Goal: Task Accomplishment & Management: Manage account settings

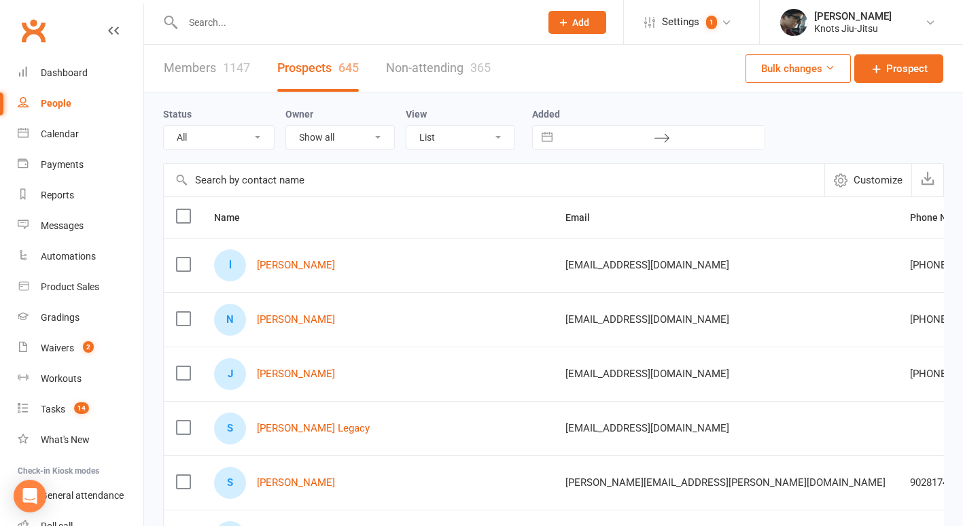
select select "100"
click at [302, 18] on input "text" at bounding box center [355, 22] width 352 height 19
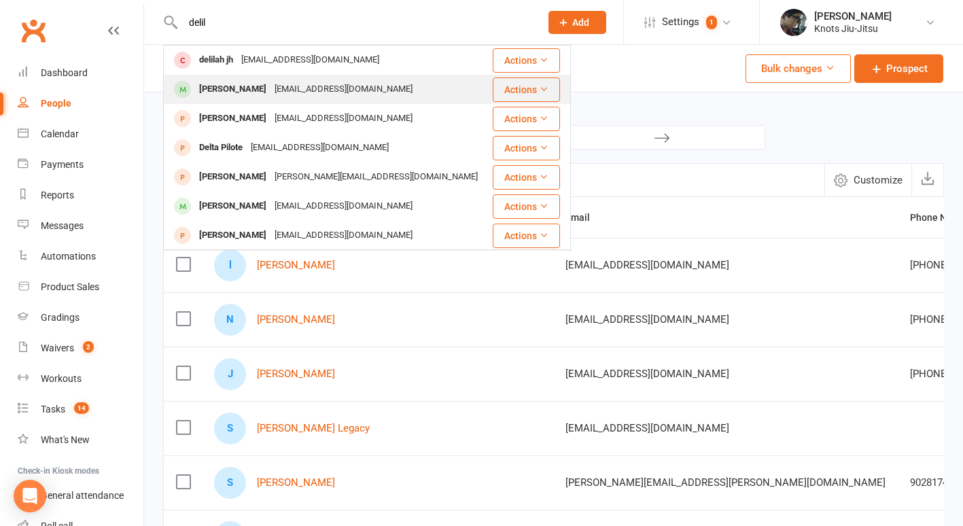
type input "delil"
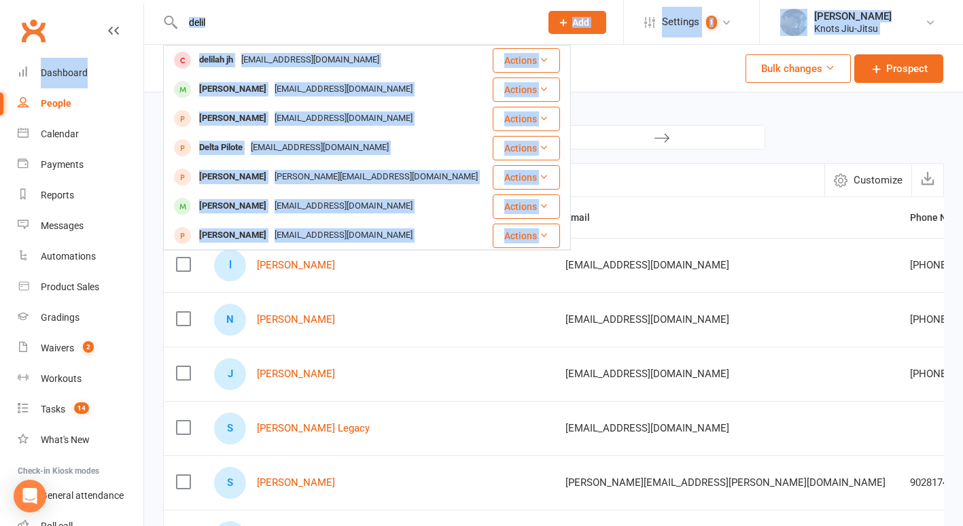
drag, startPoint x: 326, startPoint y: 9, endPoint x: 12, endPoint y: 113, distance: 330.8
click at [12, 3] on header "delil delilah jh delilah2015.jh@gmail.com Actions Delilah Filek Dhavitafilek@gm…" at bounding box center [481, 3] width 963 height 0
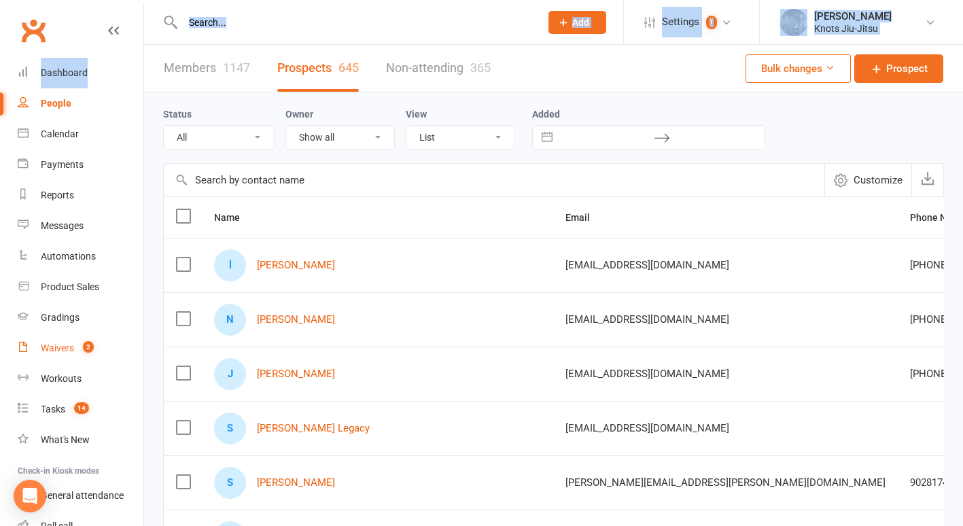
click at [80, 338] on link "Waivers 2" at bounding box center [81, 348] width 126 height 31
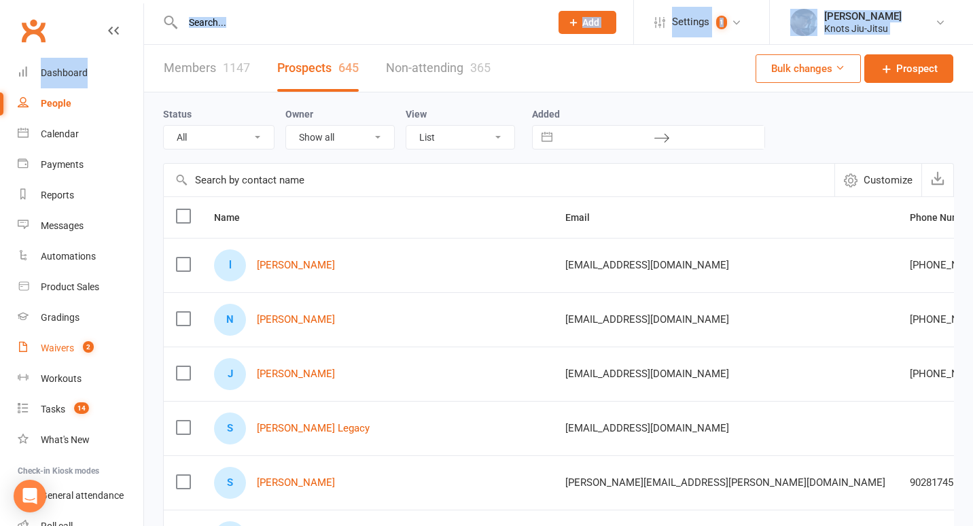
select select "100"
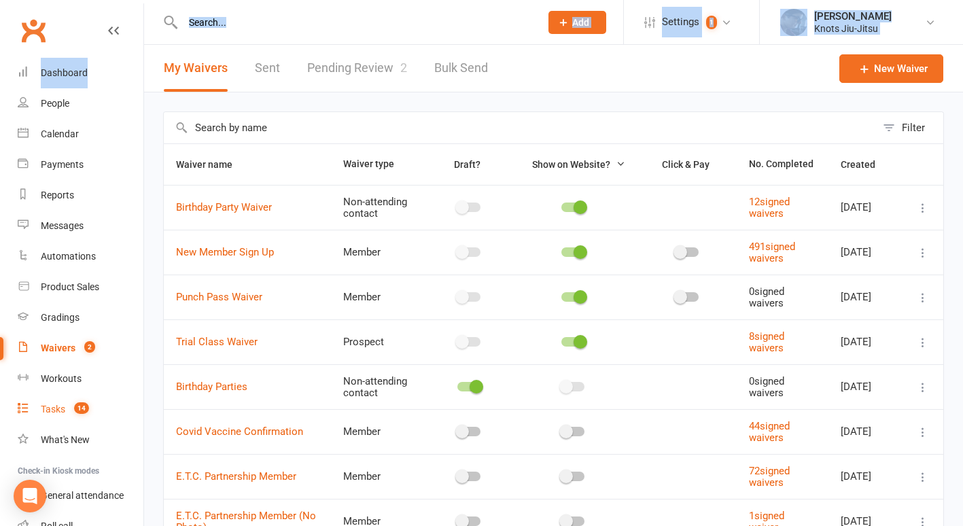
click at [67, 406] on link "Tasks 14" at bounding box center [81, 409] width 126 height 31
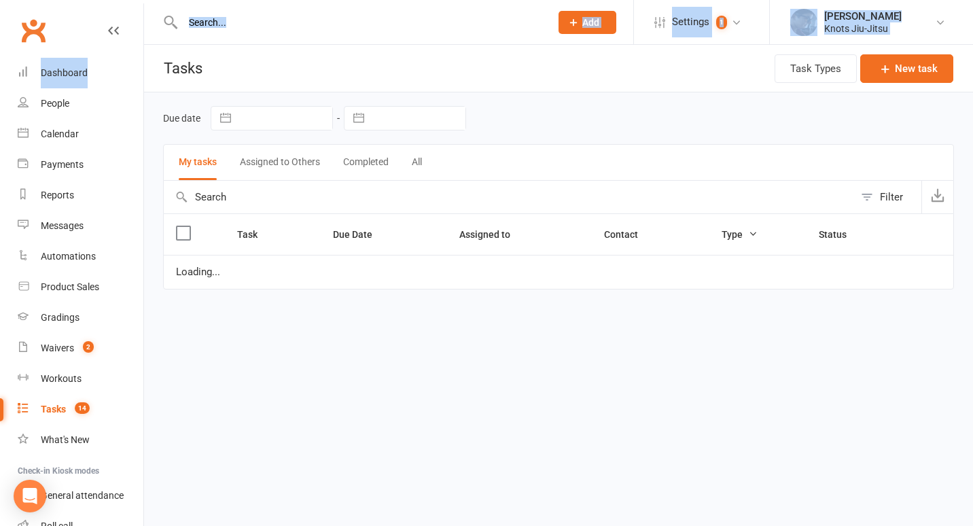
select select "started"
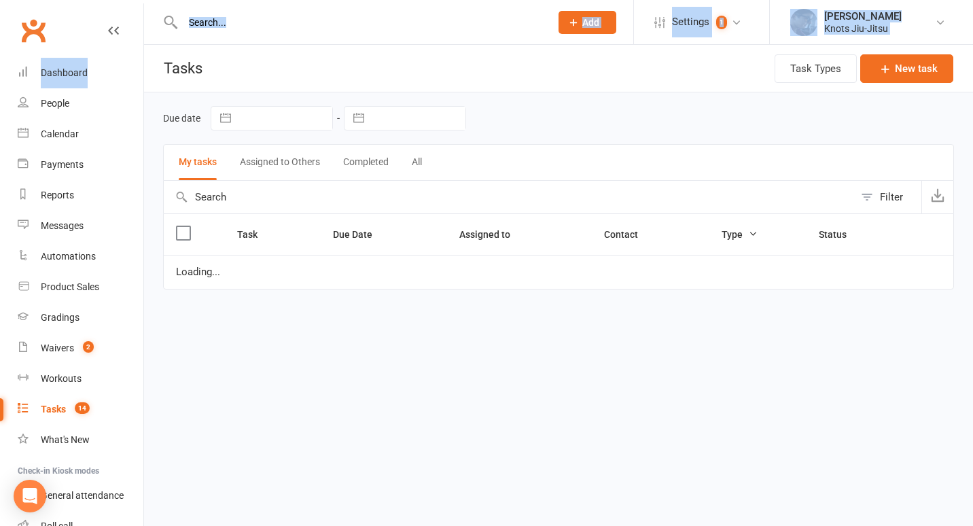
select select "started"
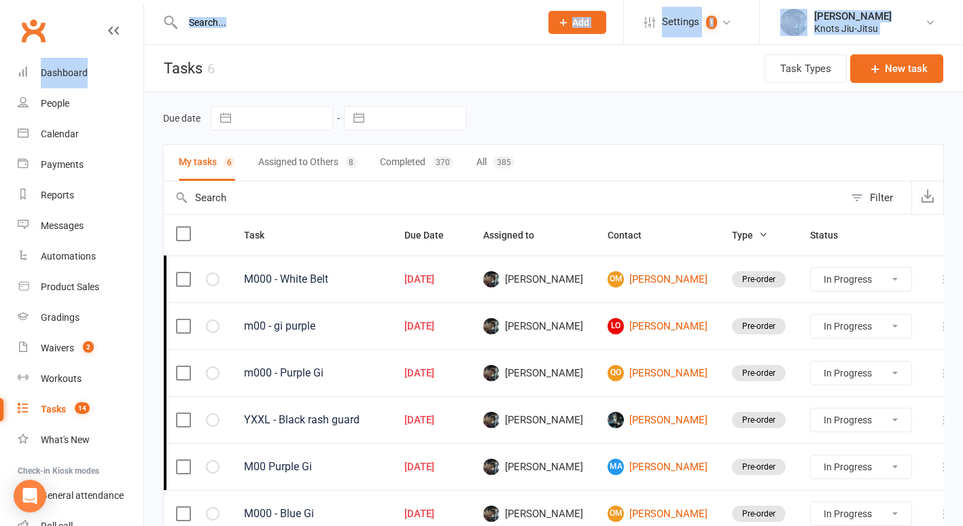
click at [485, 159] on button "All 385" at bounding box center [495, 163] width 38 height 36
select select "started"
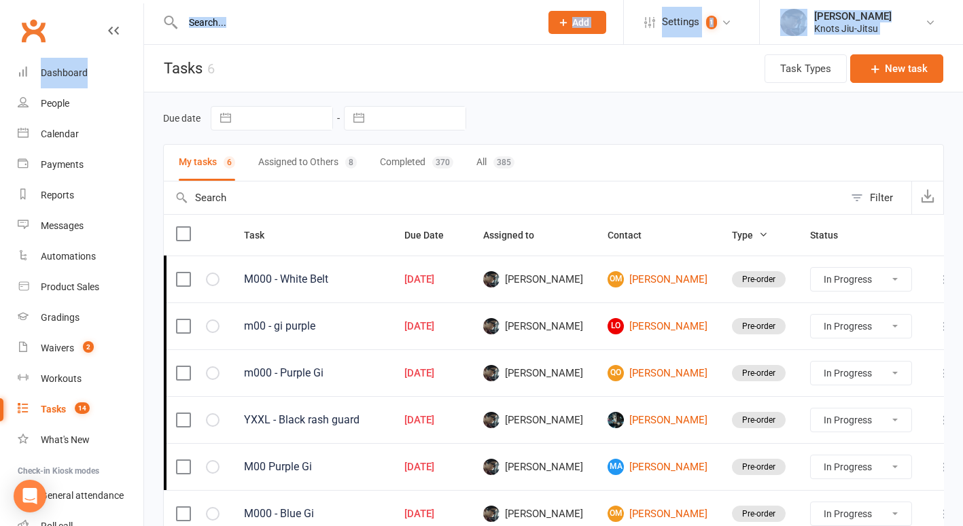
select select "started"
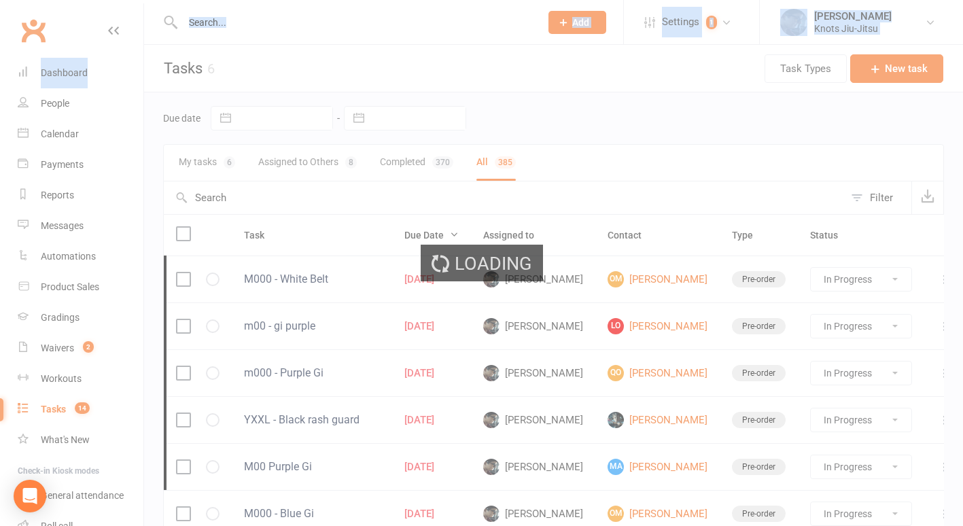
select select "started"
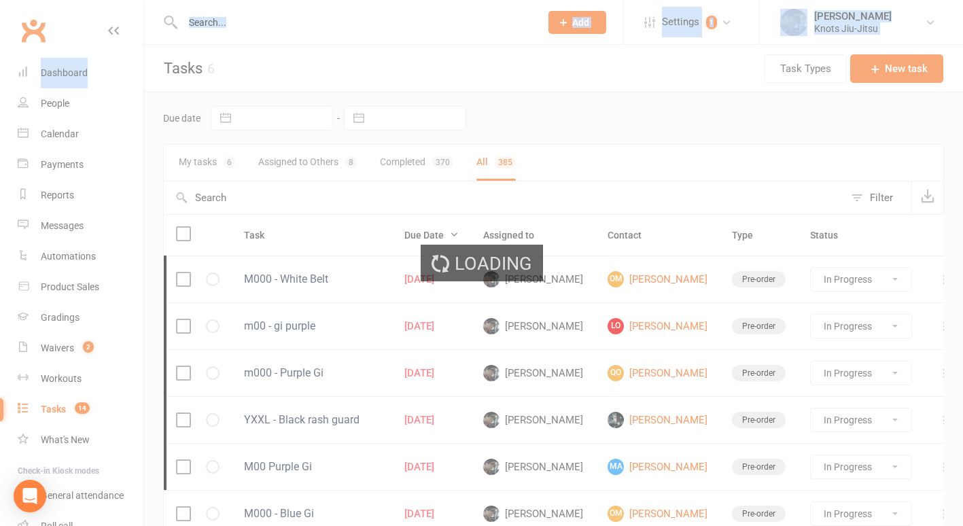
select select "started"
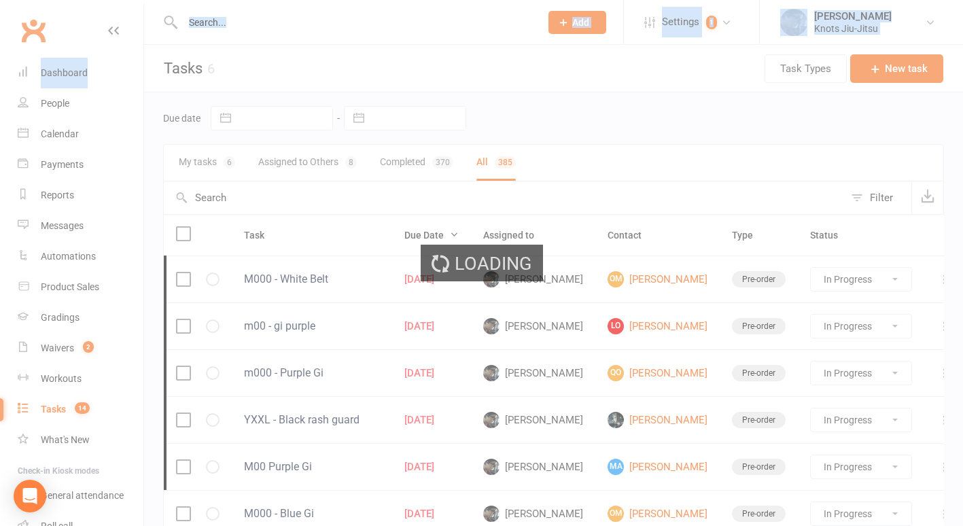
select select "started"
select select "finished"
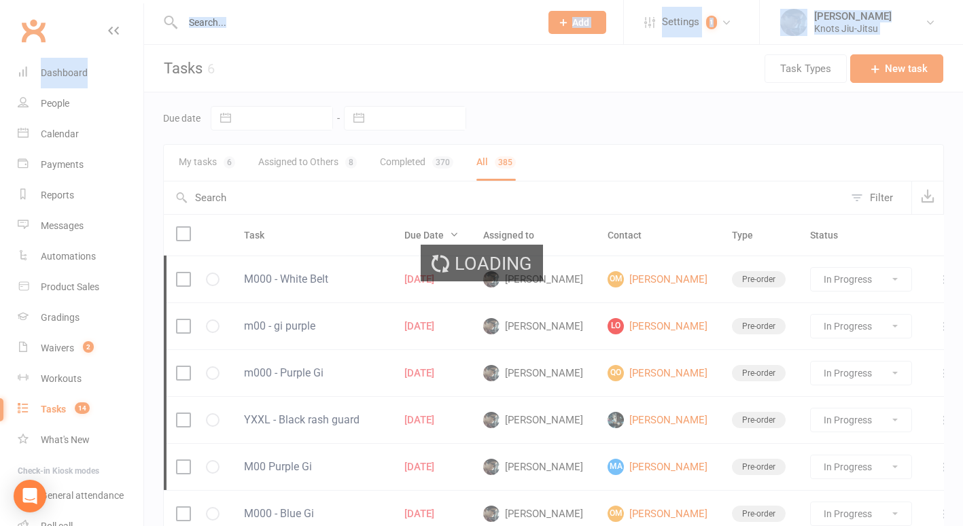
select select "finished"
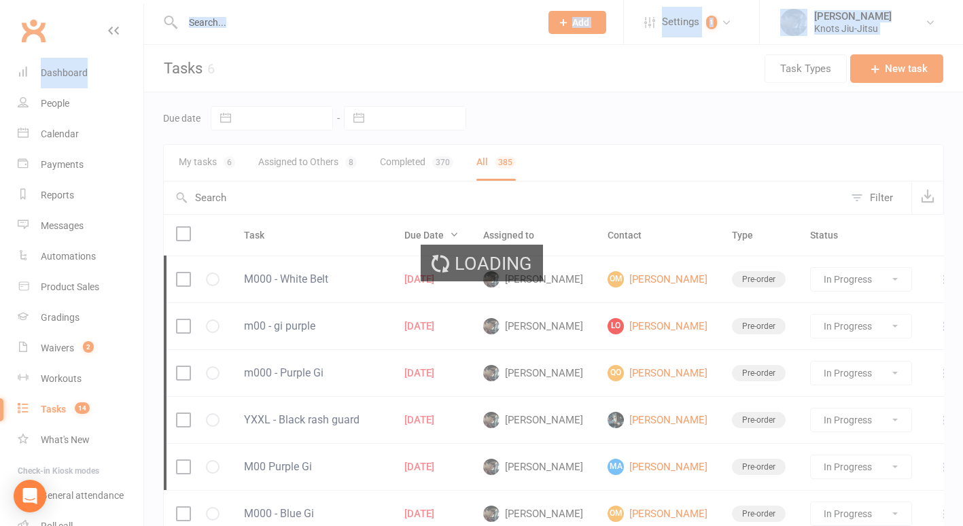
select select "finished"
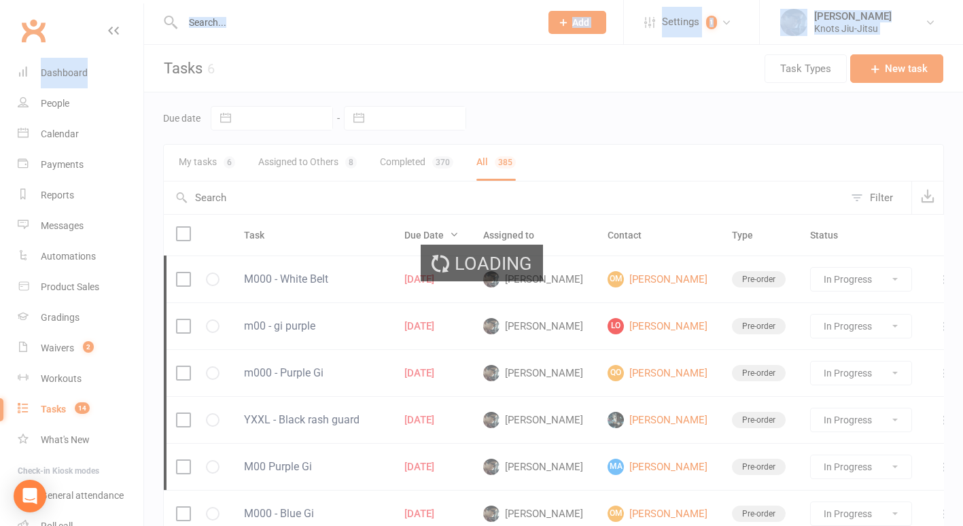
select select "started"
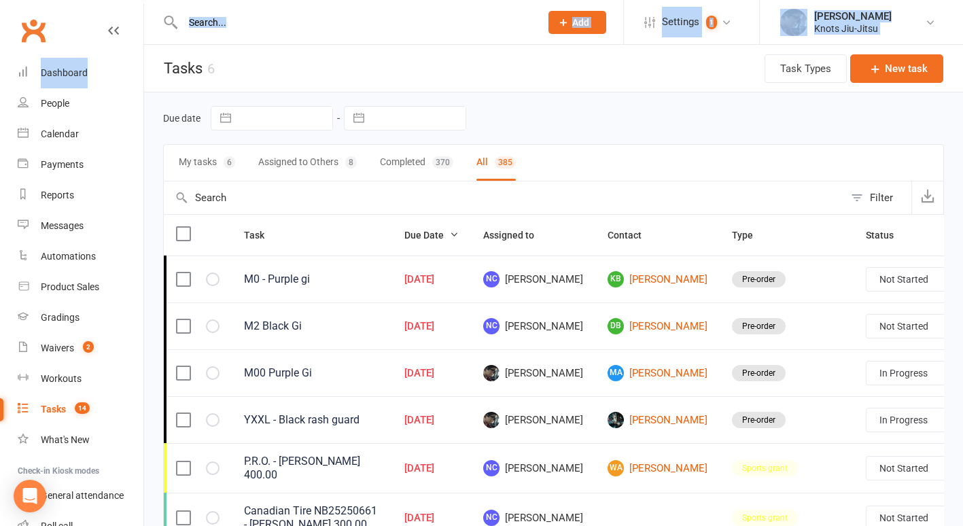
select select "started"
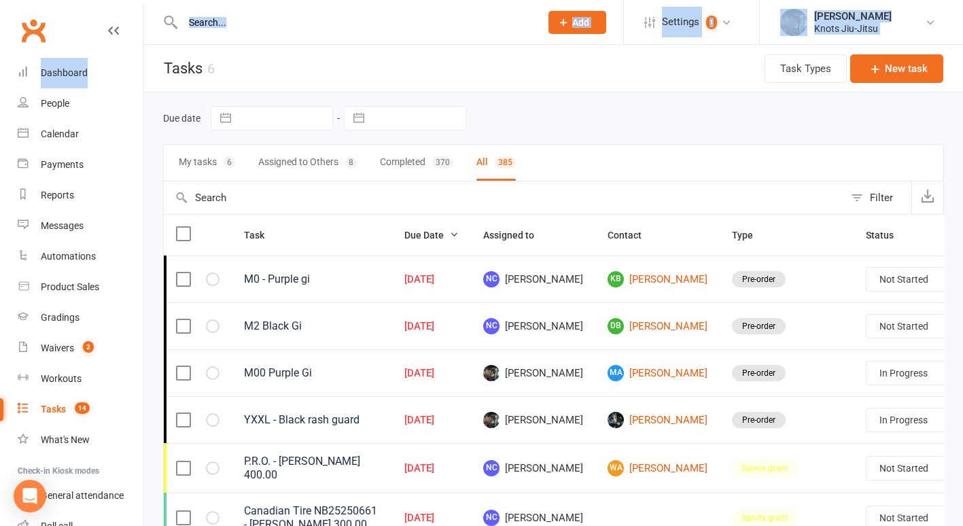
select select "started"
select select "finished"
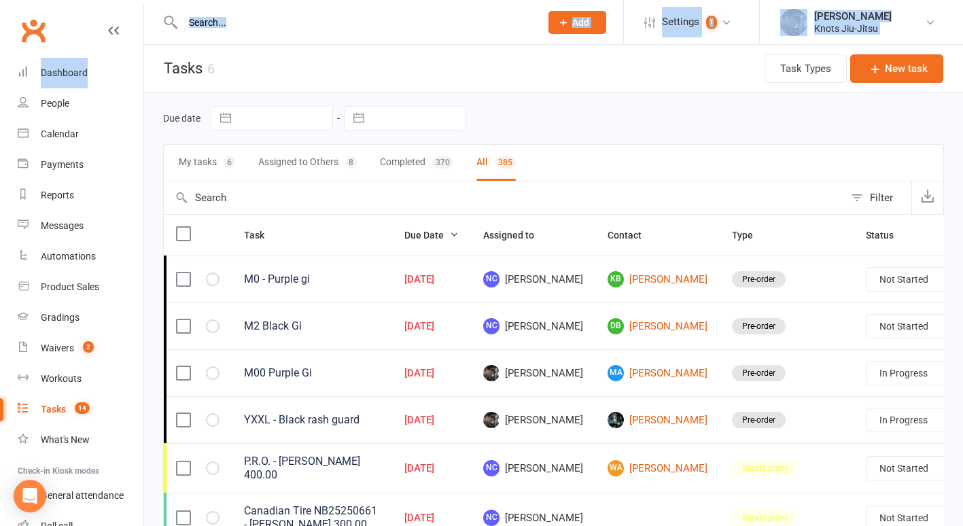
select select "finished"
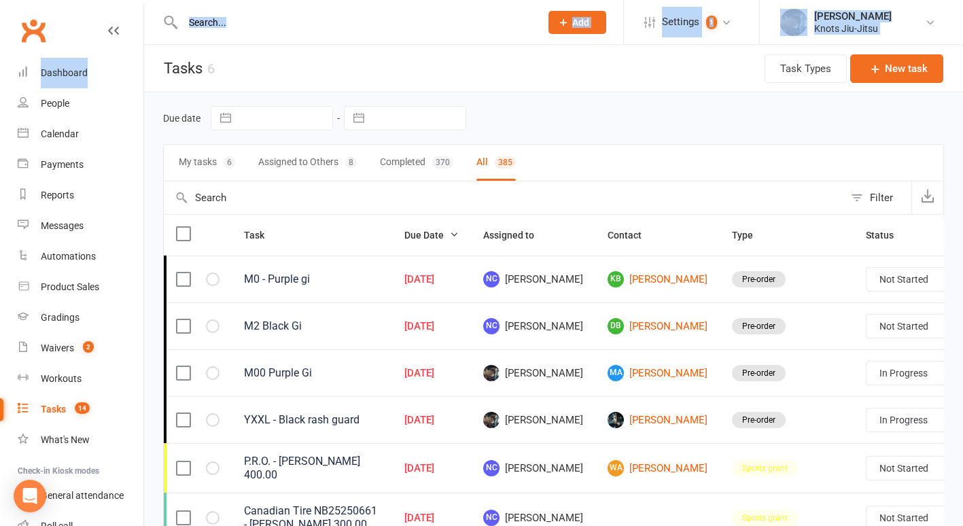
select select "finished"
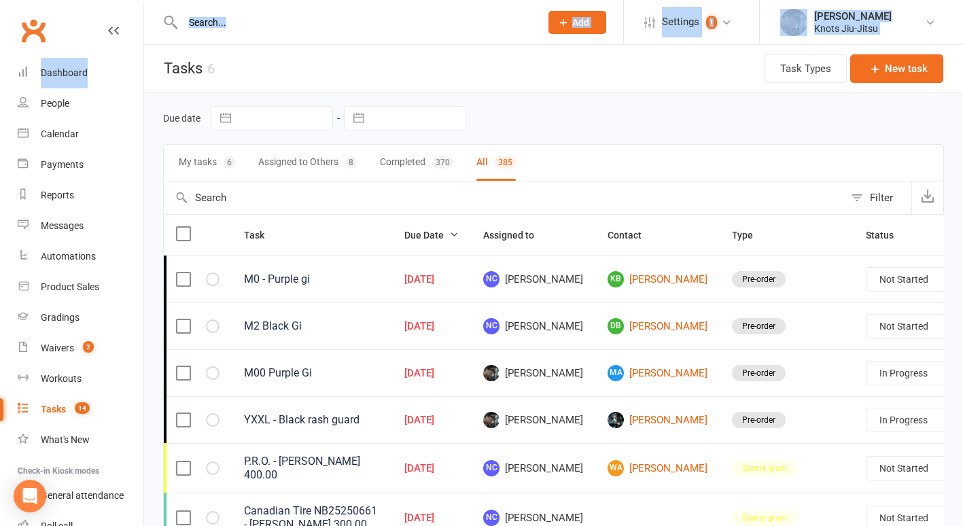
click at [880, 196] on div "Filter" at bounding box center [881, 198] width 23 height 16
select select "started"
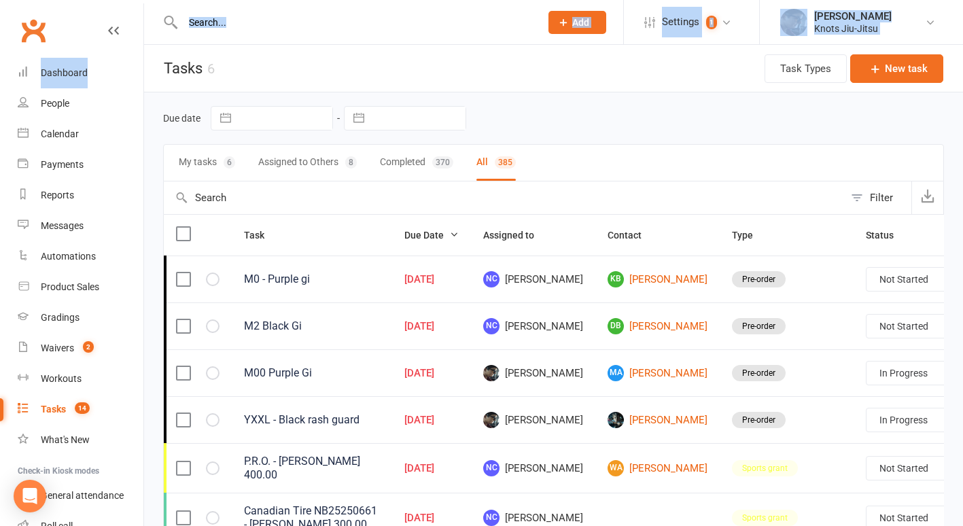
select select "started"
select select "finished"
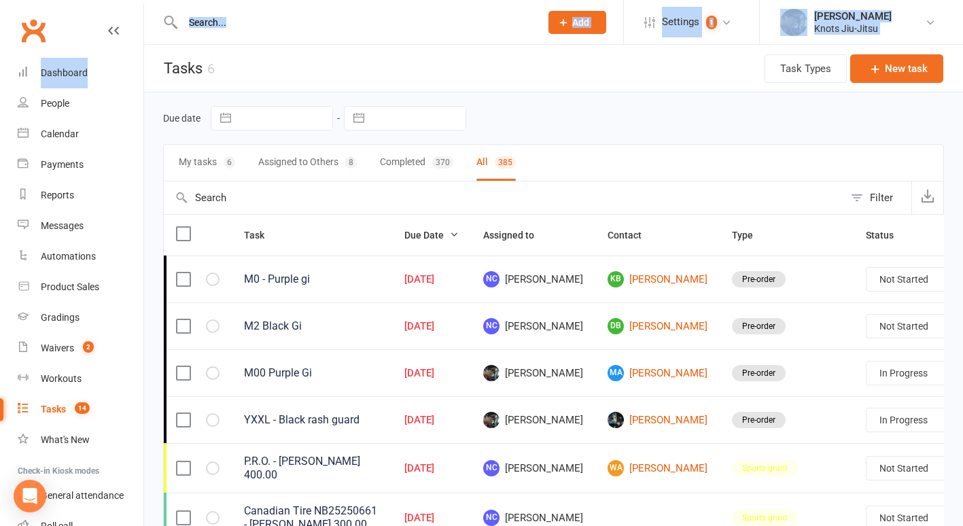
select select "finished"
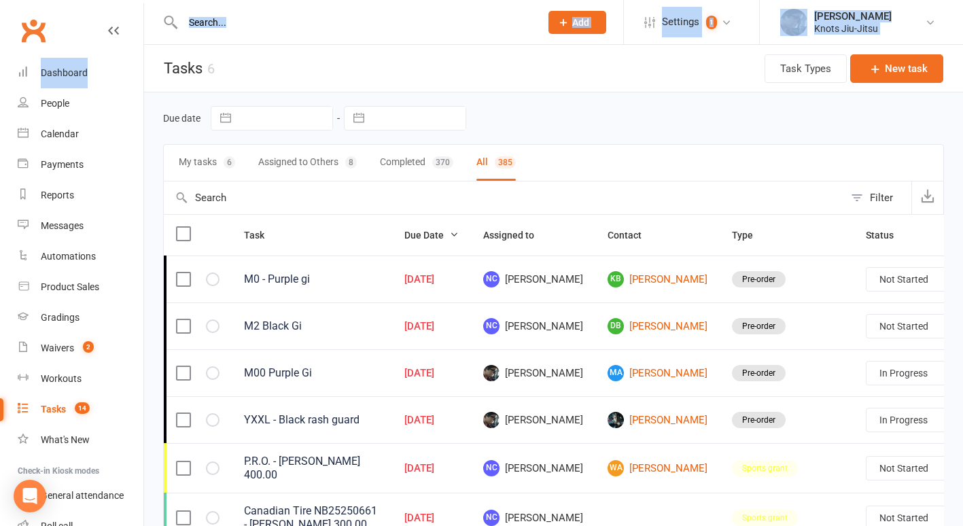
select select "finished"
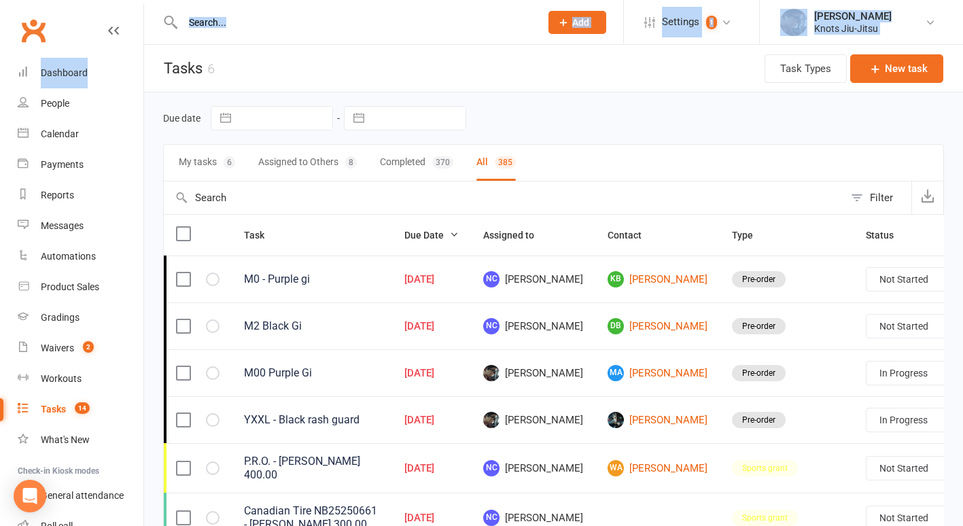
select select "finished"
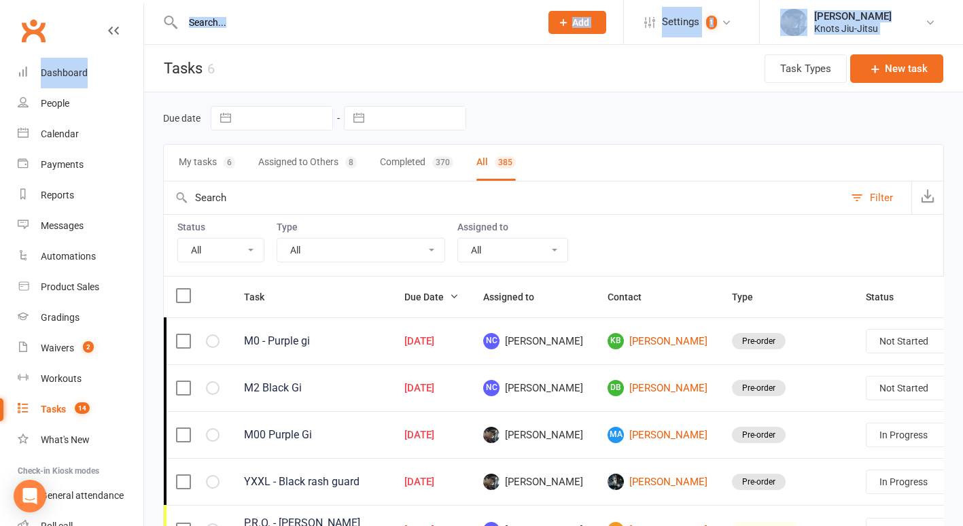
click at [390, 250] on select "All Birthday party Cleaning moncton E-mail Kids summer classes Kids waiting lis…" at bounding box center [360, 250] width 167 height 23
select select "35201"
click at [277, 239] on select "All Birthday party Cleaning moncton E-mail Kids summer classes Kids waiting lis…" at bounding box center [360, 250] width 167 height 23
select select "started"
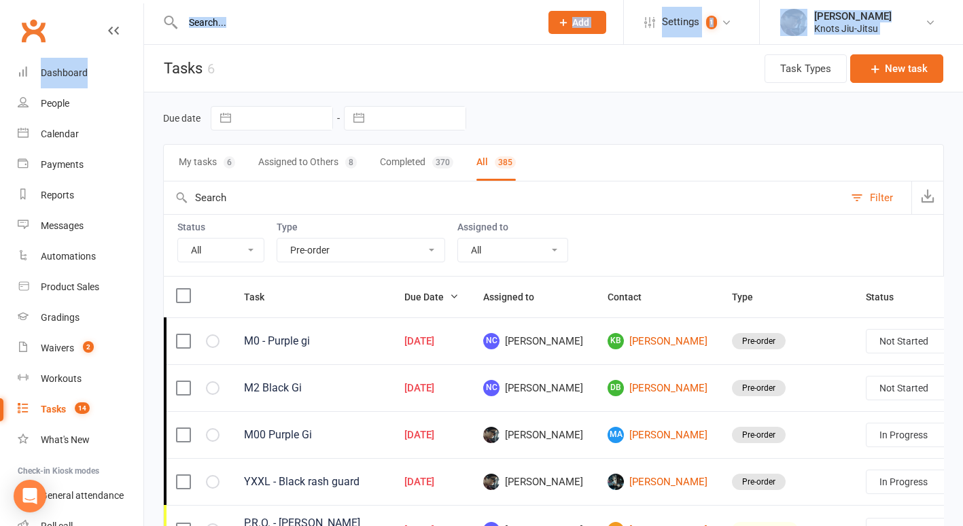
select select "started"
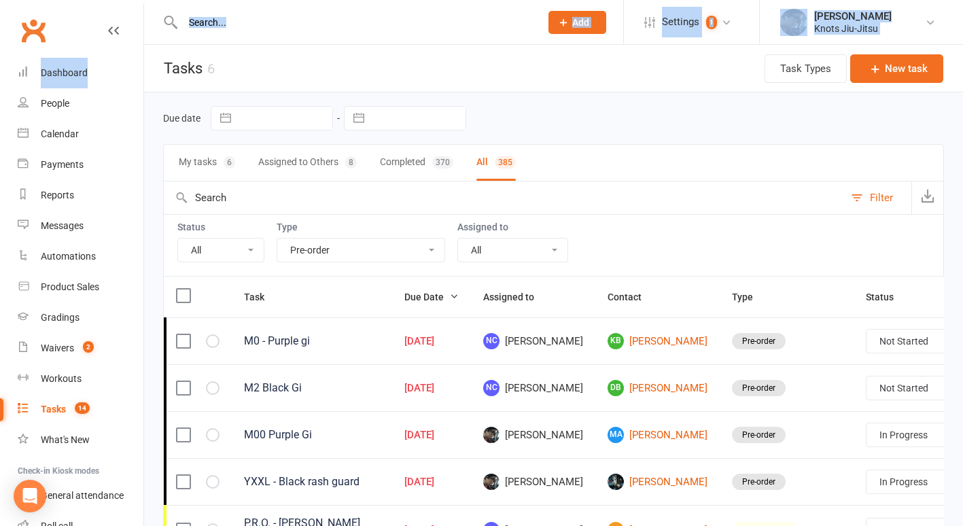
select select "finished"
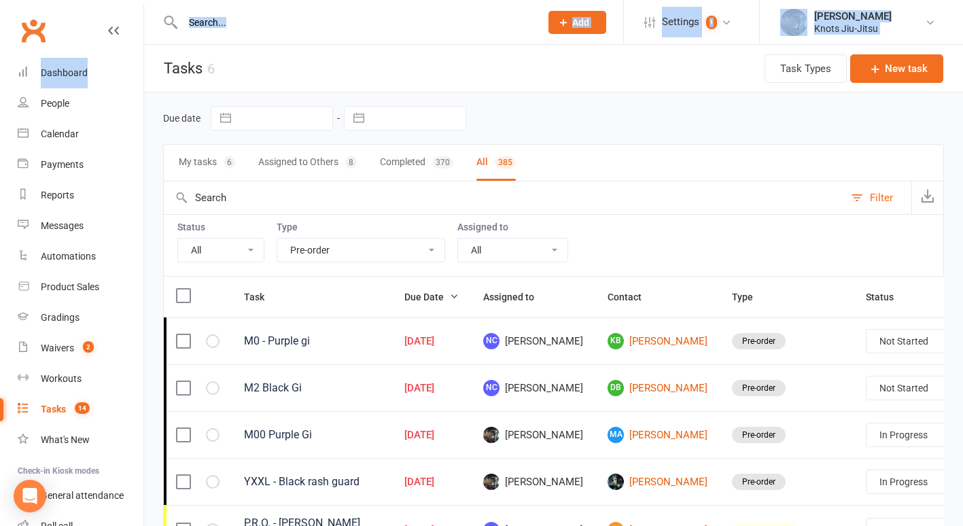
select select "finished"
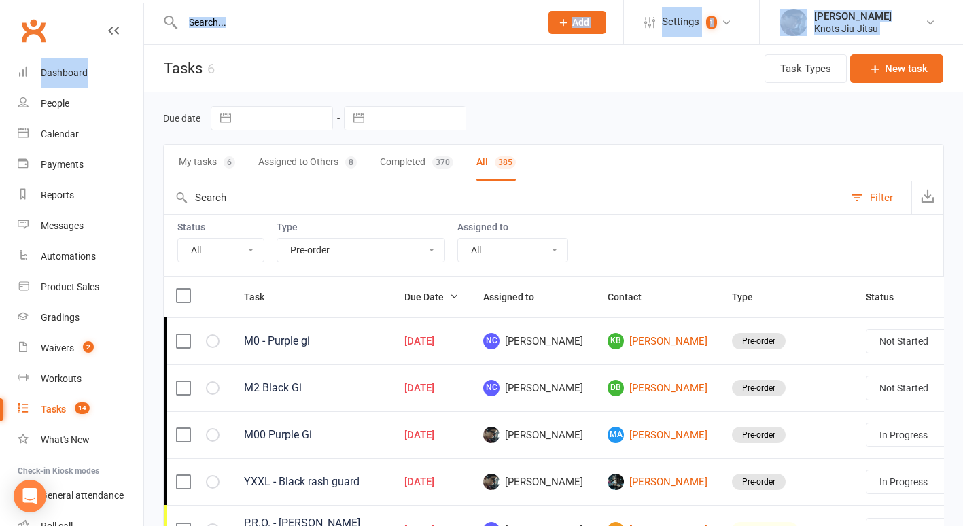
select select "finished"
select select "started"
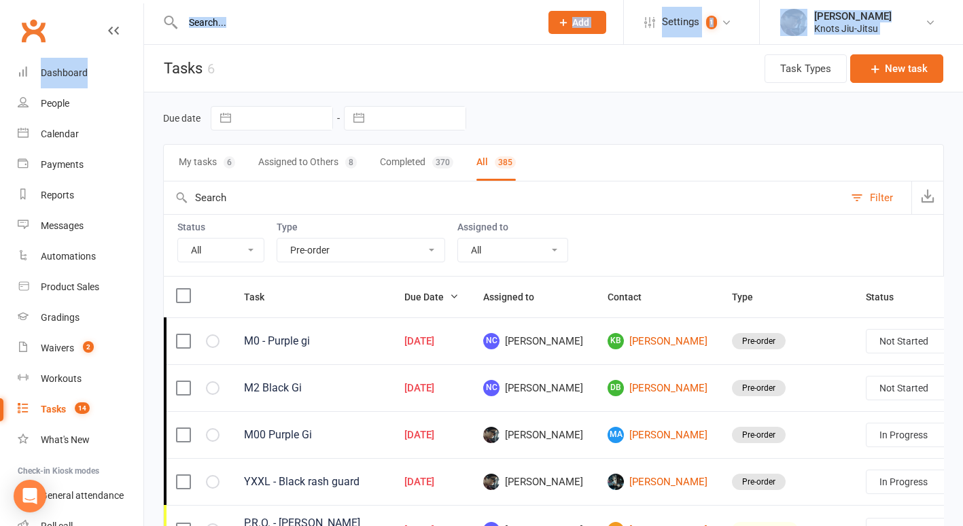
select select "started"
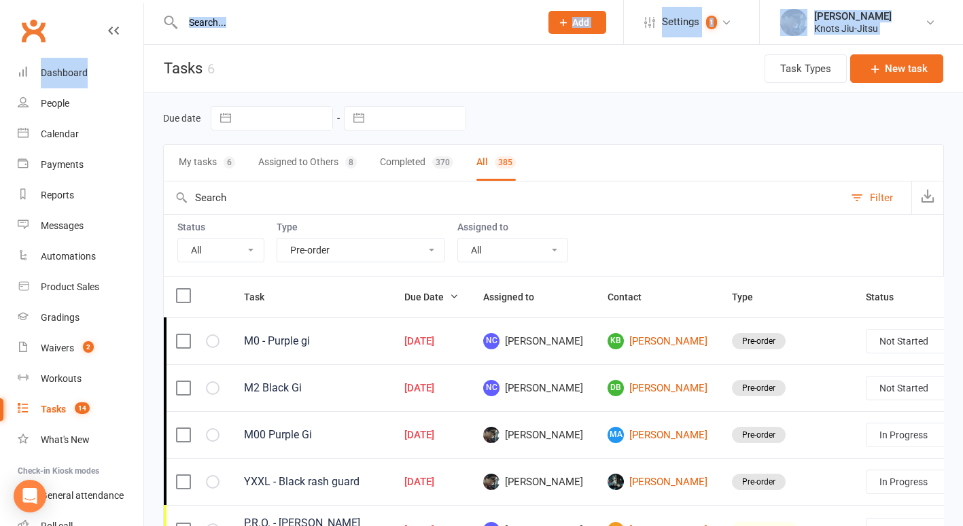
select select "finished"
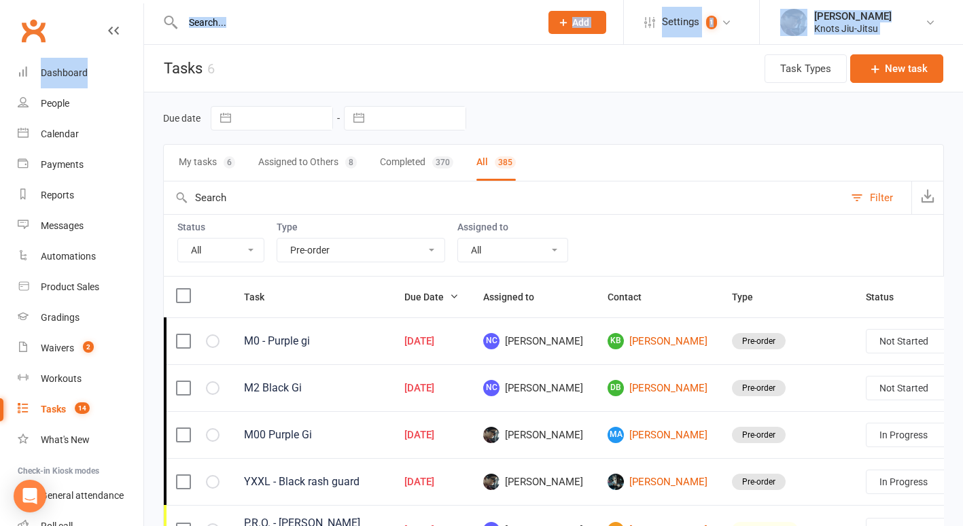
select select "finished"
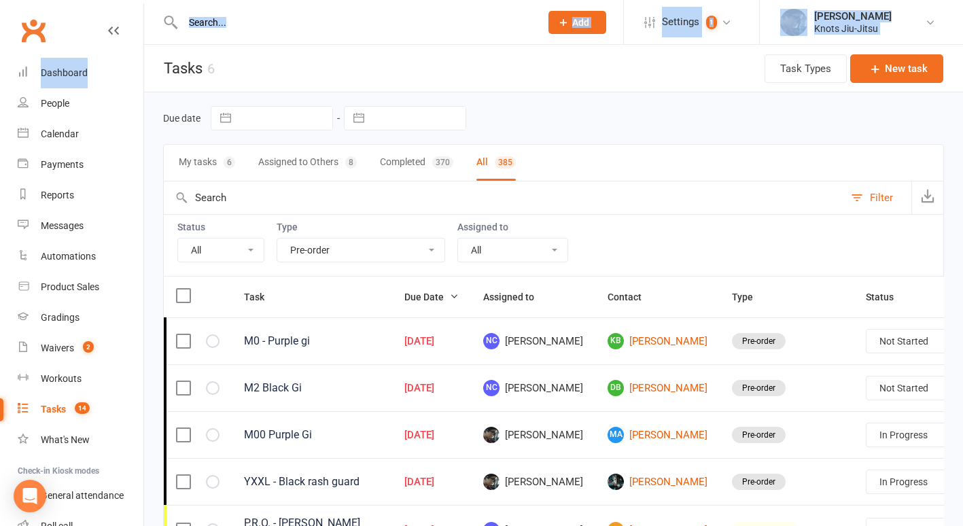
select select "finished"
select select "started"
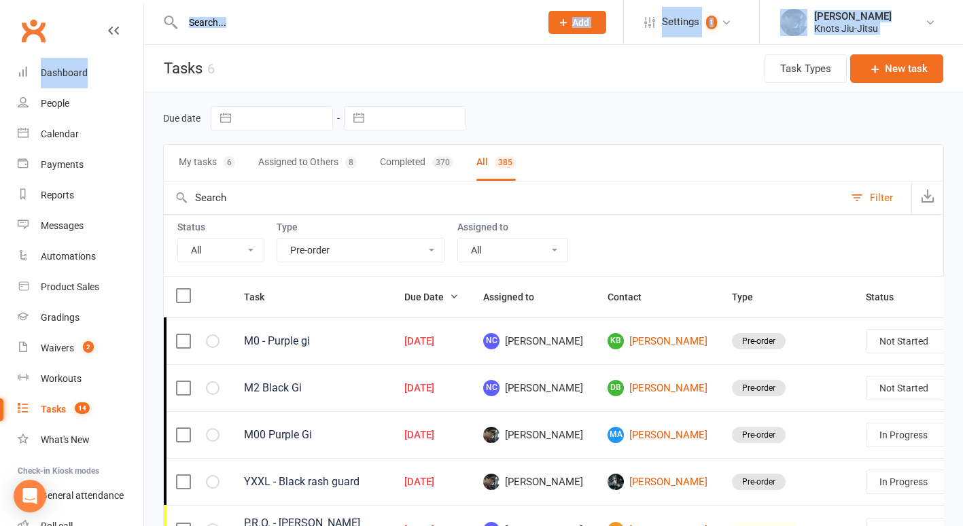
select select "started"
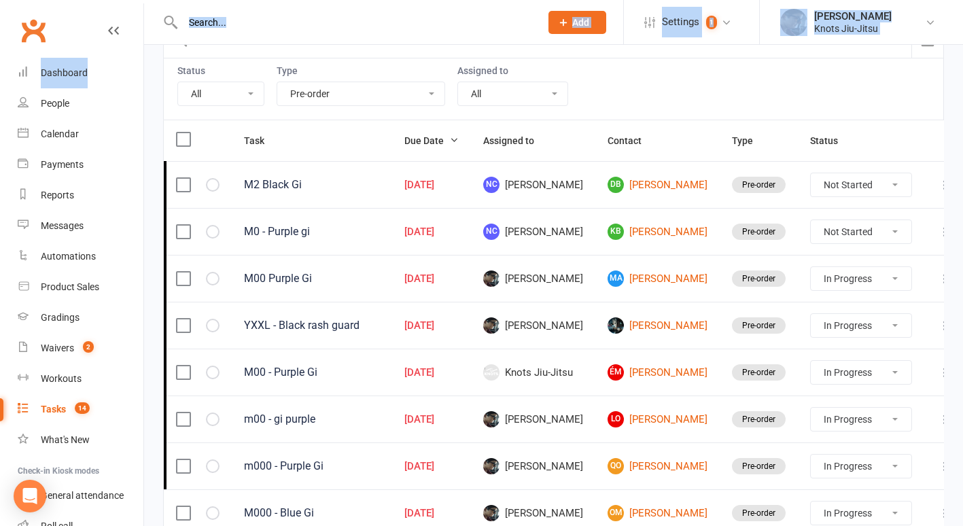
scroll to position [154, 0]
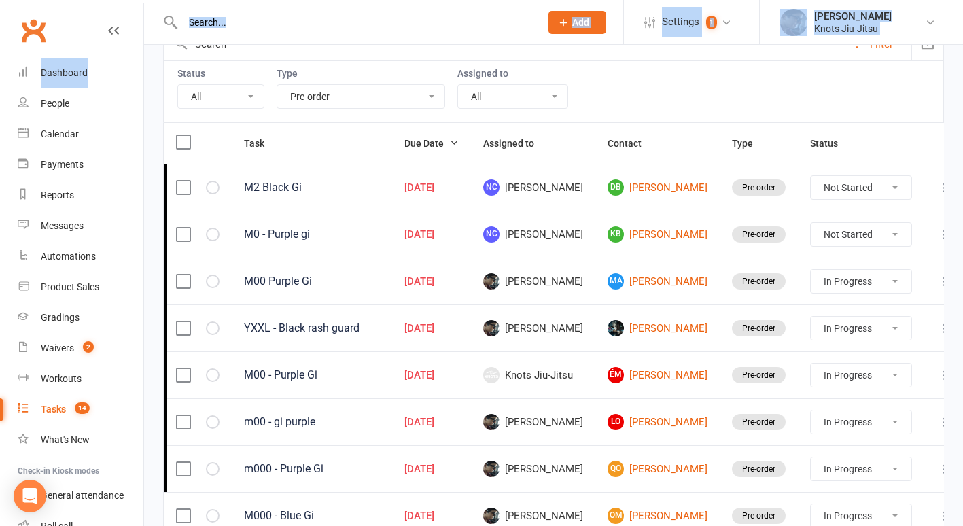
select select "24525"
select select "started"
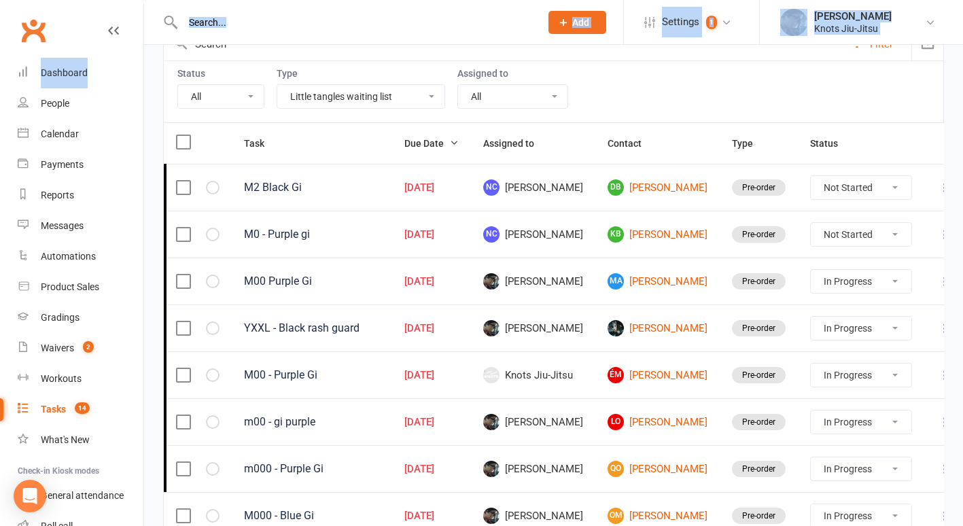
select select "started"
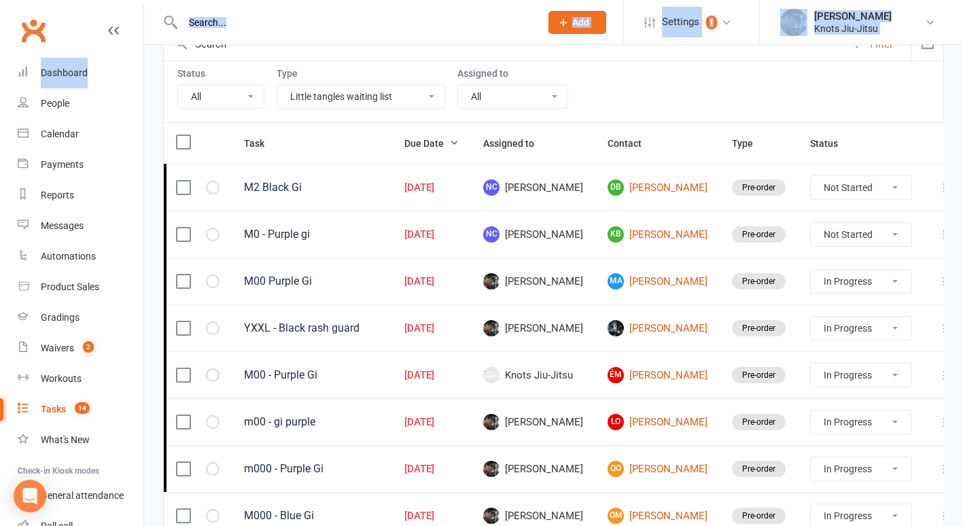
select select "started"
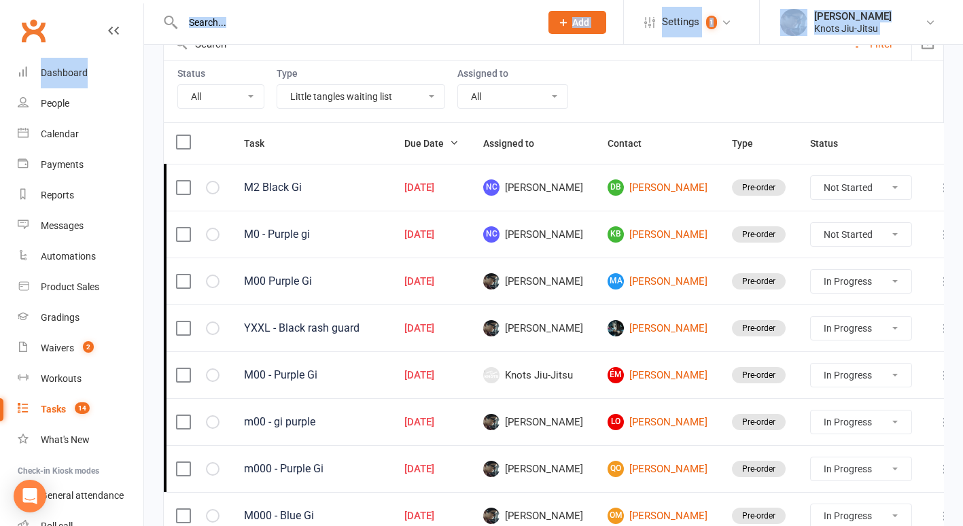
select select "started"
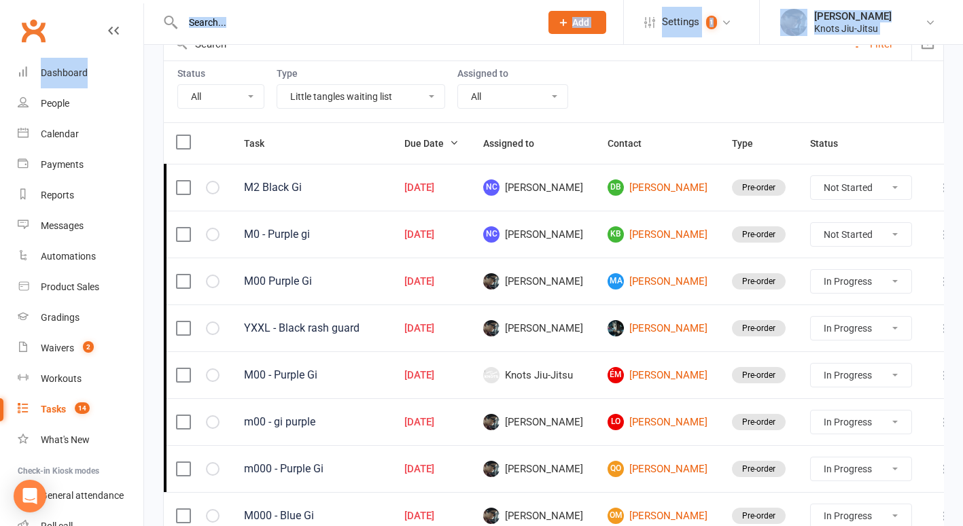
select select "started"
select select "finished"
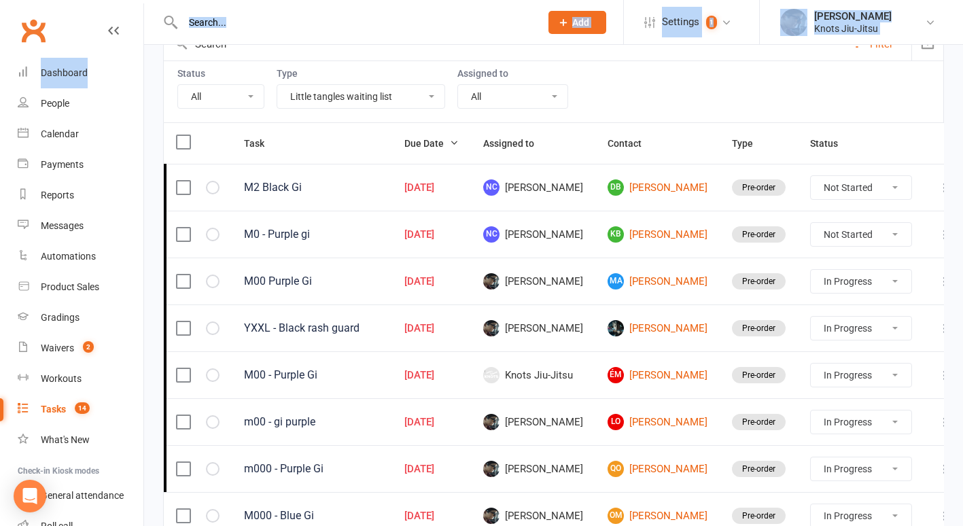
select select "finished"
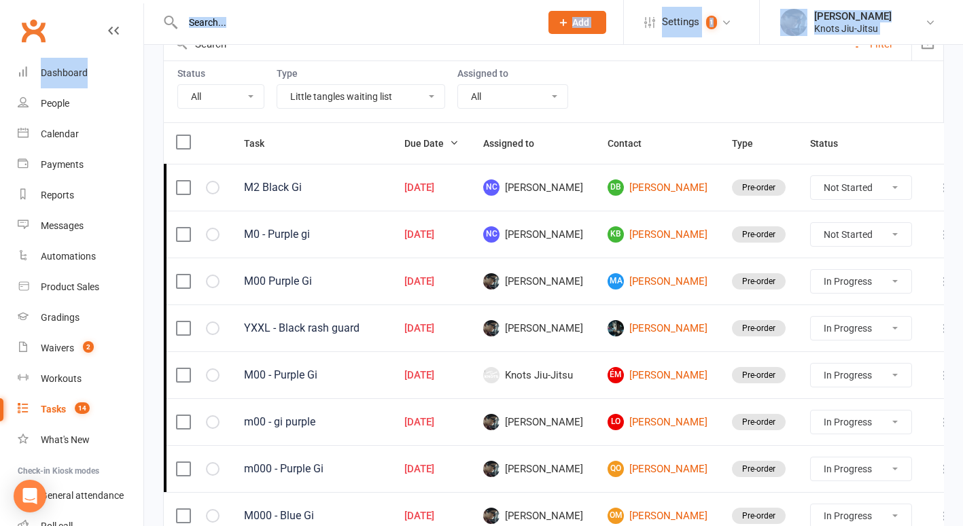
select select "finished"
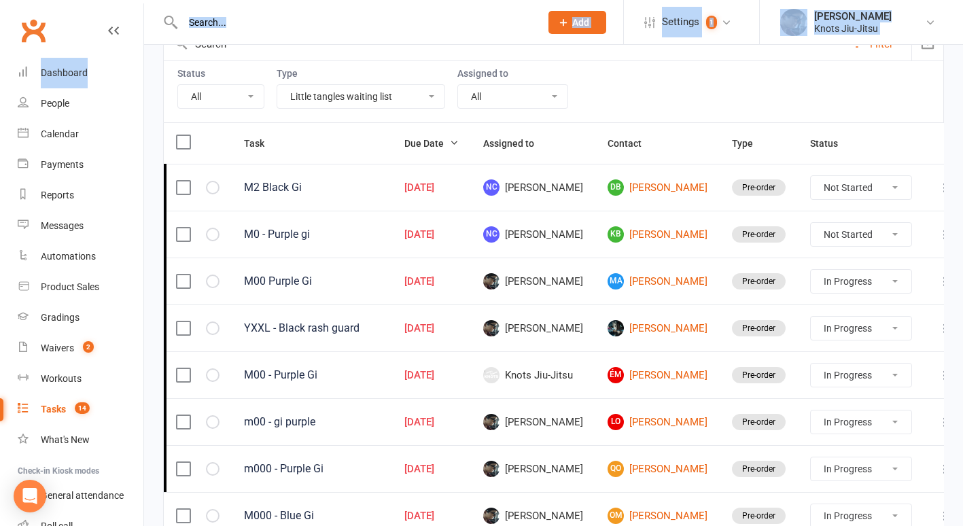
select select "finished"
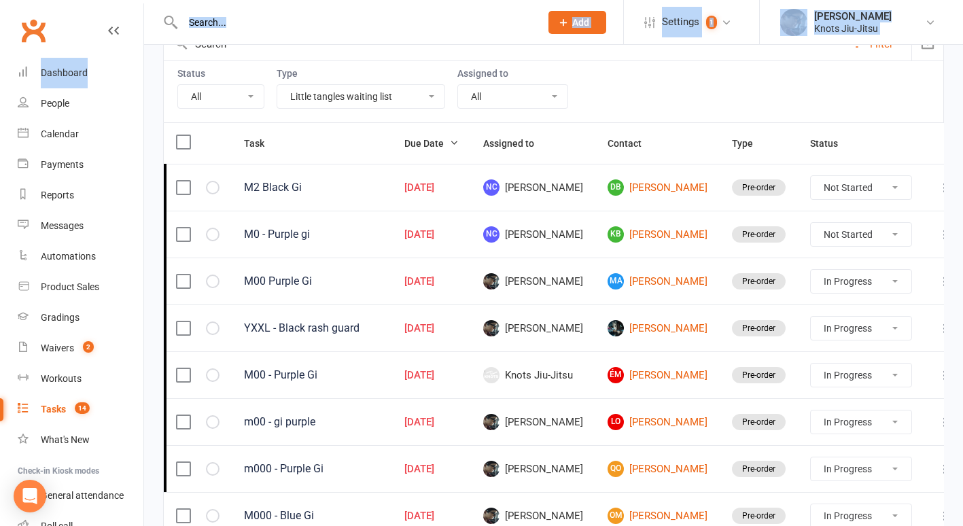
select select "finished"
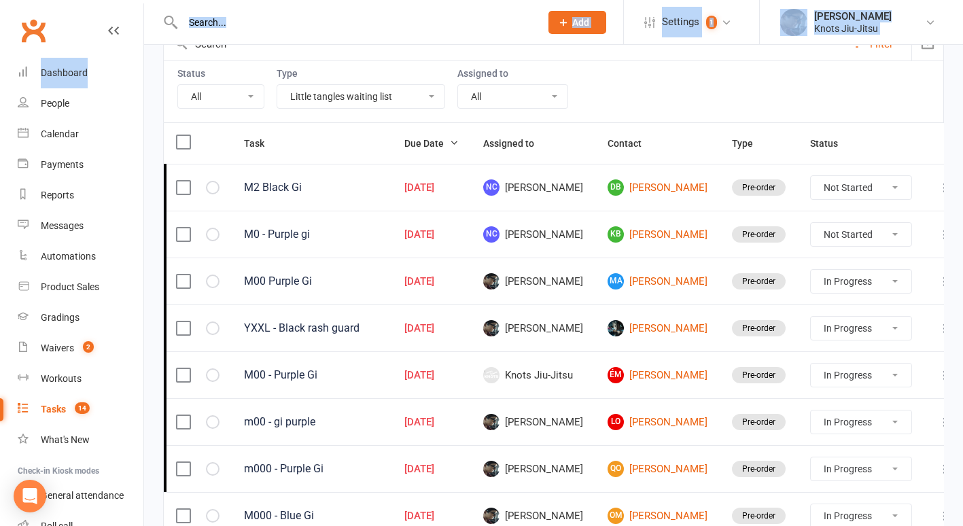
select select "finished"
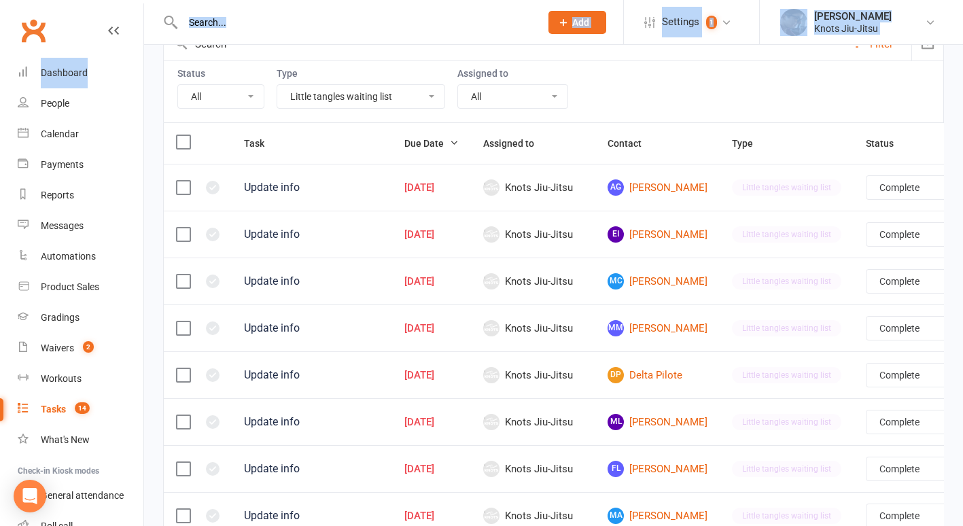
click at [220, 24] on input "text" at bounding box center [355, 22] width 352 height 19
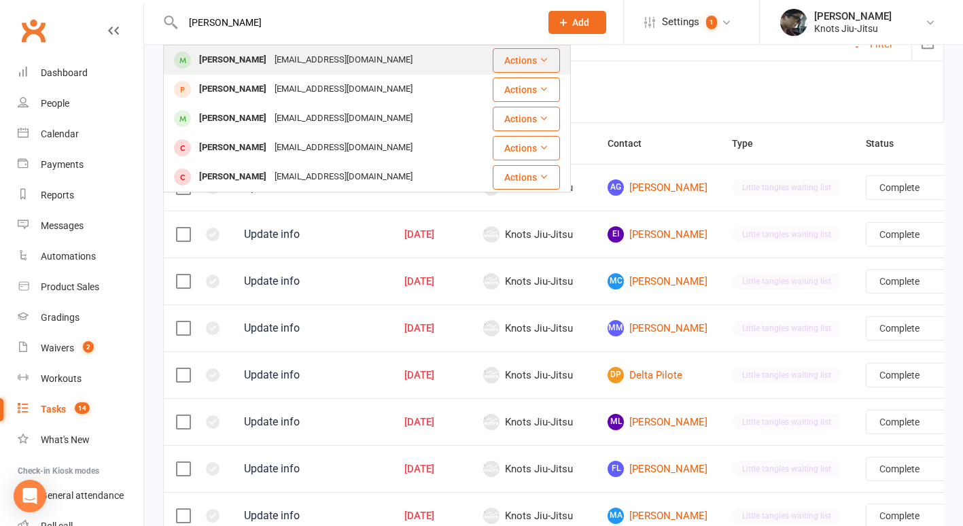
type input "leif"
click at [236, 56] on div "Leif McEwen" at bounding box center [232, 60] width 75 height 20
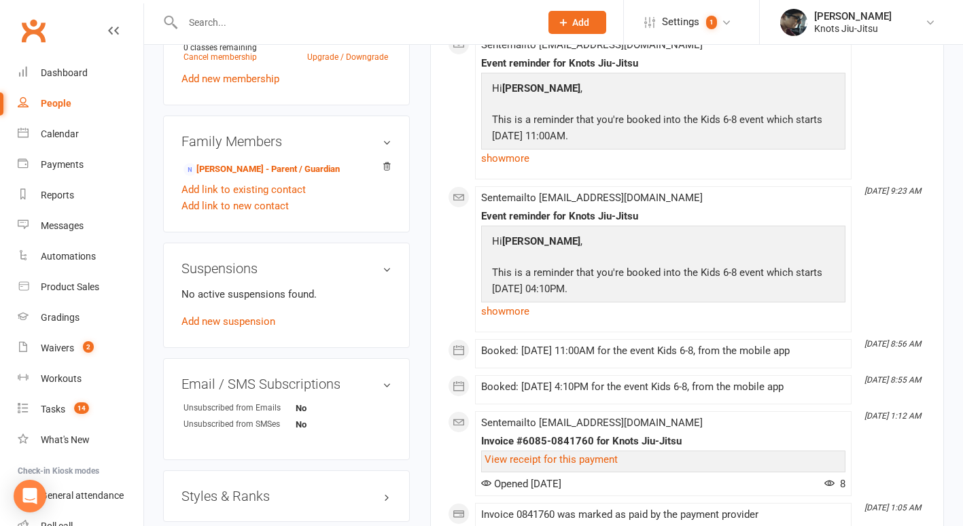
scroll to position [748, 0]
click at [258, 206] on link "Add link to new contact" at bounding box center [234, 204] width 107 height 16
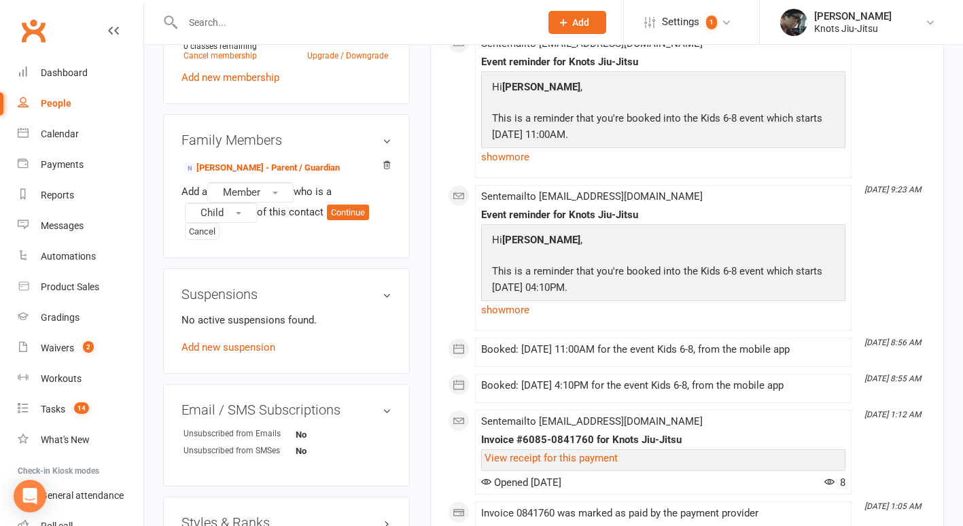
click at [358, 132] on div "Family Members Jodie Gollan - Parent / Guardian Add a Member who is a Child of …" at bounding box center [286, 186] width 247 height 145
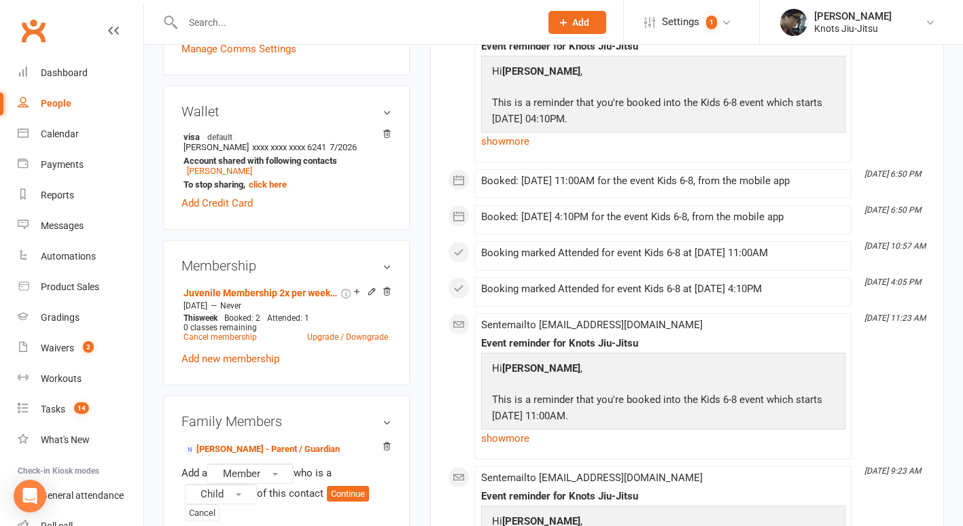
scroll to position [462, 0]
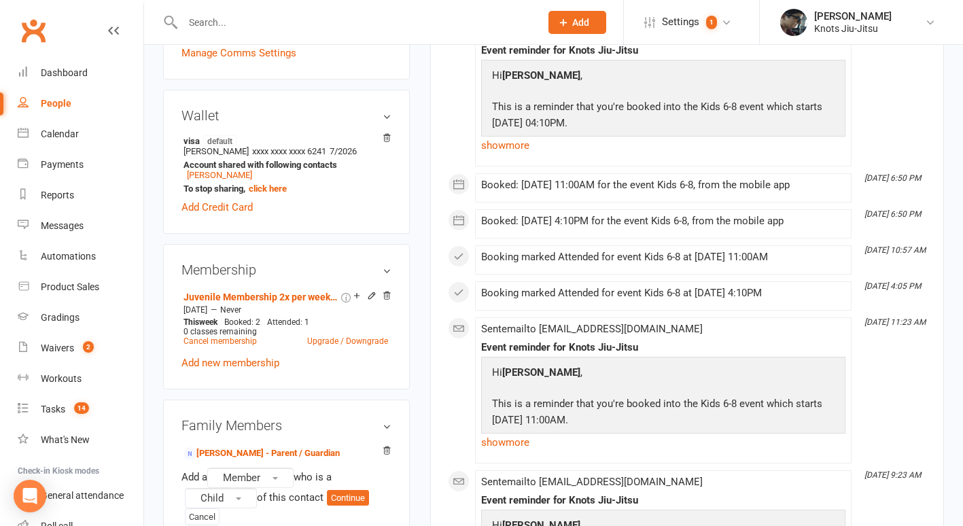
click at [329, 21] on input "text" at bounding box center [355, 22] width 352 height 19
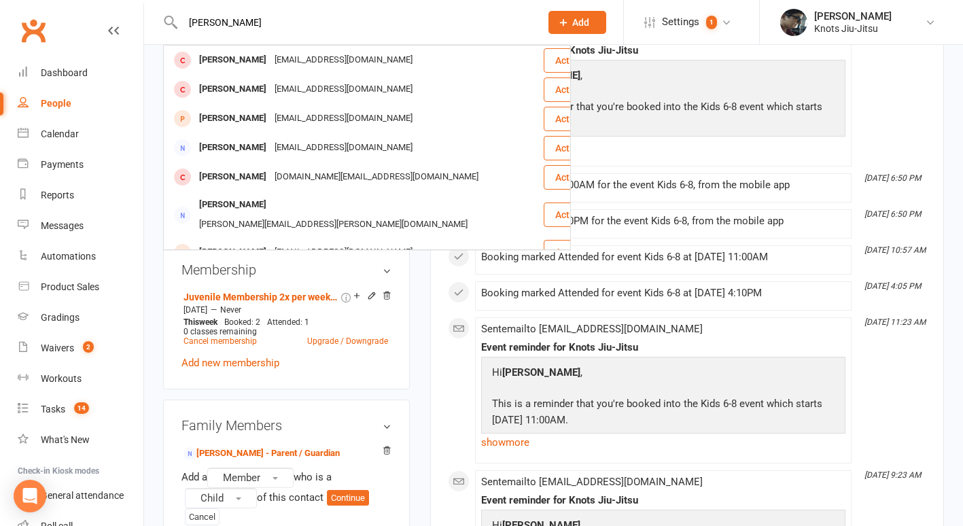
type input "robbin strong"
click at [415, 419] on div "upload photo change photo Leif McEwen Activated 16 August, 2024 Added 9 August,…" at bounding box center [286, 394] width 267 height 1584
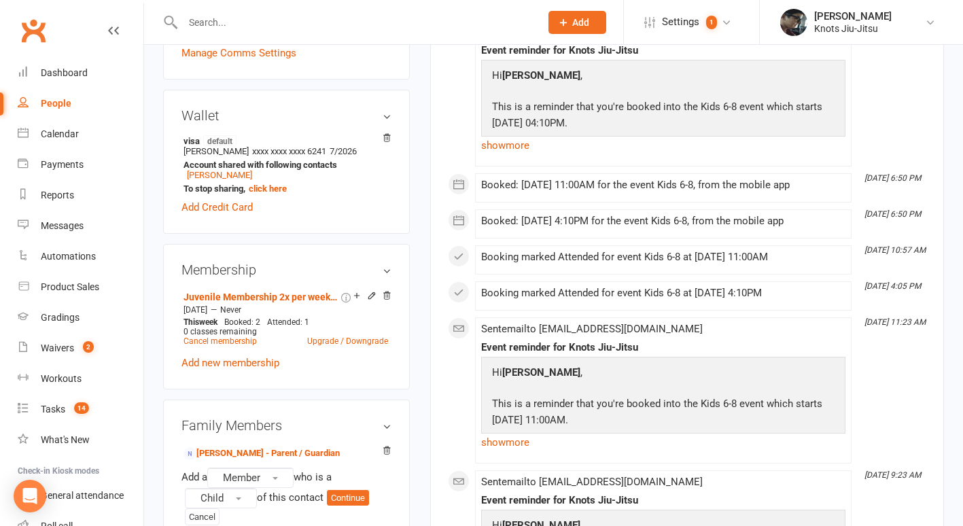
scroll to position [629, 0]
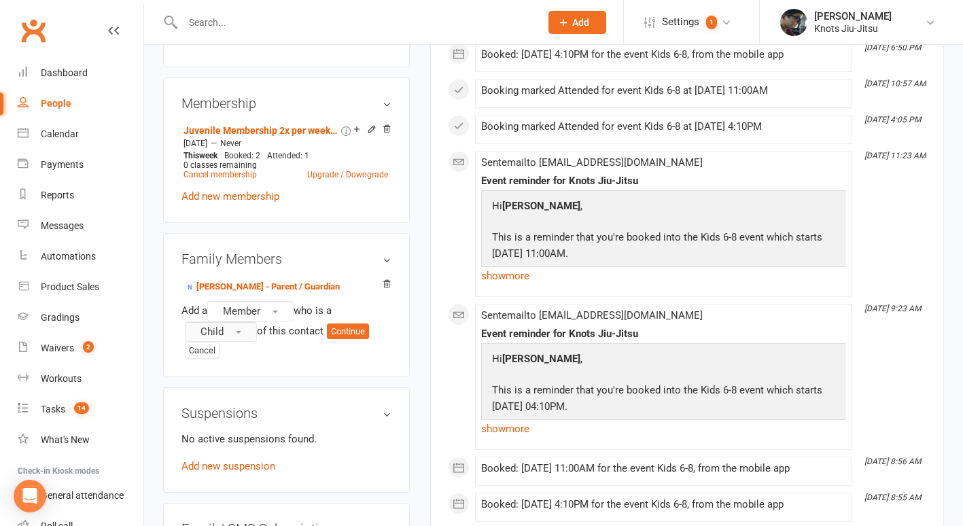
click at [240, 341] on button "Child" at bounding box center [221, 332] width 72 height 20
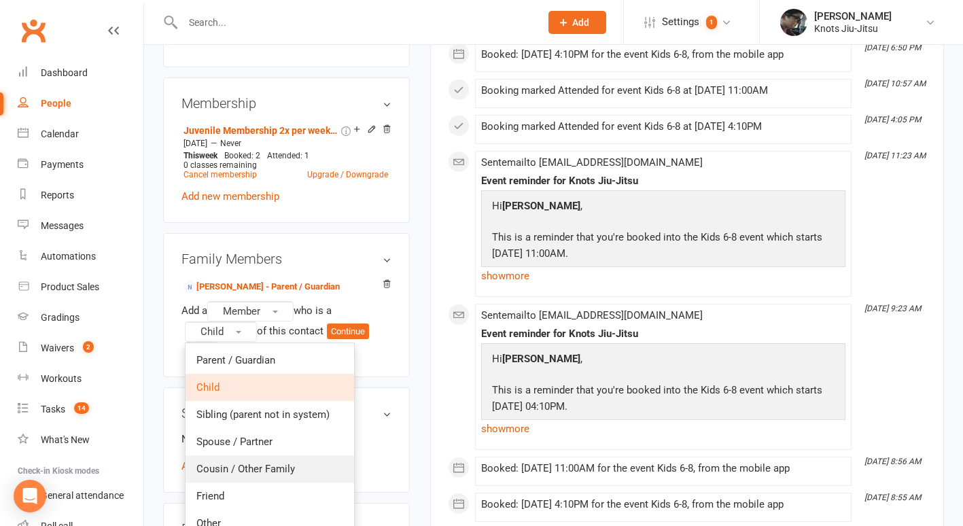
click at [236, 472] on span "Cousin / Other Family" at bounding box center [245, 469] width 99 height 12
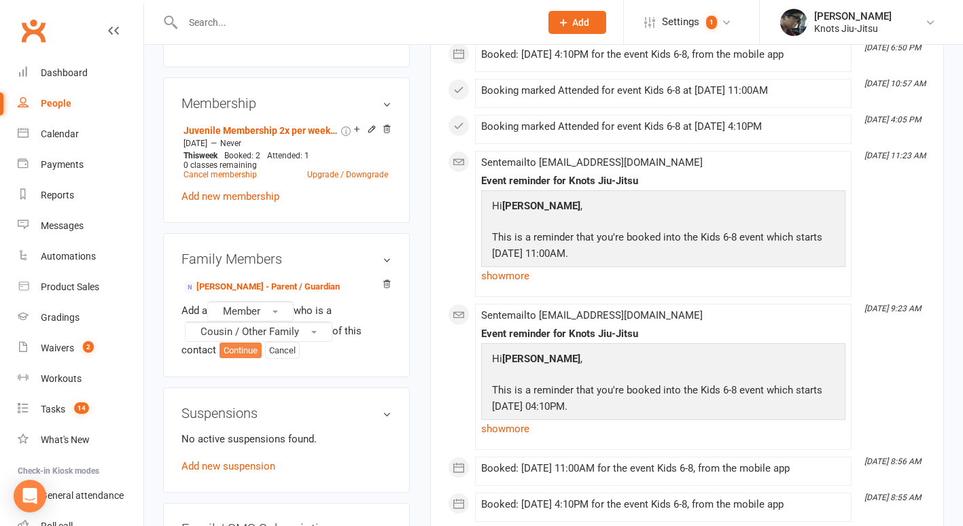
click at [246, 358] on button "Continue" at bounding box center [241, 351] width 42 height 16
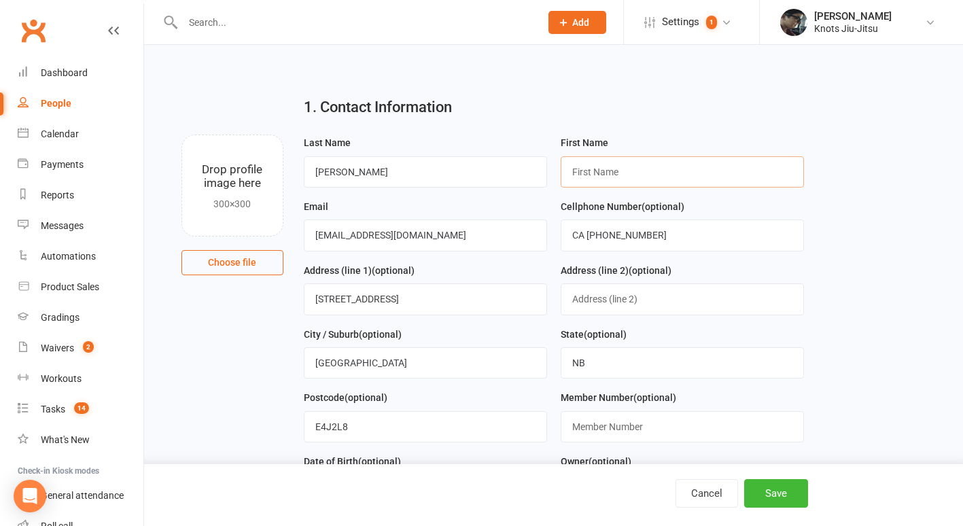
click at [614, 181] on input "text" at bounding box center [682, 171] width 243 height 31
type input "Robbin"
click at [333, 167] on input "McEwen" at bounding box center [425, 171] width 243 height 31
type input "Strong"
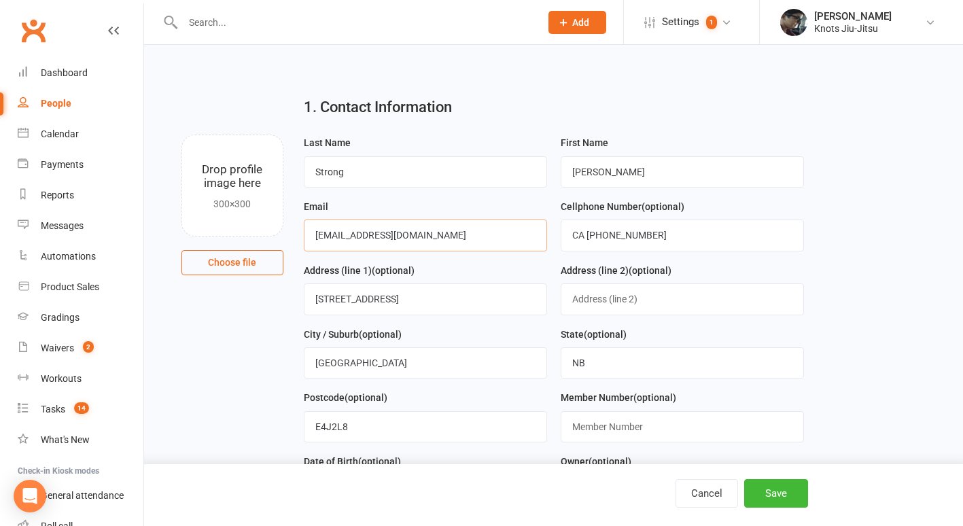
drag, startPoint x: 461, startPoint y: 226, endPoint x: 256, endPoint y: 233, distance: 205.4
click at [256, 135] on div "Drop profile image here 300×300 Choose file Last Name Strong First Name Robbin …" at bounding box center [553, 135] width 781 height 0
type input "[EMAIL_ADDRESS][DOMAIN_NAME]"
drag, startPoint x: 409, startPoint y: 299, endPoint x: 160, endPoint y: 279, distance: 249.6
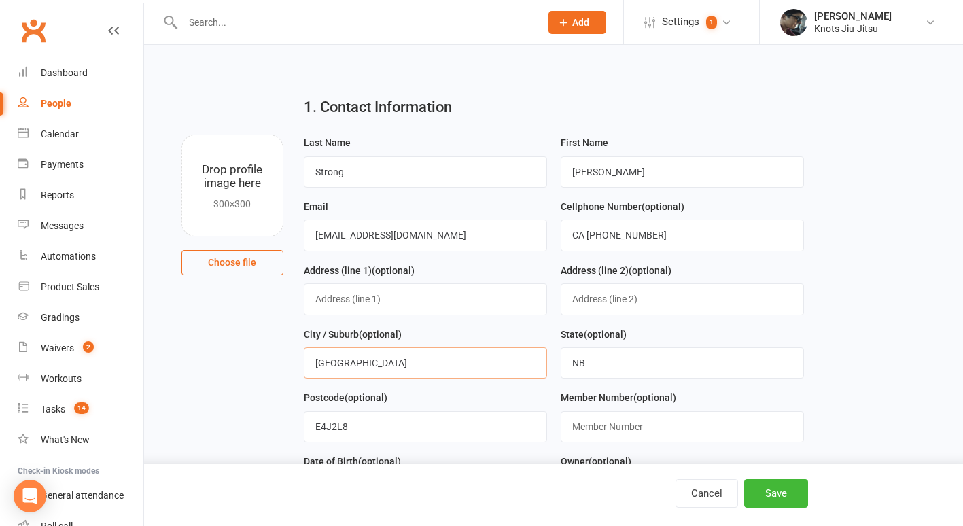
drag, startPoint x: 445, startPoint y: 365, endPoint x: 177, endPoint y: 417, distance: 272.1
drag, startPoint x: 627, startPoint y: 363, endPoint x: 500, endPoint y: 366, distance: 126.5
click at [500, 366] on form "Last Name Strong First Name Robbin Email rob.strong@hotmail.com Cellphone Numbe…" at bounding box center [554, 390] width 514 height 510
drag, startPoint x: 407, startPoint y: 436, endPoint x: 229, endPoint y: 462, distance: 179.9
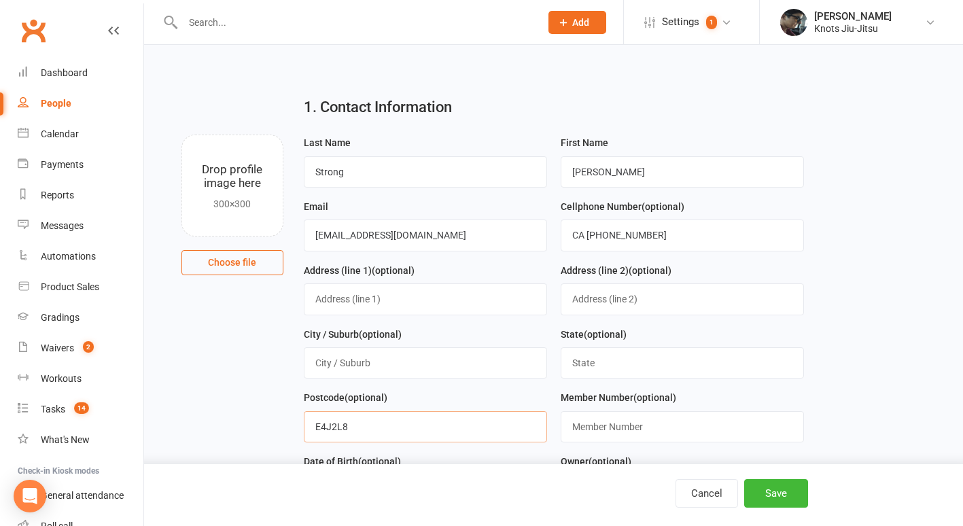
drag, startPoint x: 689, startPoint y: 230, endPoint x: 455, endPoint y: 273, distance: 237.7
click at [455, 273] on form "Last Name Strong First Name Robbin Email rob.strong@hotmail.com Cellphone Numbe…" at bounding box center [554, 390] width 514 height 510
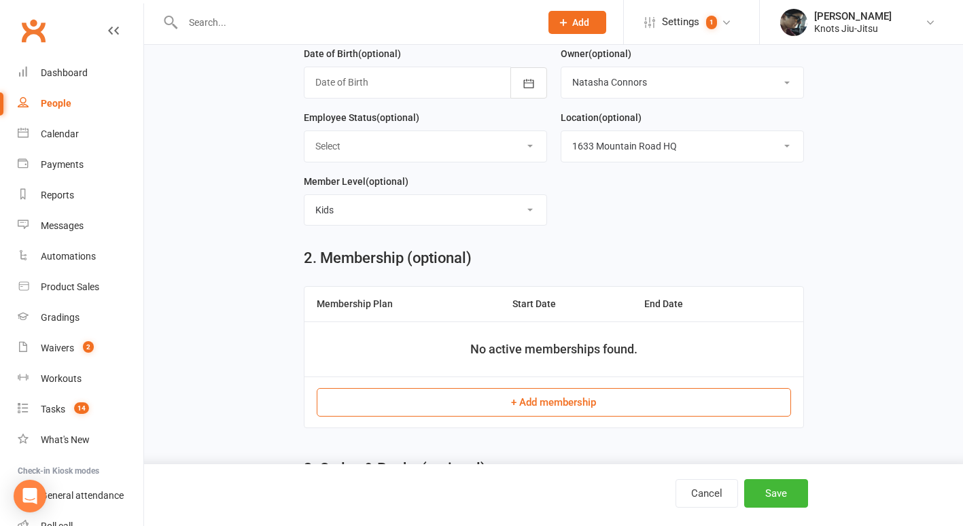
scroll to position [464, 0]
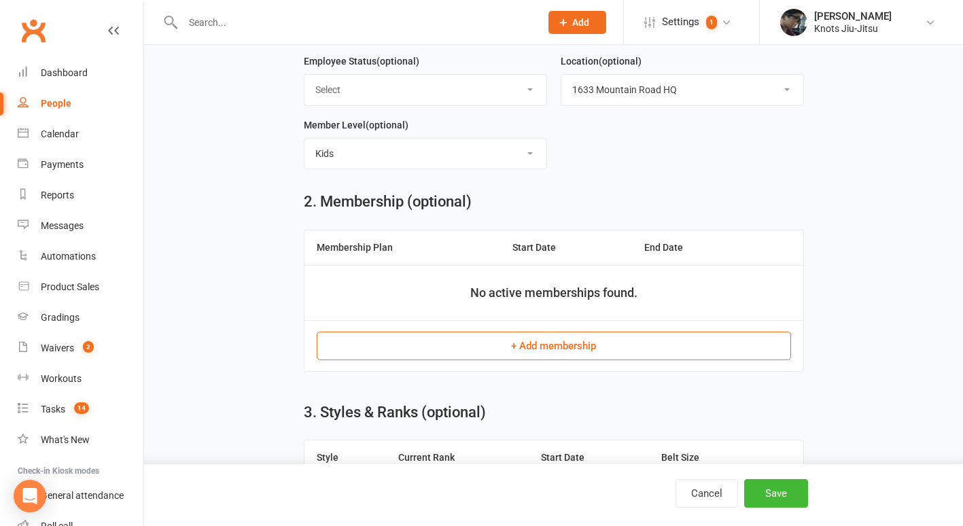
click at [487, 143] on select "Select Baby Jitsu Little Tangles Kids Youth Foundation Jiu-Jitsu 14+ Ladies BJJ…" at bounding box center [426, 154] width 242 height 30
select select
click at [305, 139] on select "Select Baby Jitsu Little Tangles Kids Youth Foundation Jiu-Jitsu 14+ Ladies BJJ…" at bounding box center [426, 154] width 242 height 30
click at [472, 141] on select "Select Baby Jitsu Little Tangles Kids Youth Foundation Jiu-Jitsu 14+ Ladies BJJ…" at bounding box center [426, 154] width 242 height 30
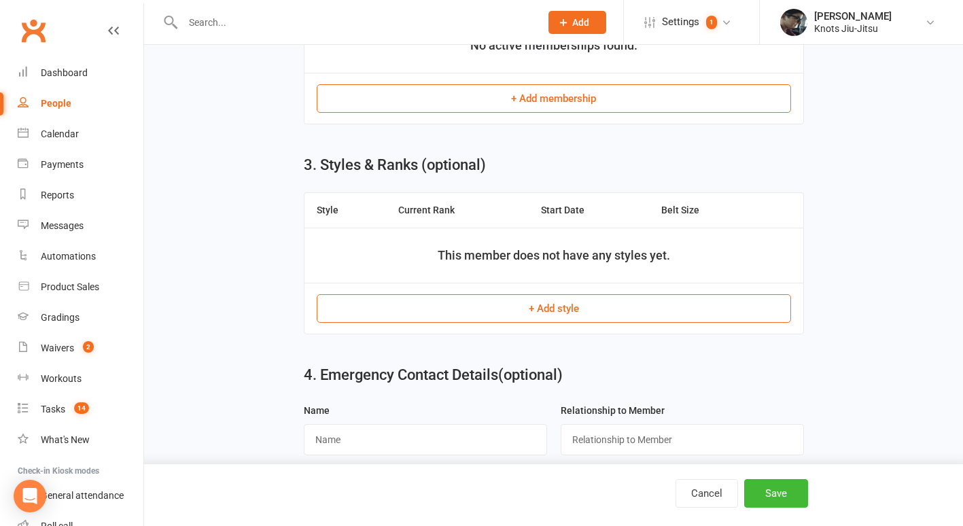
scroll to position [968, 0]
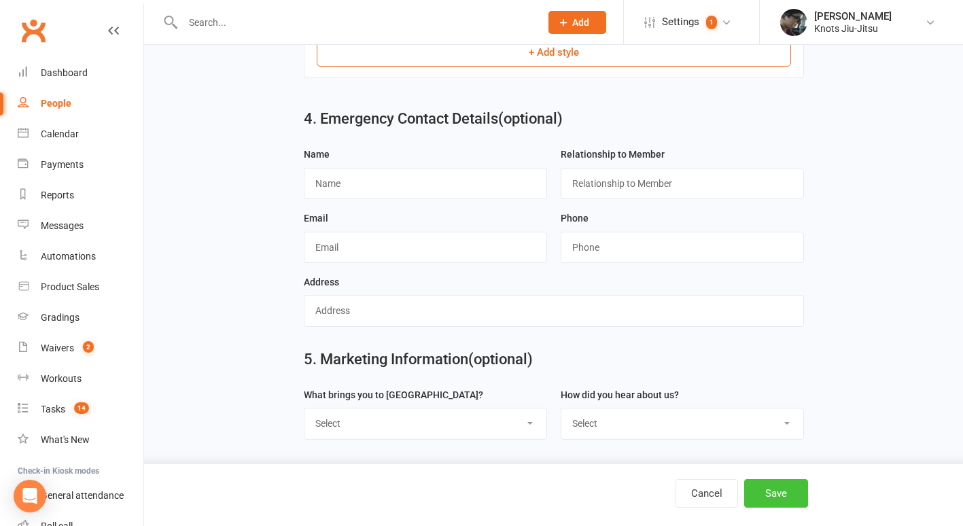
click at [788, 499] on button "Save" at bounding box center [776, 493] width 64 height 29
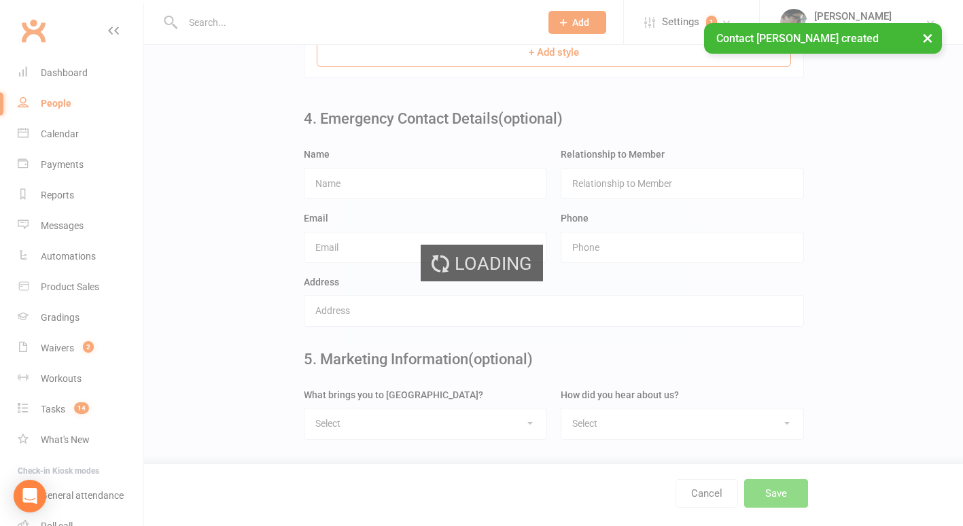
scroll to position [0, 0]
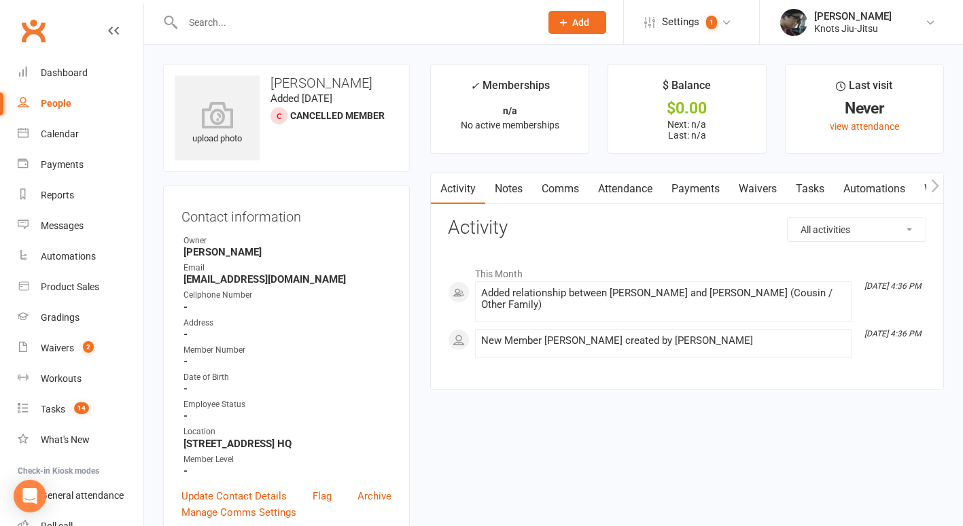
click at [770, 192] on link "Waivers" at bounding box center [757, 188] width 57 height 31
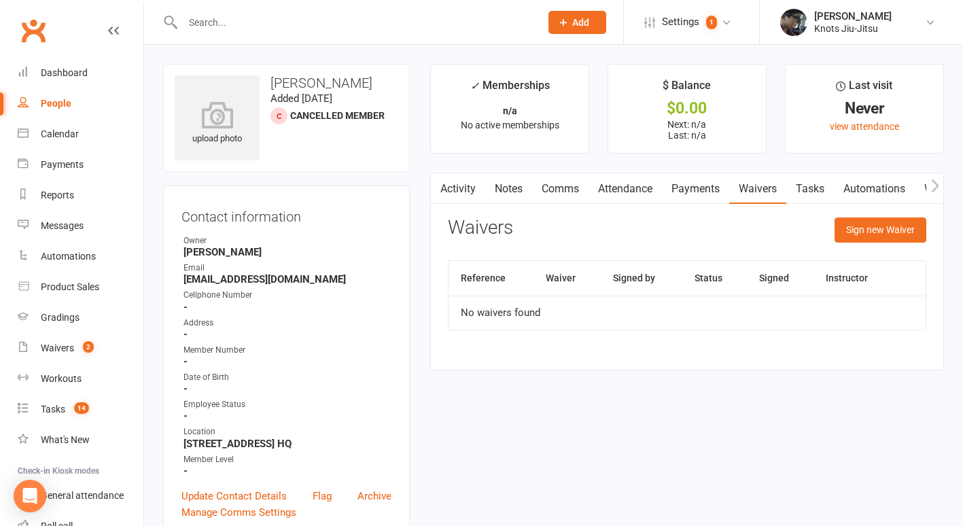
click at [863, 248] on div "Sign new Waiver" at bounding box center [881, 234] width 92 height 32
click at [861, 232] on button "Sign new Waiver" at bounding box center [881, 230] width 92 height 24
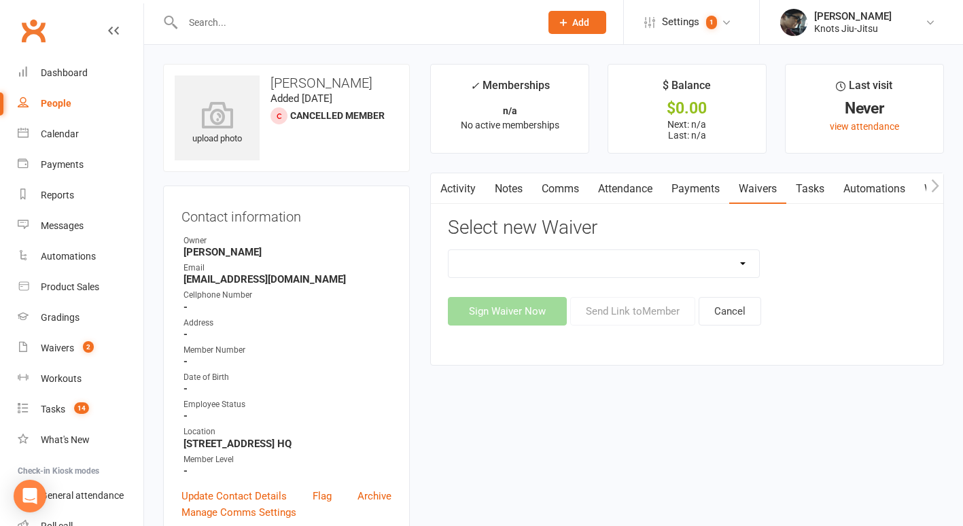
click at [643, 258] on select "Covid Vaccine Confirmation E.T.C. Partnership Member E.T.C. Partnership Member …" at bounding box center [604, 263] width 311 height 27
select select "6556"
click at [449, 250] on select "Covid Vaccine Confirmation E.T.C. Partnership Member E.T.C. Partnership Member …" at bounding box center [604, 263] width 311 height 27
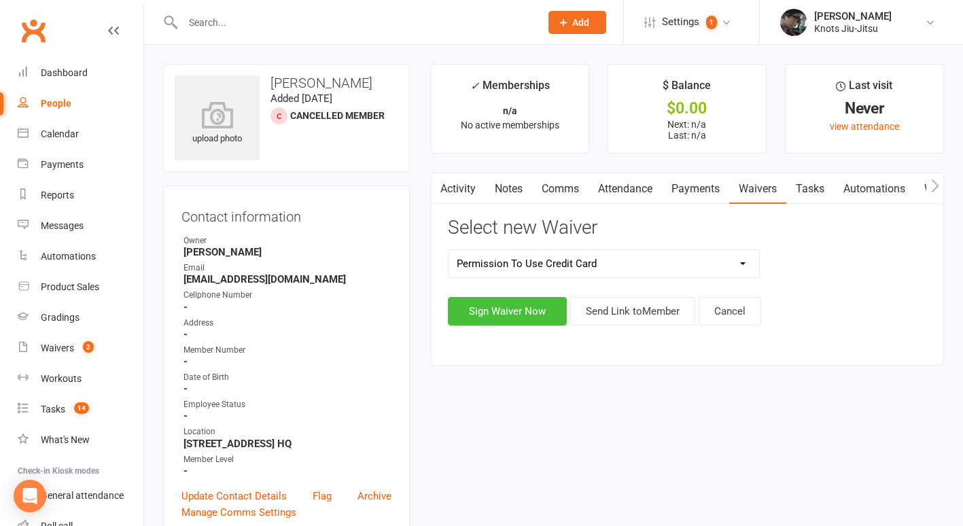
click at [532, 314] on button "Sign Waiver Now" at bounding box center [507, 311] width 119 height 29
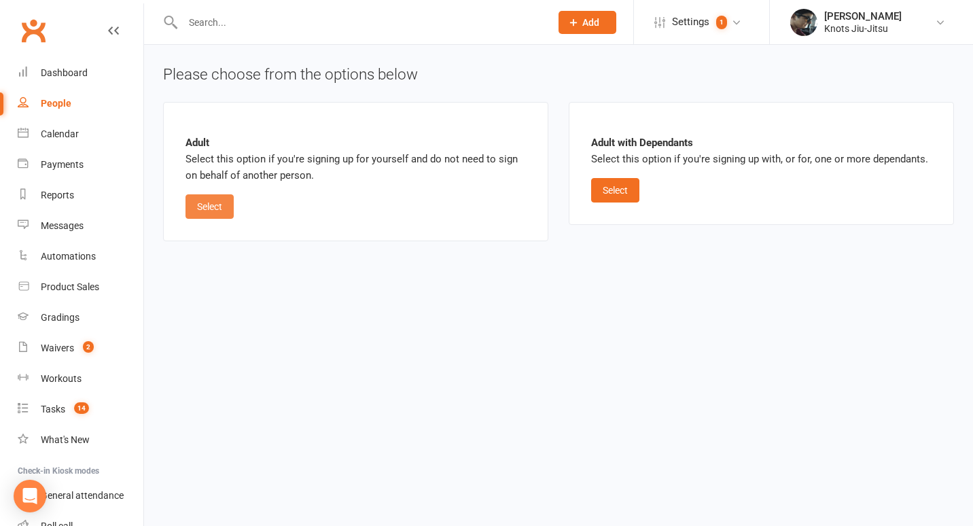
click at [219, 195] on button "Select" at bounding box center [210, 206] width 48 height 24
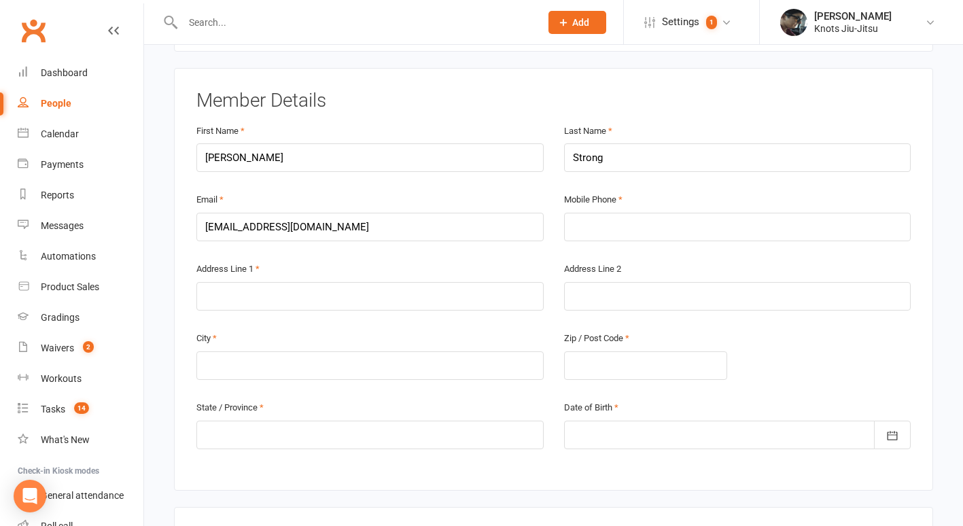
scroll to position [306, 0]
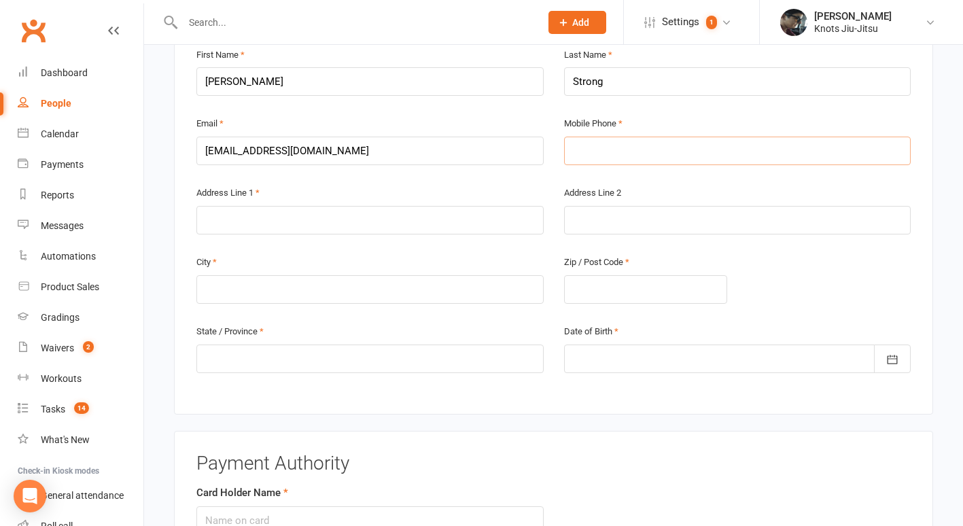
click at [616, 151] on input "text" at bounding box center [737, 151] width 347 height 29
type input "5"
click at [571, 149] on input "863-8247" at bounding box center [737, 151] width 347 height 29
type input "506-863-8247"
click at [460, 229] on input "text" at bounding box center [369, 220] width 347 height 29
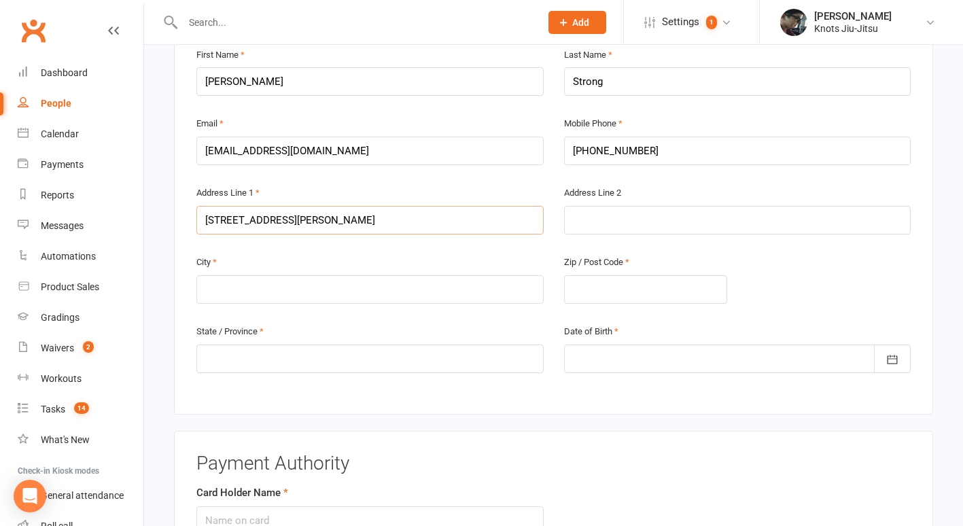
type input "107 Callaghan Road"
type input "Riverview"
type input "E1B 4P1"
click at [492, 350] on input "text" at bounding box center [369, 359] width 347 height 29
type input "NB"
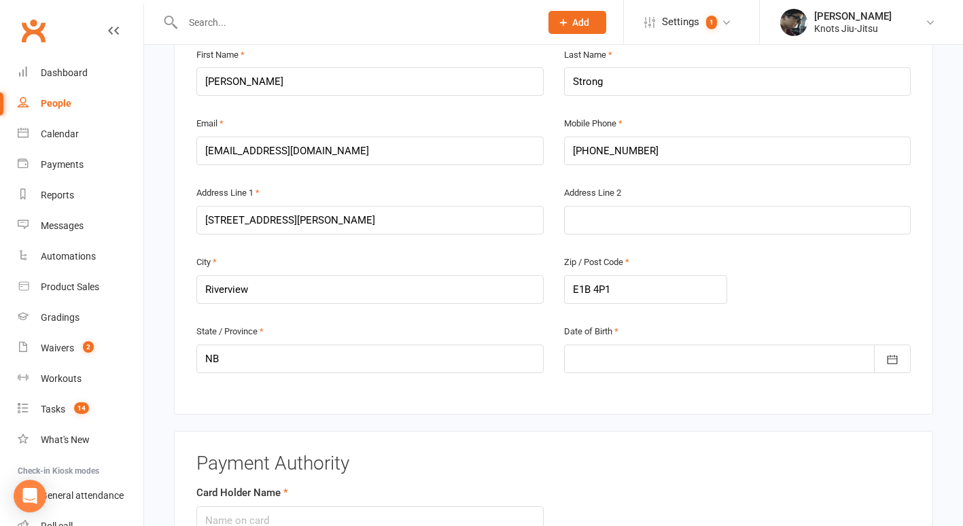
click at [763, 349] on div at bounding box center [737, 359] width 347 height 29
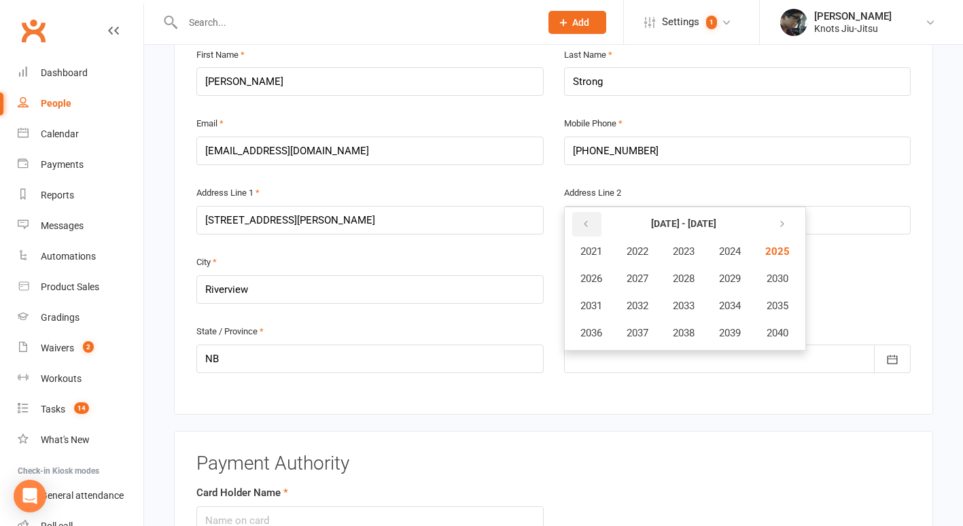
click at [590, 218] on button "button" at bounding box center [586, 224] width 29 height 24
click at [787, 335] on span "1960" at bounding box center [776, 333] width 22 height 12
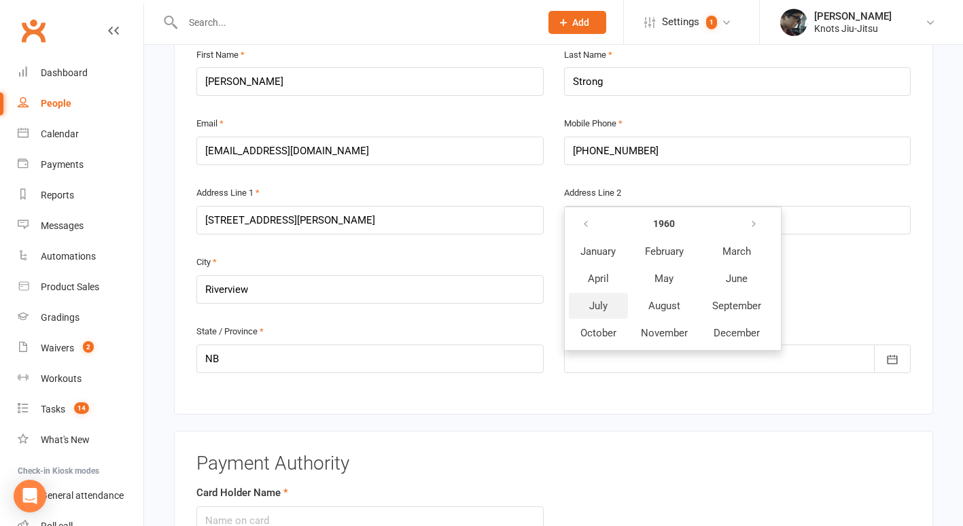
click at [614, 296] on button "July" at bounding box center [598, 306] width 59 height 26
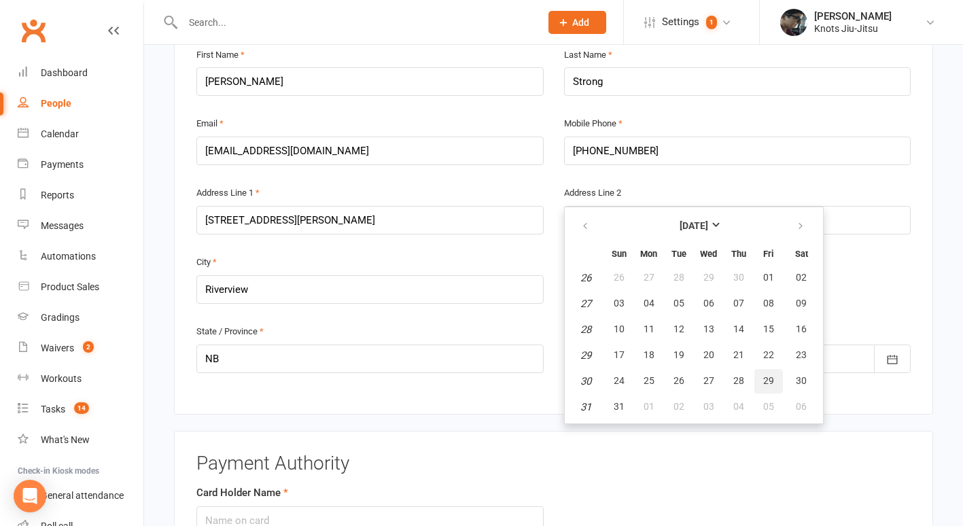
click at [767, 376] on span "29" at bounding box center [768, 380] width 11 height 11
type input "29 Jul 1960"
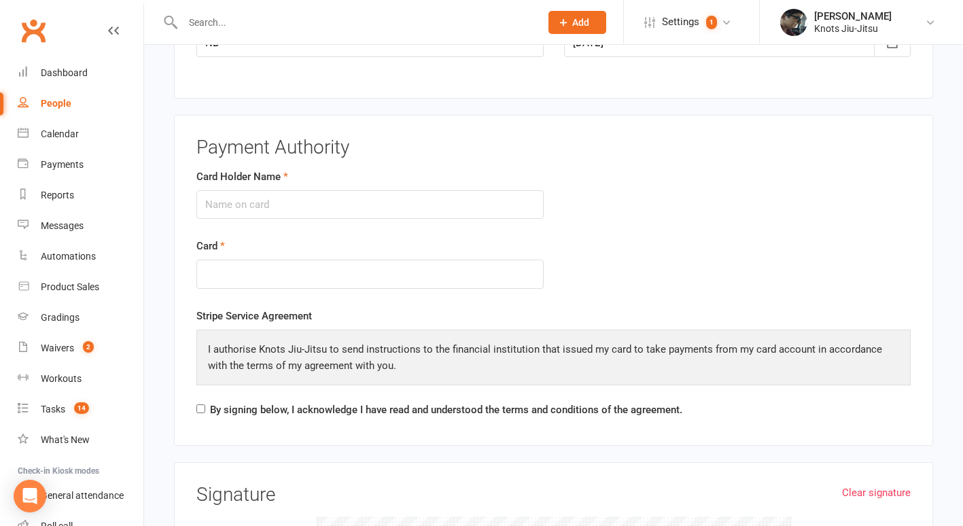
scroll to position [623, 0]
click at [264, 194] on input "Card Holder Name" at bounding box center [369, 204] width 347 height 29
type input "[PERSON_NAME]"
click at [222, 404] on label "By signing below, I acknowledge I have read and understood the terms and condit…" at bounding box center [446, 409] width 472 height 16
click at [205, 404] on input "By signing below, I acknowledge I have read and understood the terms and condit…" at bounding box center [200, 408] width 9 height 9
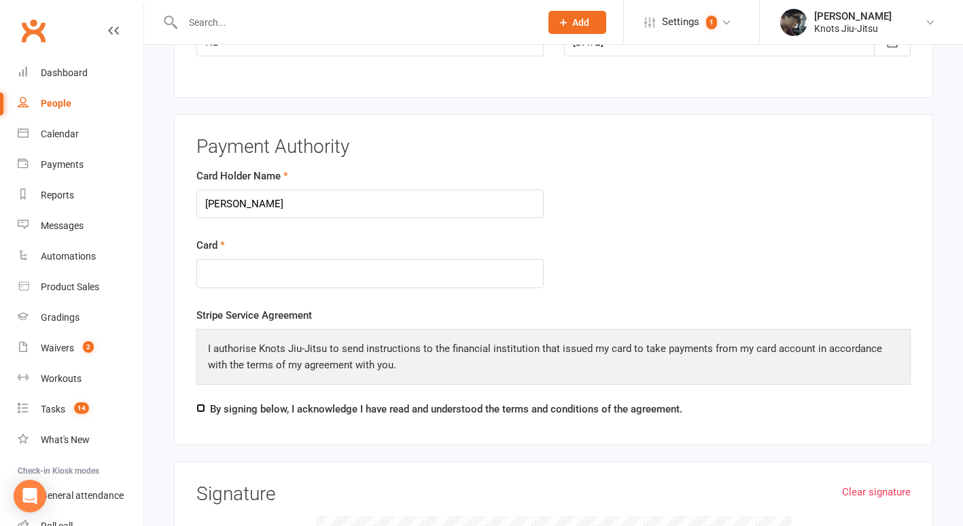
checkbox input "true"
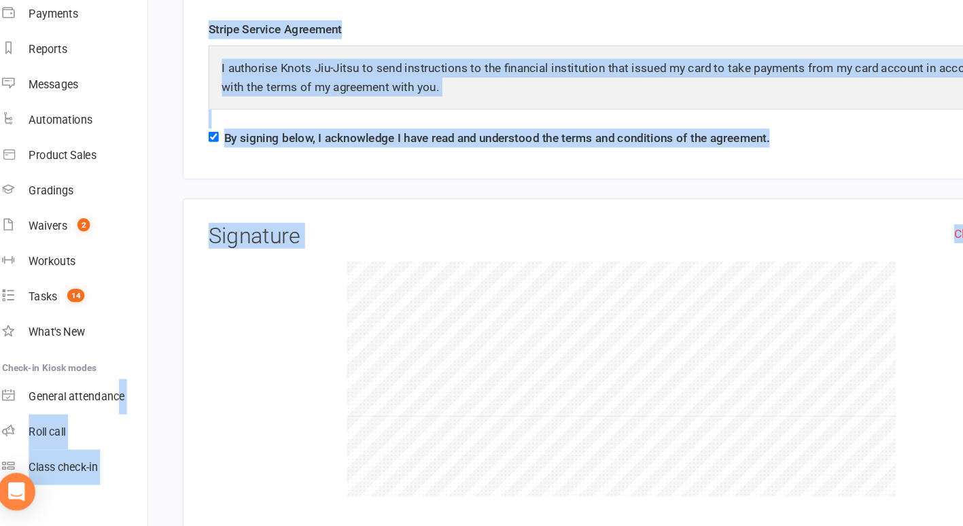
scroll to position [97, 0]
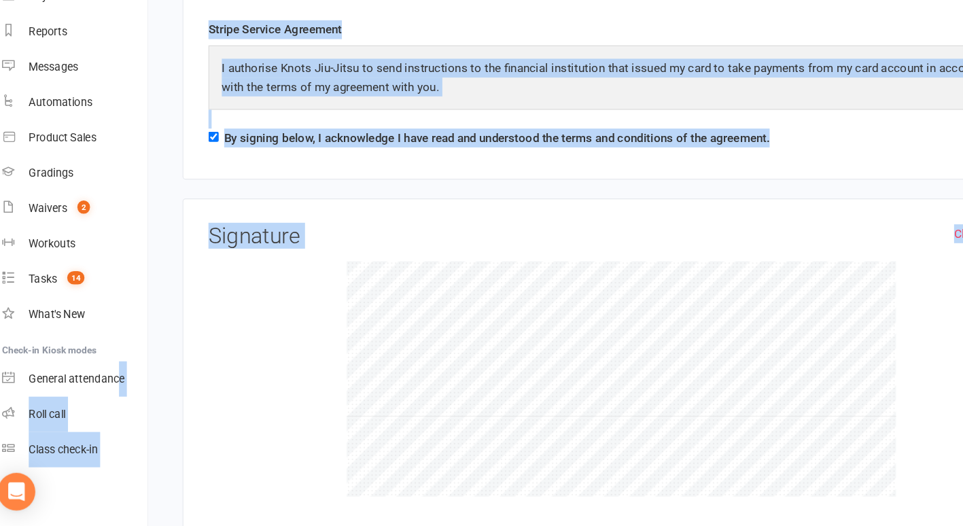
drag, startPoint x: 116, startPoint y: 505, endPoint x: 217, endPoint y: 485, distance: 102.5
drag, startPoint x: 217, startPoint y: 485, endPoint x: 240, endPoint y: 351, distance: 136.6
drag, startPoint x: 240, startPoint y: 351, endPoint x: 226, endPoint y: 327, distance: 27.7
drag, startPoint x: 226, startPoint y: 327, endPoint x: 311, endPoint y: 267, distance: 104.5
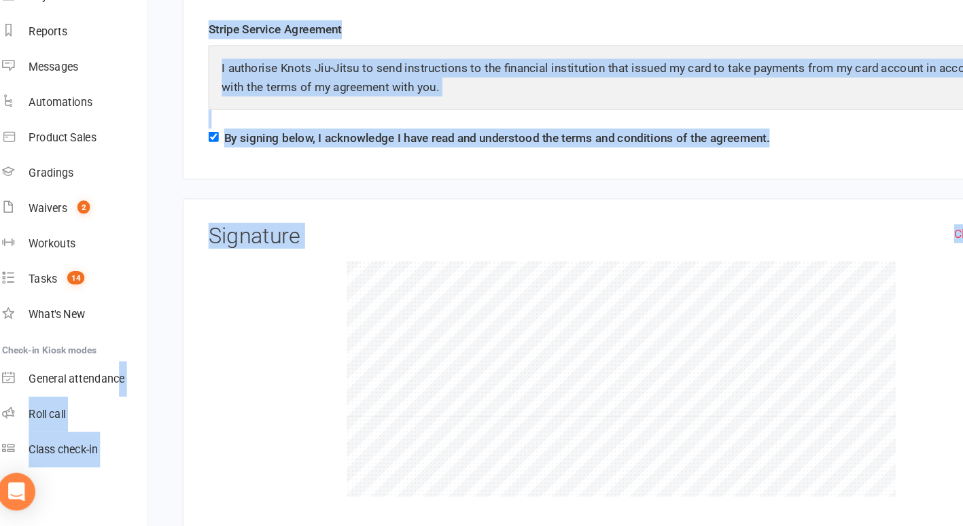
click at [311, 267] on h3 "Signature" at bounding box center [553, 274] width 714 height 21
click at [310, 296] on div at bounding box center [553, 398] width 714 height 204
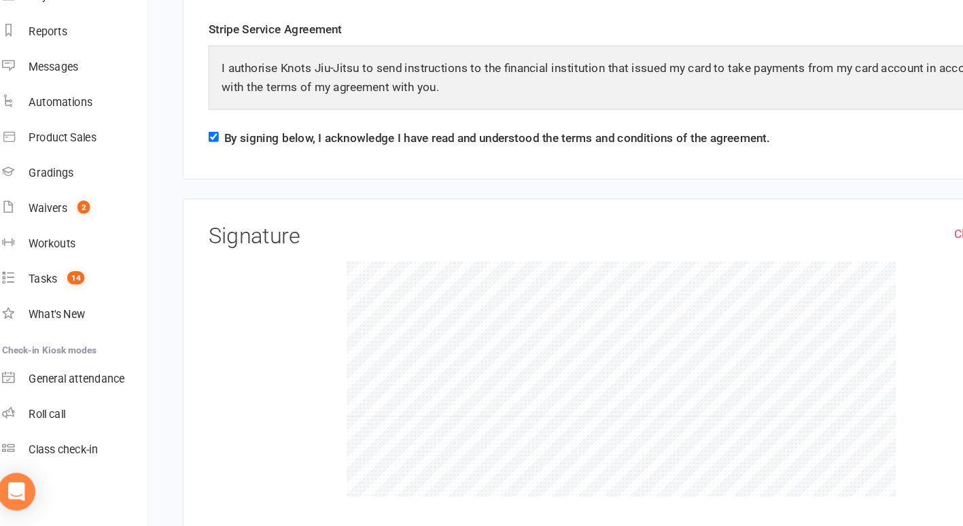
click at [316, 265] on h3 "Signature" at bounding box center [553, 274] width 714 height 21
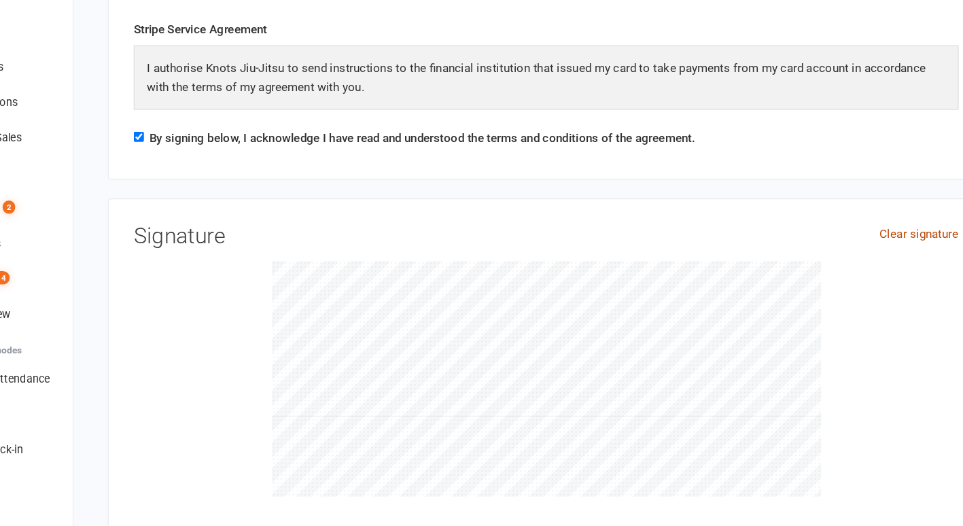
click at [875, 275] on link "Clear signature" at bounding box center [876, 272] width 69 height 16
drag, startPoint x: 302, startPoint y: 290, endPoint x: 298, endPoint y: 302, distance: 12.3
click at [298, 302] on div "Clear signature Signature" at bounding box center [553, 387] width 714 height 247
drag, startPoint x: 296, startPoint y: 320, endPoint x: 315, endPoint y: 343, distance: 29.9
click at [315, 343] on div at bounding box center [553, 398] width 714 height 204
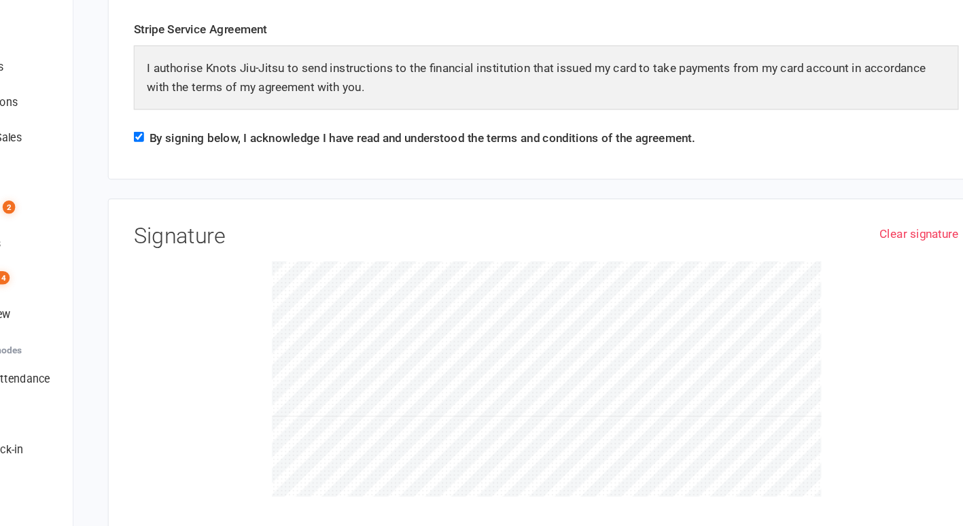
click at [358, 329] on div at bounding box center [553, 398] width 714 height 204
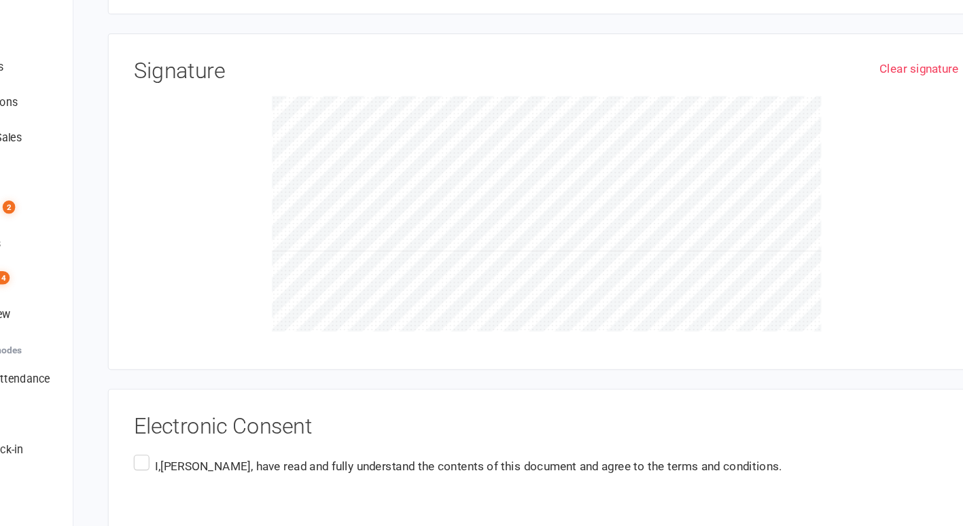
scroll to position [1072, 0]
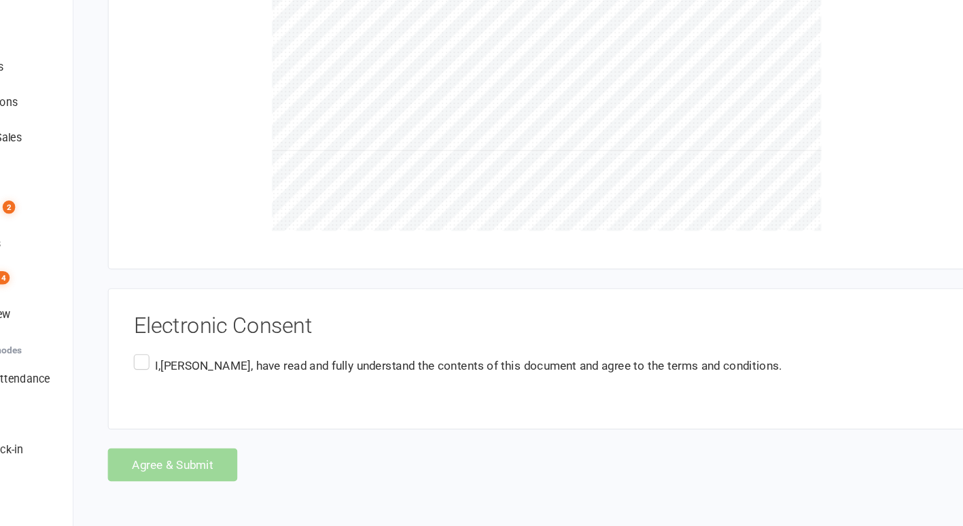
click at [202, 375] on label "I,Robbin Strong , have read and fully understand the contents of this document …" at bounding box center [476, 388] width 561 height 27
click at [202, 375] on input "I,Robbin Strong , have read and fully understand the contents of this document …" at bounding box center [200, 375] width 9 height 0
click at [214, 467] on button "Agree & Submit" at bounding box center [230, 473] width 112 height 29
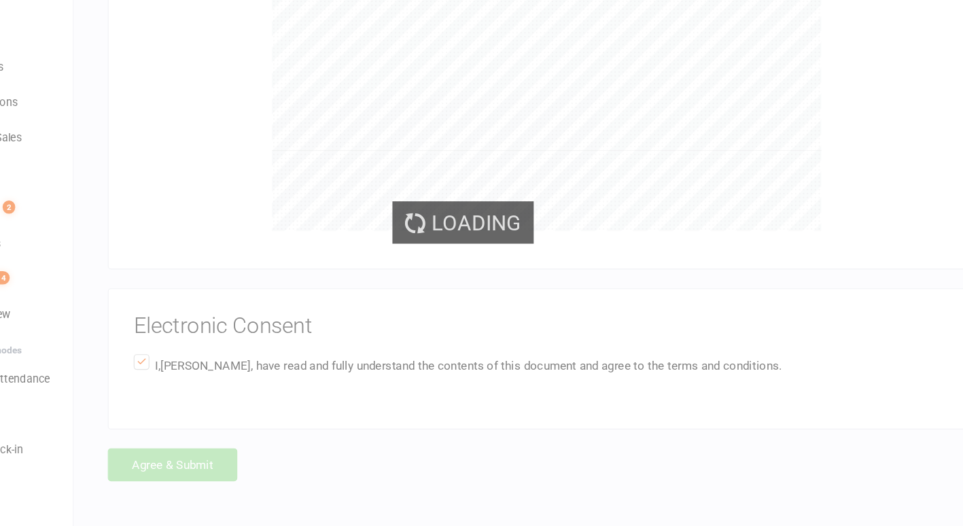
scroll to position [0, 0]
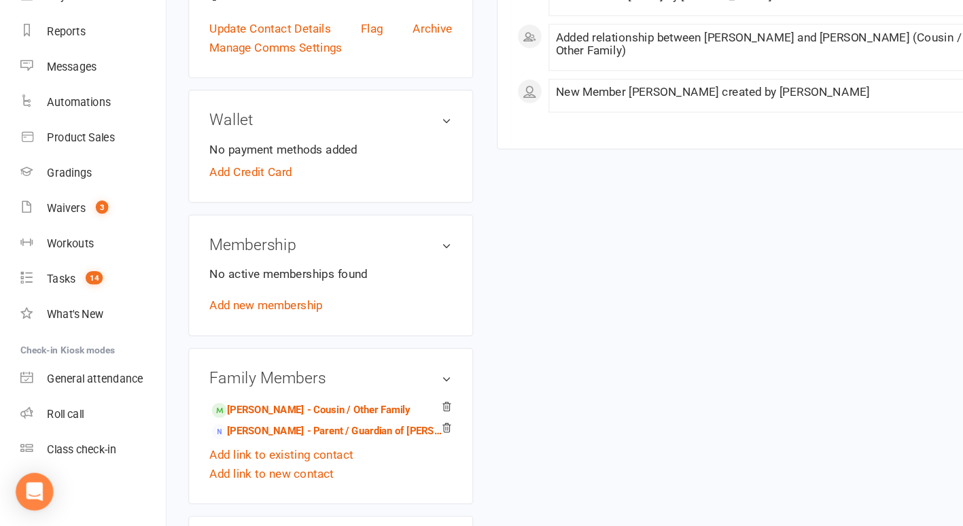
scroll to position [404, 0]
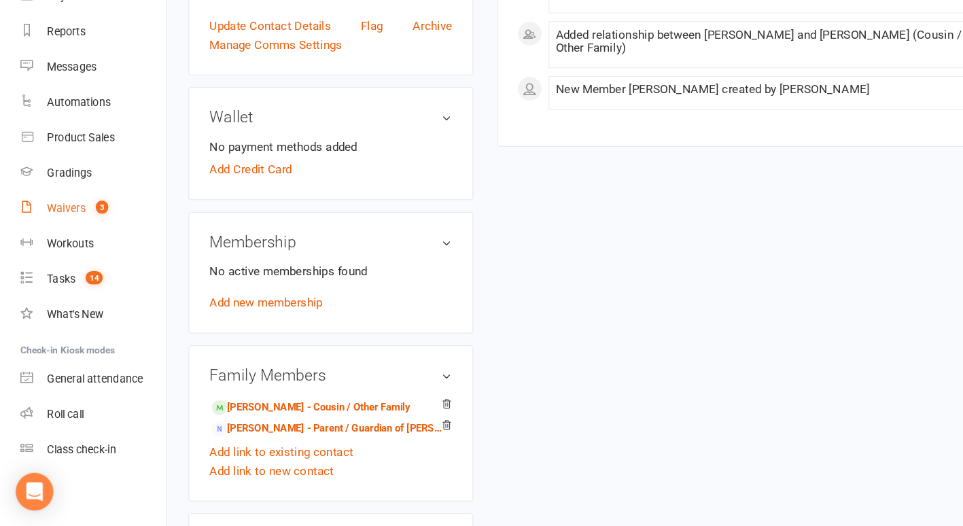
click at [52, 251] on div "Waivers" at bounding box center [57, 250] width 33 height 11
select select "100"
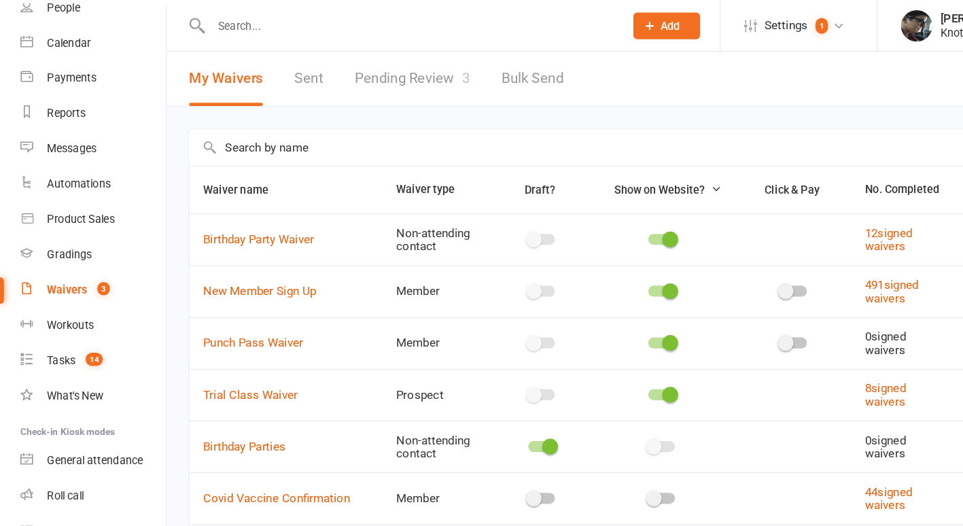
click at [324, 59] on link "Pending Review 3" at bounding box center [357, 68] width 100 height 47
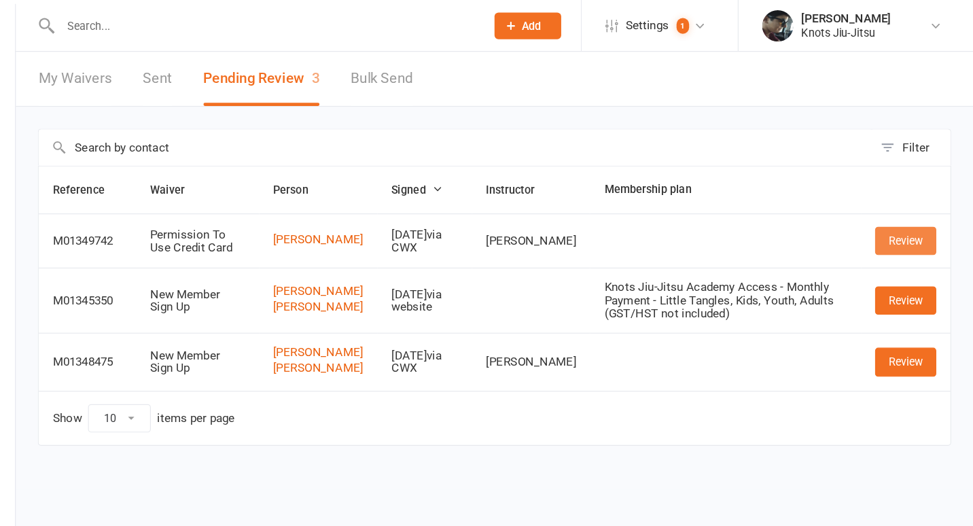
click at [933, 205] on link "Review" at bounding box center [914, 208] width 53 height 24
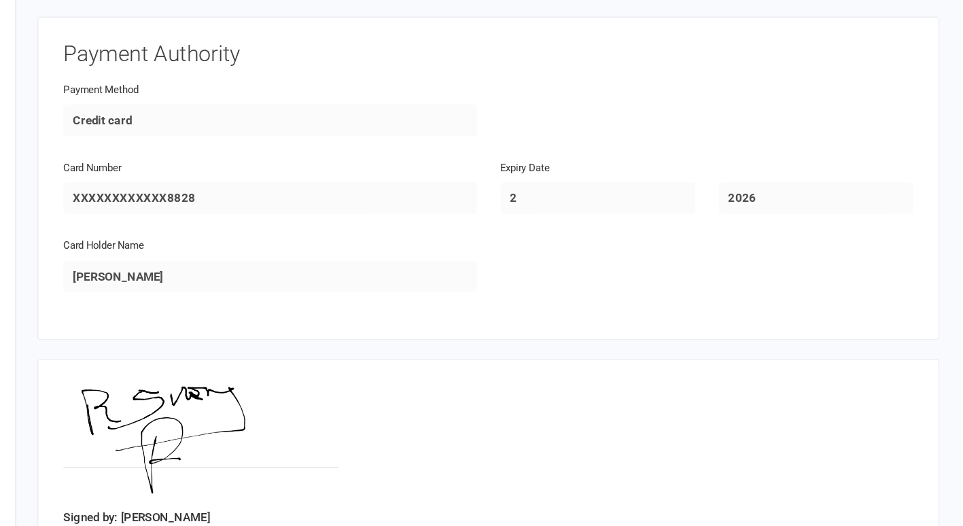
scroll to position [693, 0]
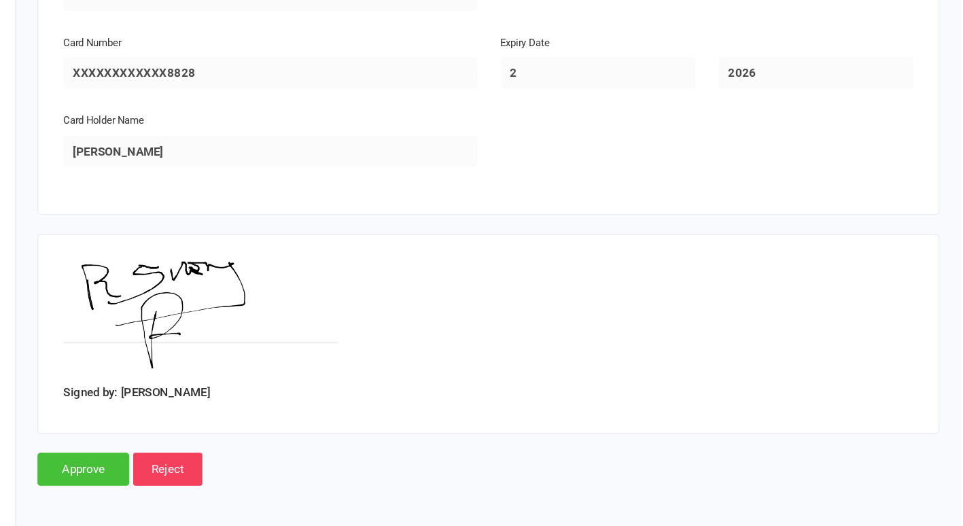
click at [222, 463] on input "Approve" at bounding box center [203, 476] width 80 height 29
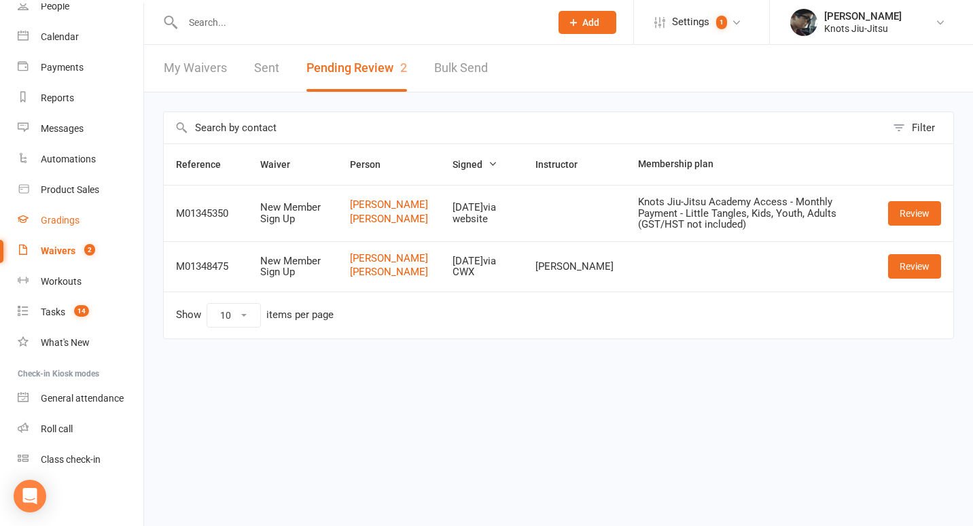
click at [55, 223] on div "Gradings" at bounding box center [60, 220] width 39 height 11
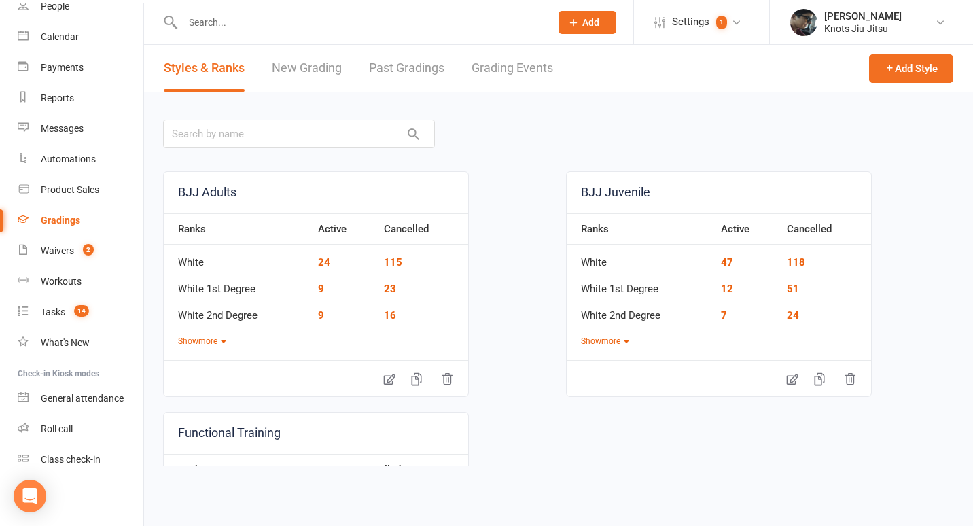
click at [325, 67] on link "New Grading" at bounding box center [307, 68] width 70 height 47
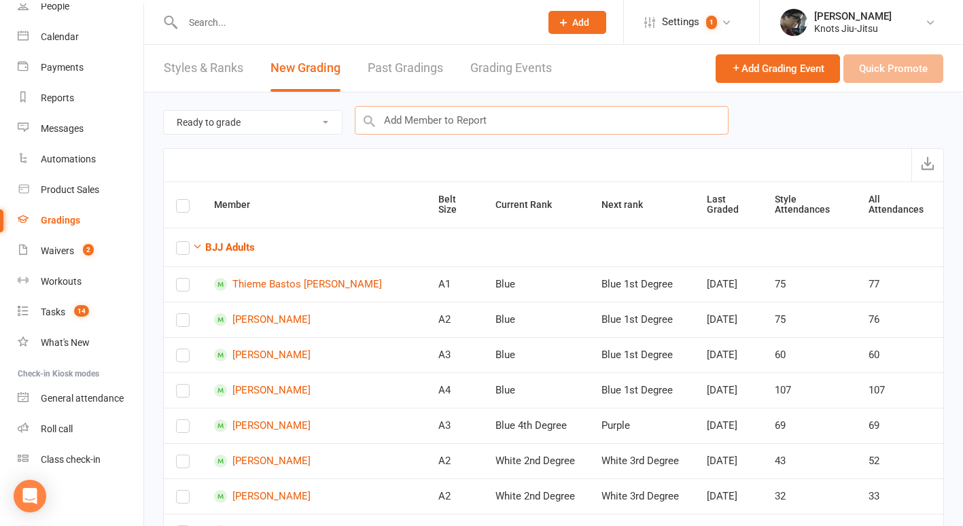
click at [436, 118] on input "text" at bounding box center [542, 120] width 374 height 29
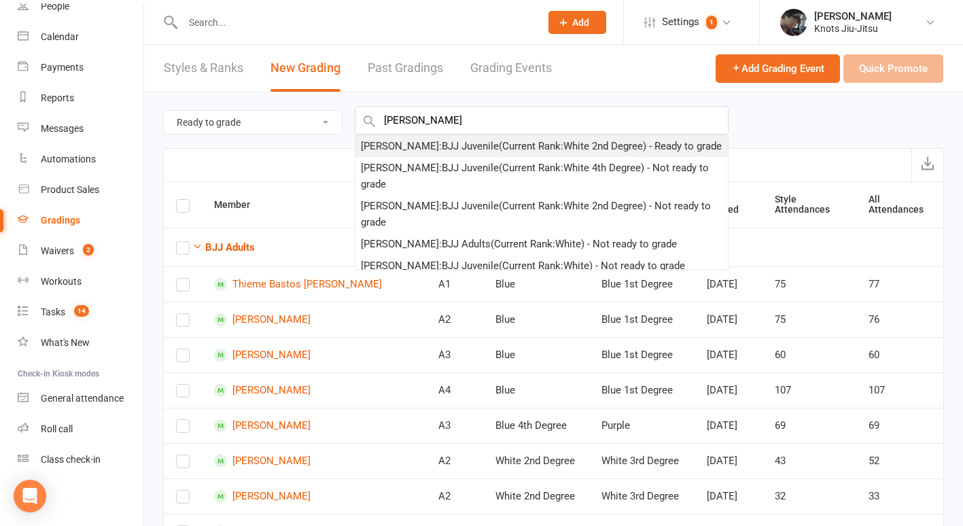
click at [422, 152] on div "Jaisal Shekhawat : BJJ Juvenile (Current Rank: White 2nd Degree ) - Ready to gr…" at bounding box center [541, 146] width 361 height 16
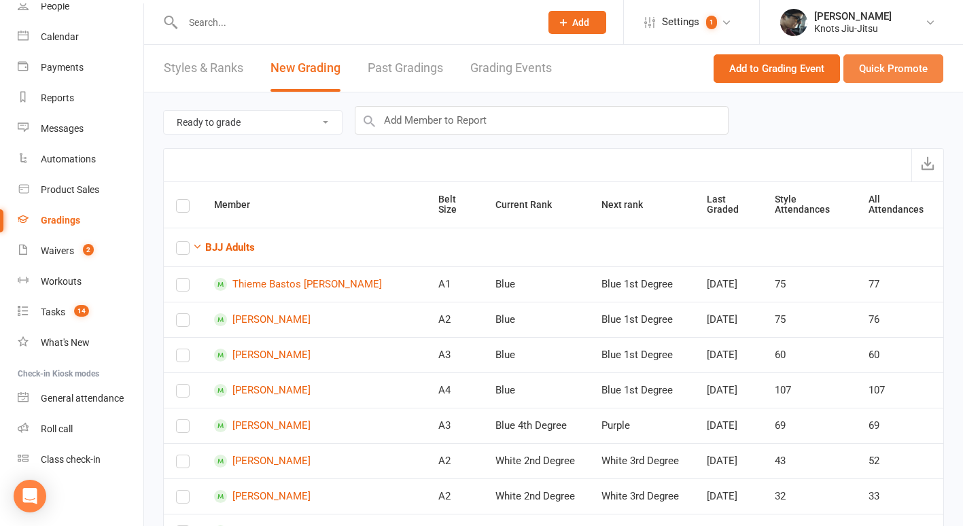
click at [865, 71] on button "Quick Promote" at bounding box center [894, 68] width 100 height 29
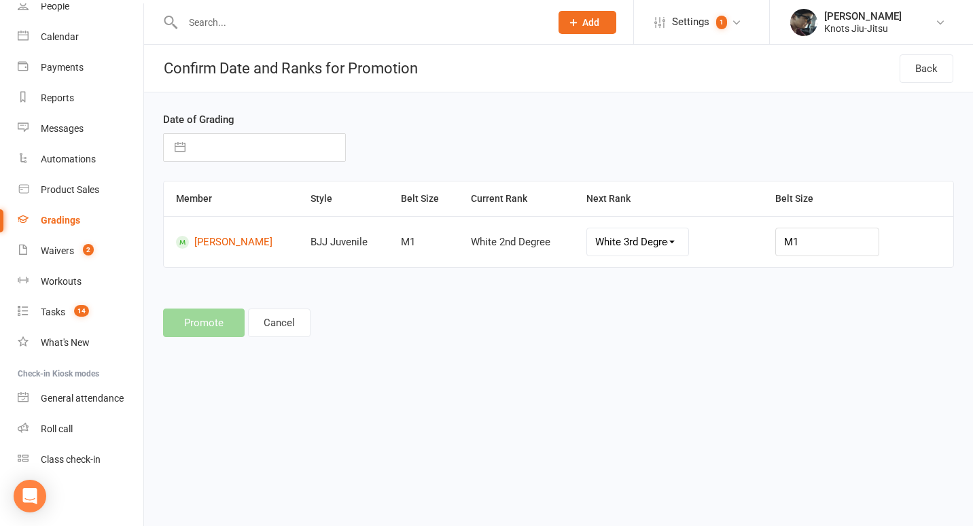
click at [173, 150] on button "button" at bounding box center [180, 147] width 24 height 27
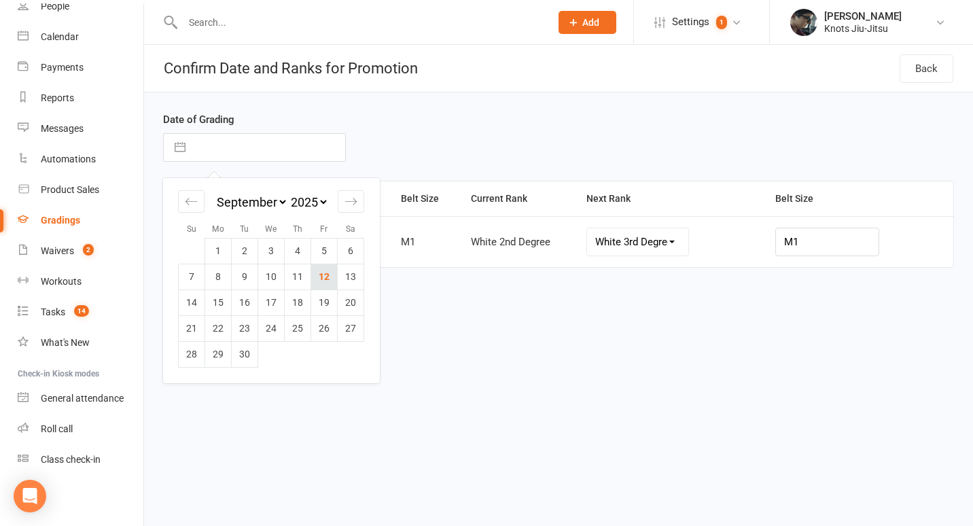
click at [319, 280] on td "12" at bounding box center [324, 277] width 27 height 26
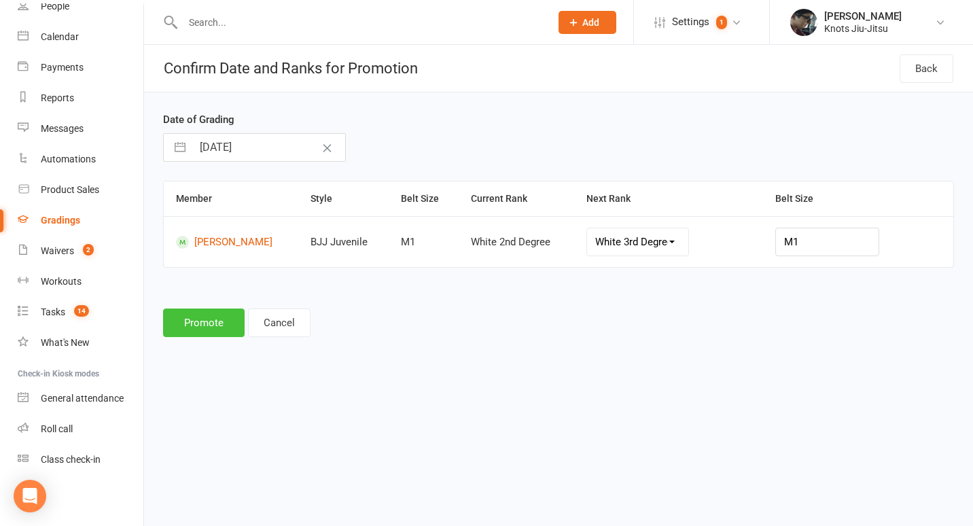
click at [198, 324] on button "Promote" at bounding box center [204, 323] width 82 height 29
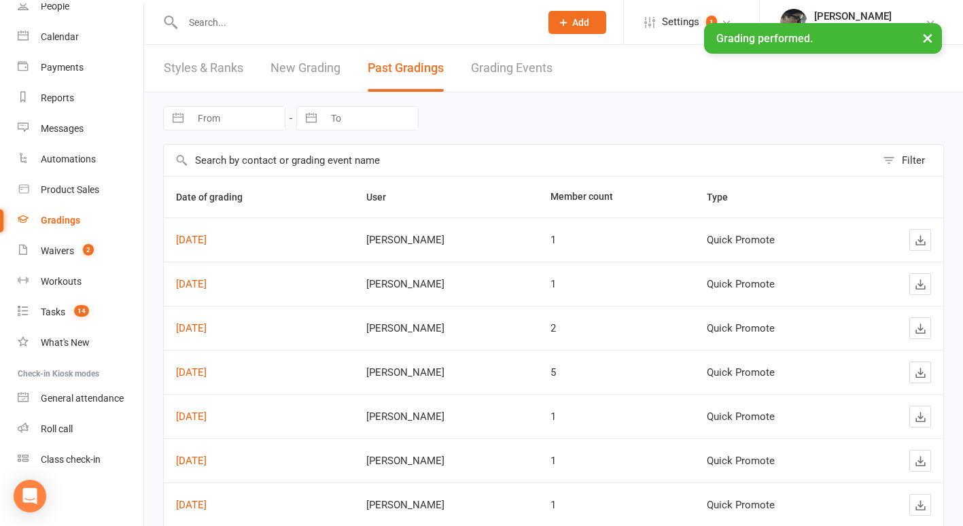
click at [293, 71] on link "New Grading" at bounding box center [306, 68] width 70 height 47
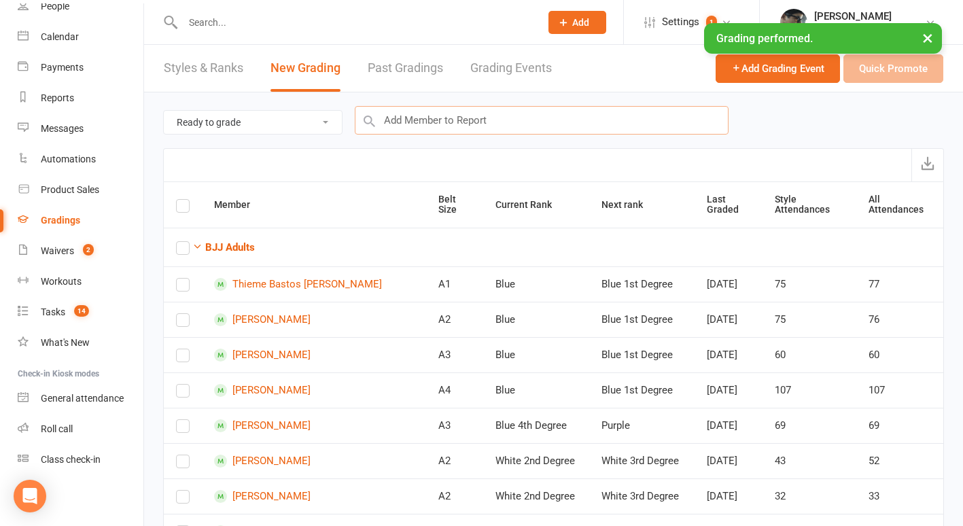
click at [428, 118] on input "text" at bounding box center [542, 120] width 374 height 29
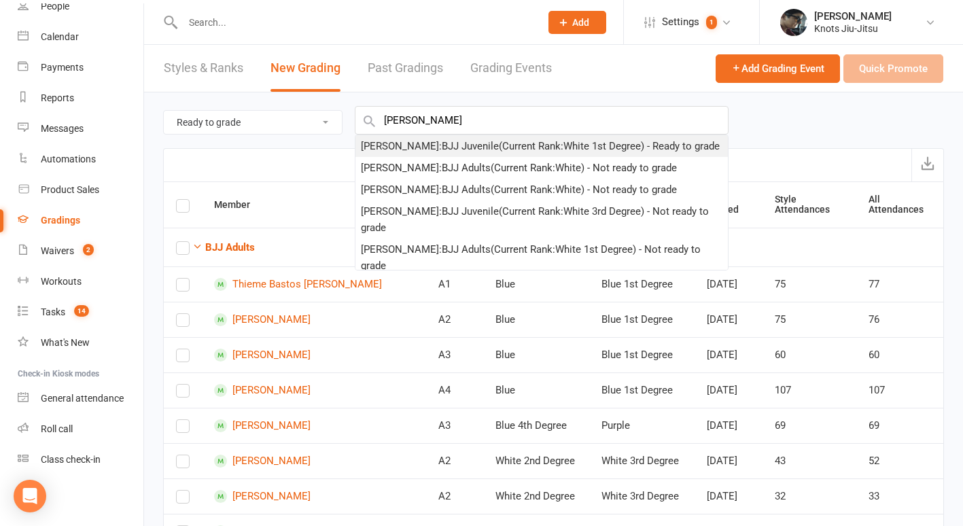
click at [472, 147] on div "Selena Frenette : BJJ Juvenile (Current Rank: White 1st Degree ) - Ready to gra…" at bounding box center [540, 146] width 359 height 16
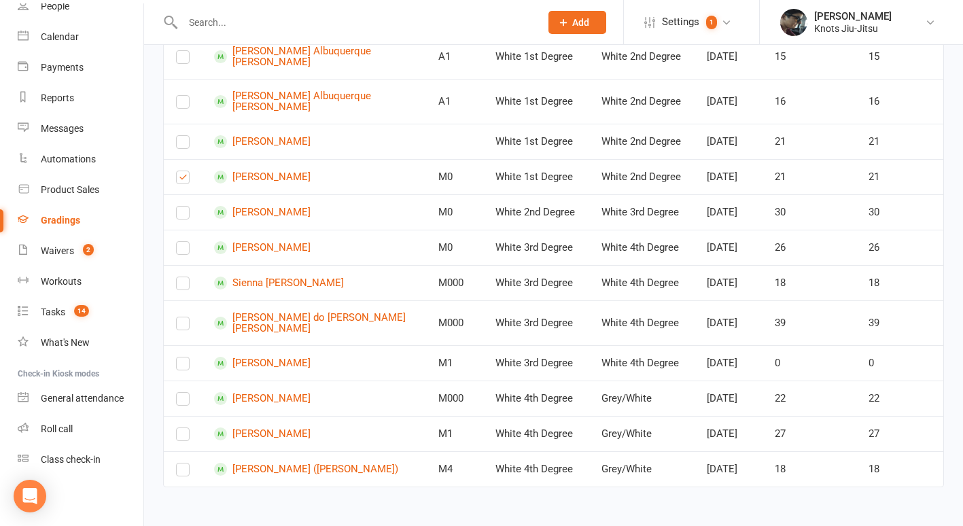
scroll to position [1433, 0]
click at [181, 230] on td at bounding box center [183, 211] width 38 height 35
click at [179, 215] on label at bounding box center [183, 215] width 14 height 0
click at [179, 207] on input "checkbox" at bounding box center [183, 207] width 14 height 0
click at [186, 251] on label at bounding box center [183, 251] width 14 height 0
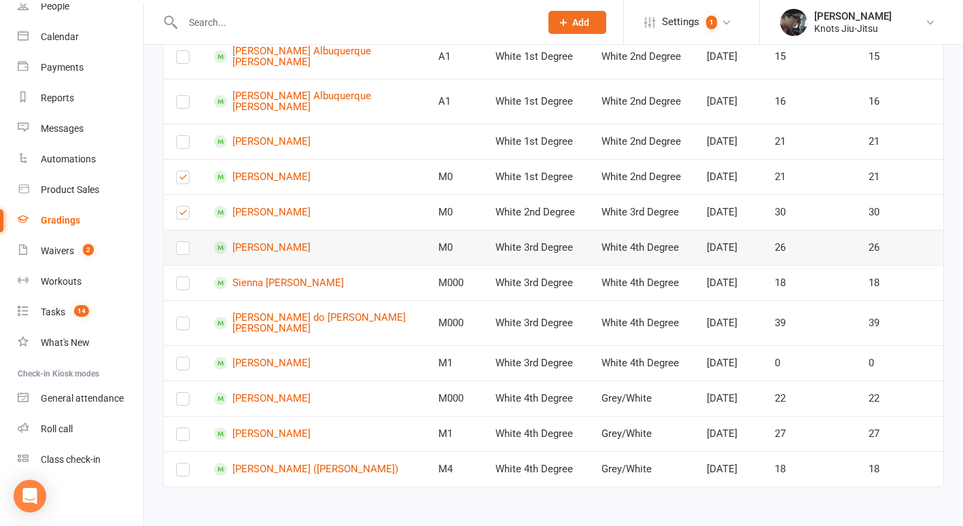
click at [186, 242] on input "checkbox" at bounding box center [183, 242] width 14 height 0
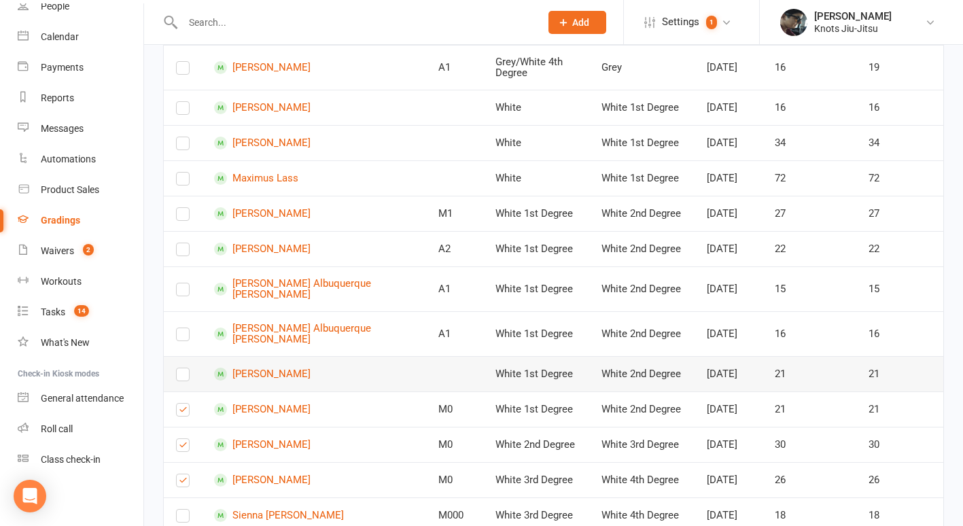
scroll to position [1132, 0]
click at [183, 218] on label at bounding box center [183, 218] width 14 height 0
click at [183, 209] on input "checkbox" at bounding box center [183, 209] width 14 height 0
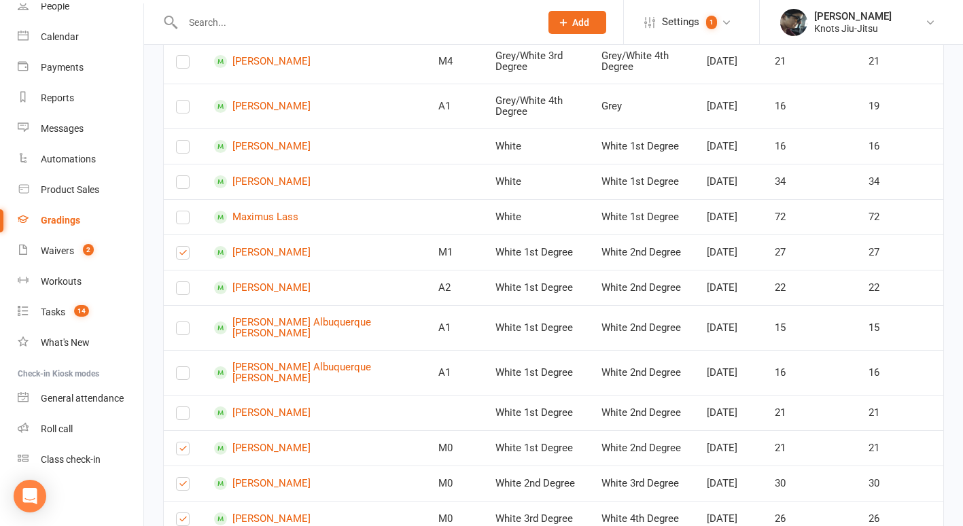
scroll to position [1095, 0]
click at [60, 190] on div "Product Sales" at bounding box center [70, 189] width 58 height 11
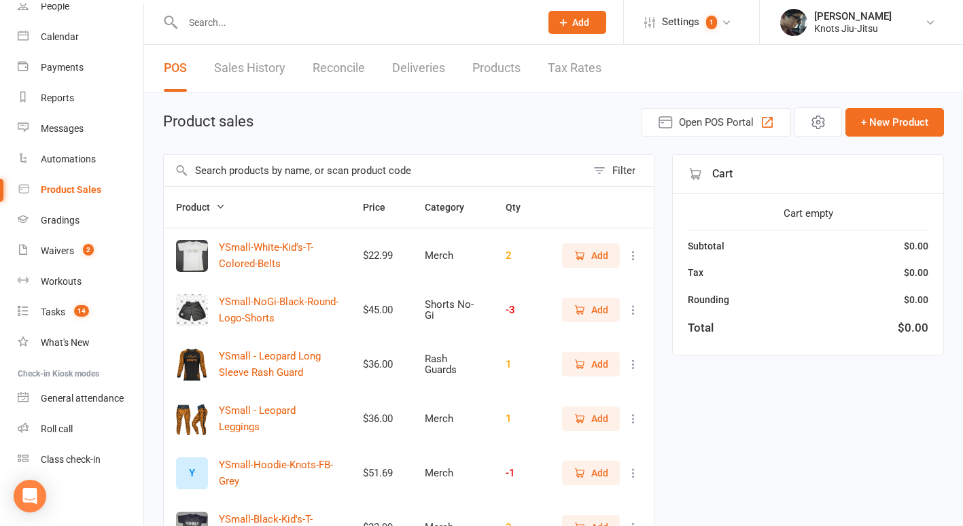
click at [417, 166] on input "text" at bounding box center [375, 170] width 423 height 31
click at [499, 60] on link "Products" at bounding box center [496, 68] width 48 height 47
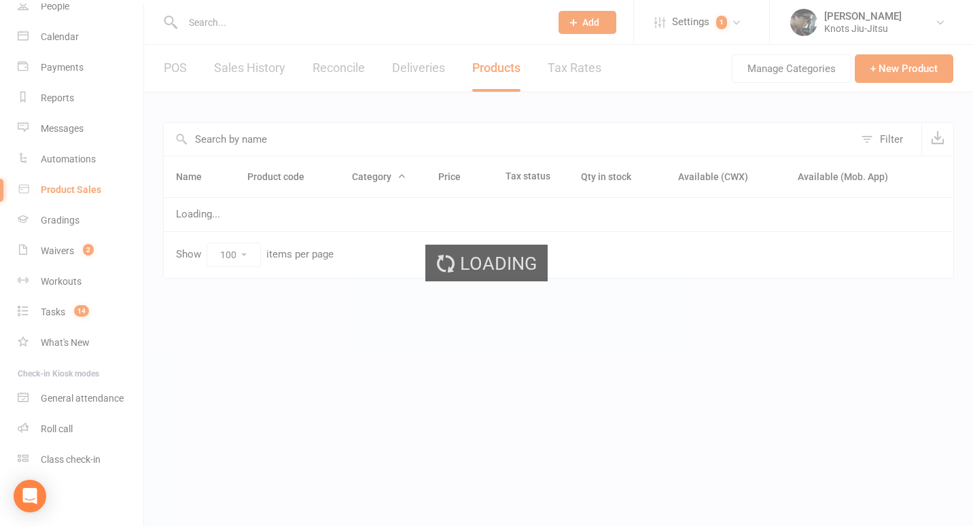
click at [413, 136] on div "Loading" at bounding box center [486, 263] width 973 height 526
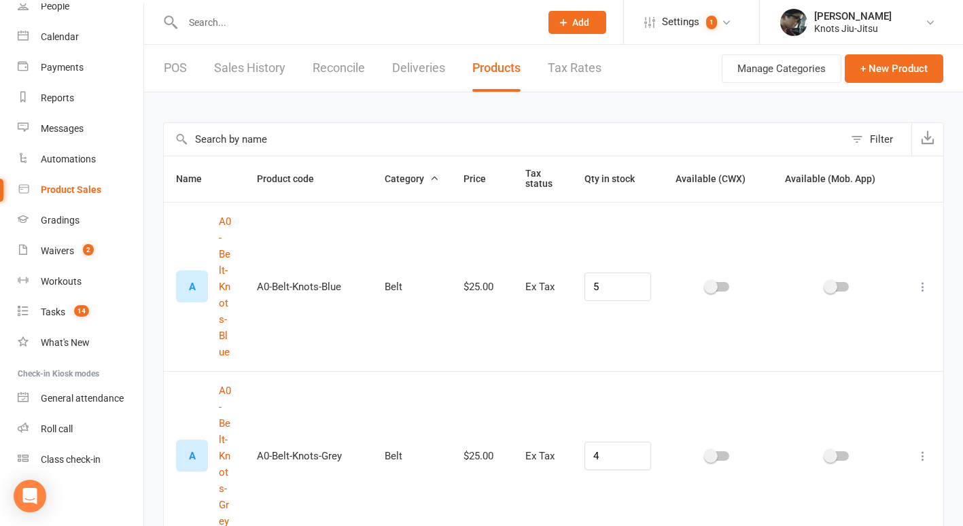
click at [401, 143] on input "text" at bounding box center [504, 139] width 680 height 33
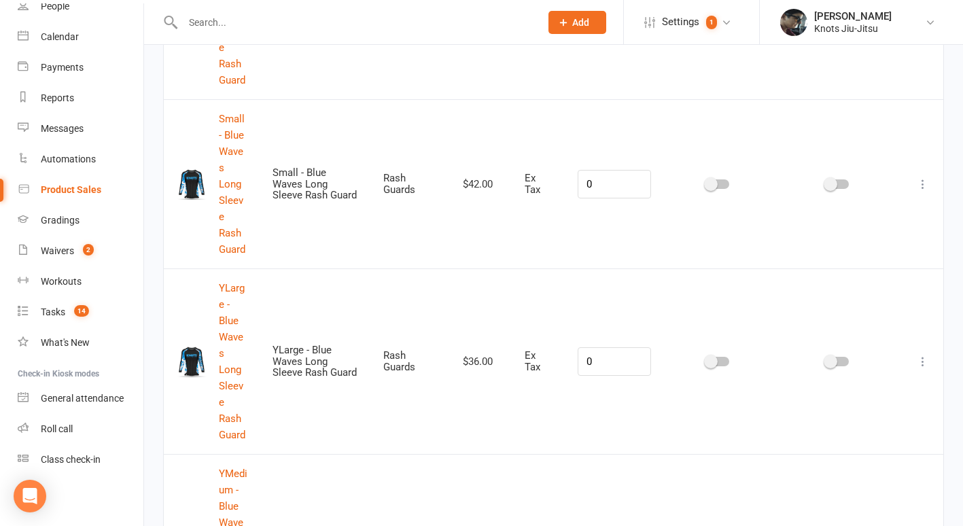
scroll to position [820, 0]
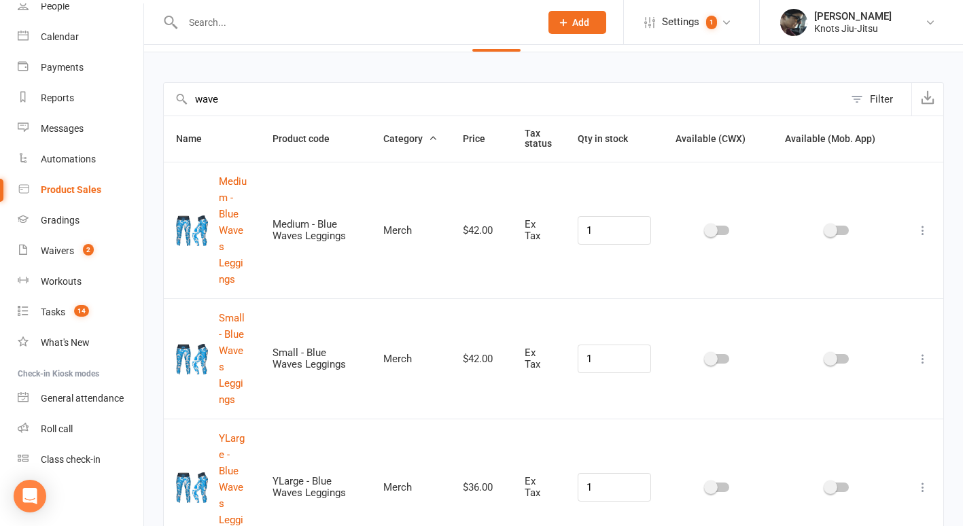
scroll to position [0, 0]
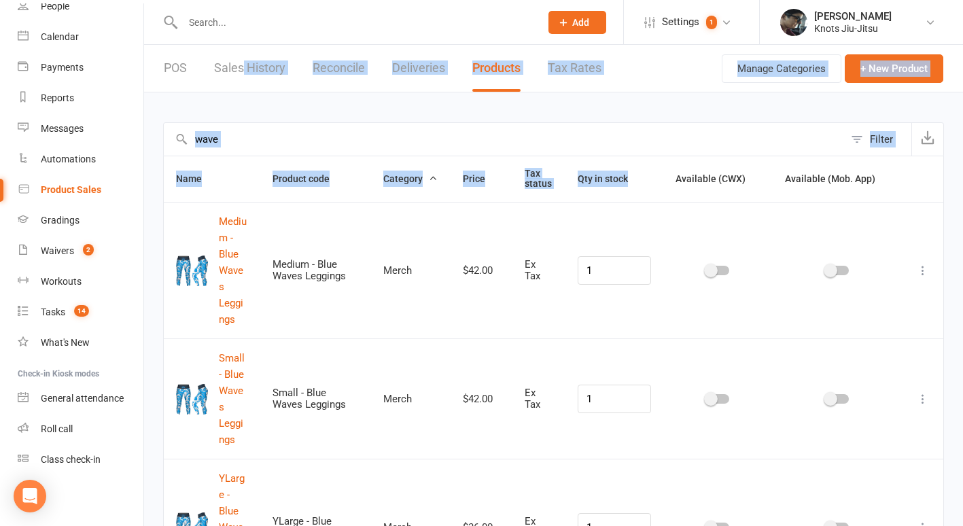
drag, startPoint x: 597, startPoint y: 196, endPoint x: 244, endPoint y: 73, distance: 373.4
drag, startPoint x: 244, startPoint y: 73, endPoint x: 173, endPoint y: 67, distance: 71.6
click at [173, 67] on link "POS" at bounding box center [175, 68] width 23 height 47
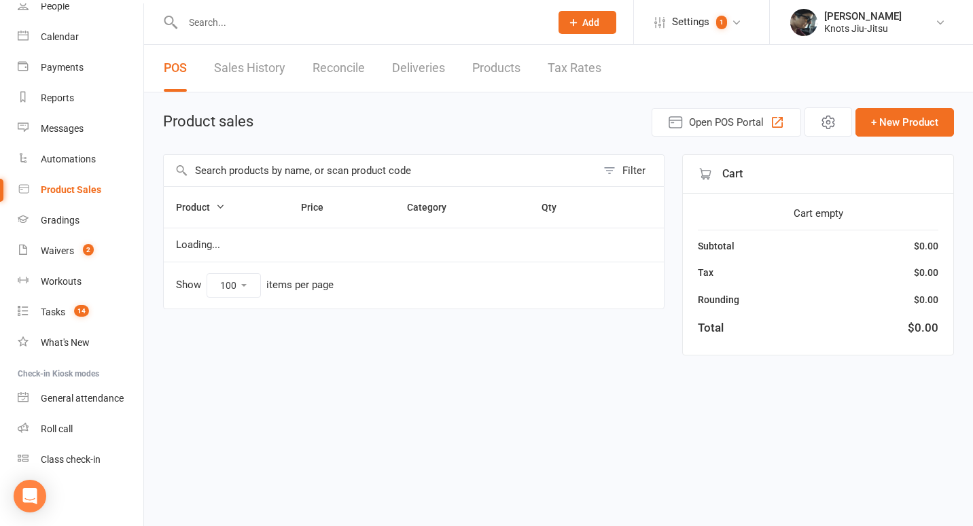
click at [222, 177] on input "text" at bounding box center [380, 170] width 433 height 31
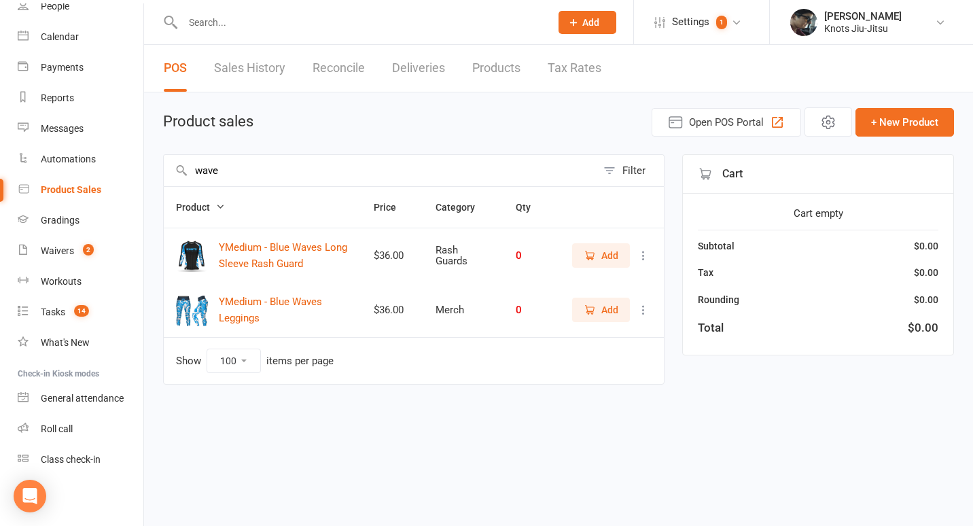
click at [595, 258] on icon "button" at bounding box center [590, 255] width 12 height 12
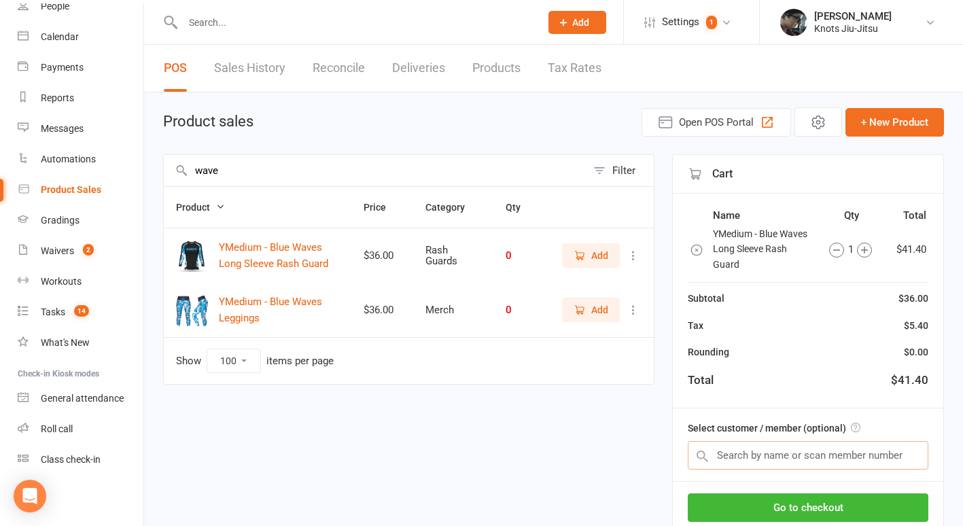
click at [736, 441] on input "text" at bounding box center [808, 455] width 241 height 29
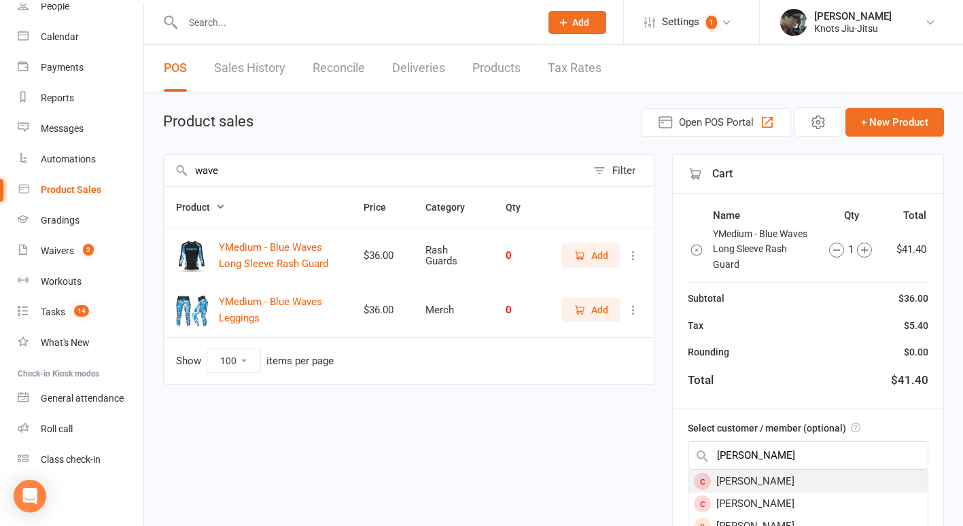
click at [738, 479] on div "[PERSON_NAME]" at bounding box center [808, 481] width 239 height 22
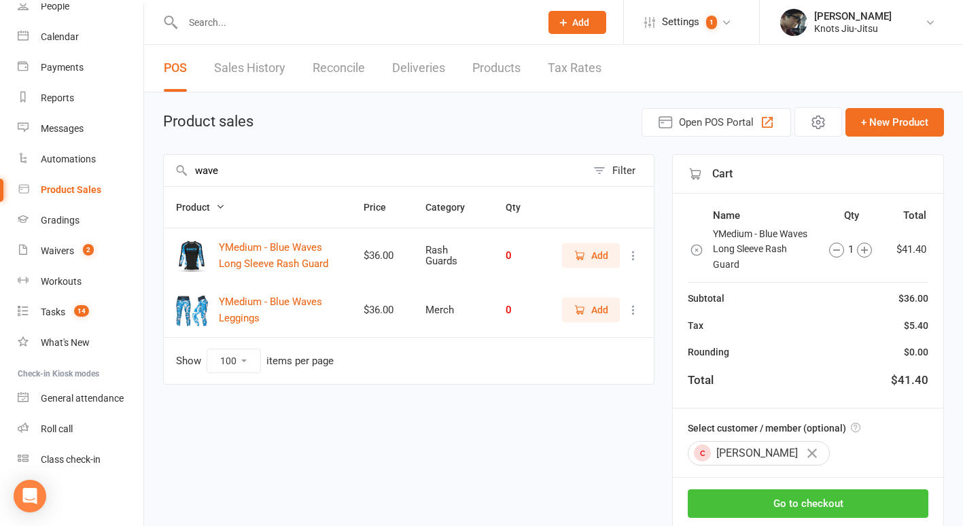
click at [738, 498] on button "Go to checkout" at bounding box center [808, 503] width 241 height 29
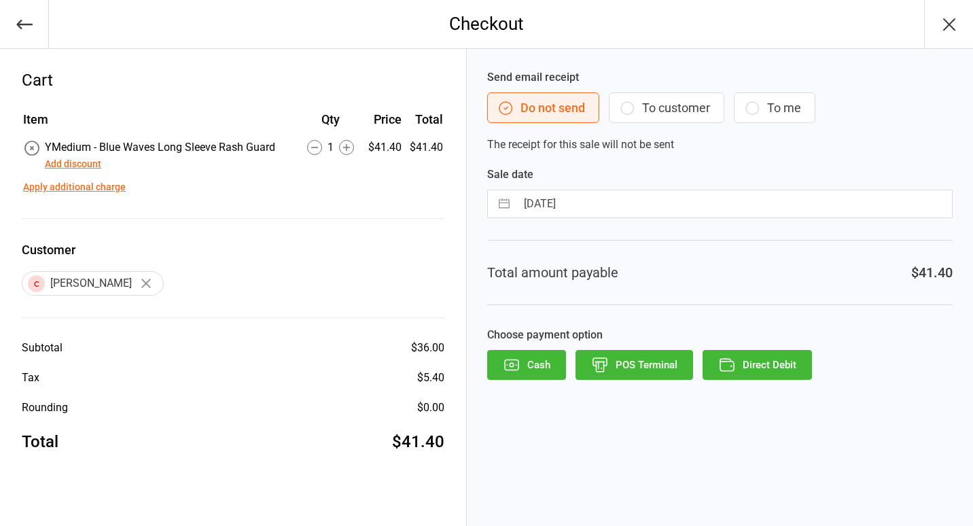
click at [681, 114] on button "To customer" at bounding box center [667, 107] width 116 height 31
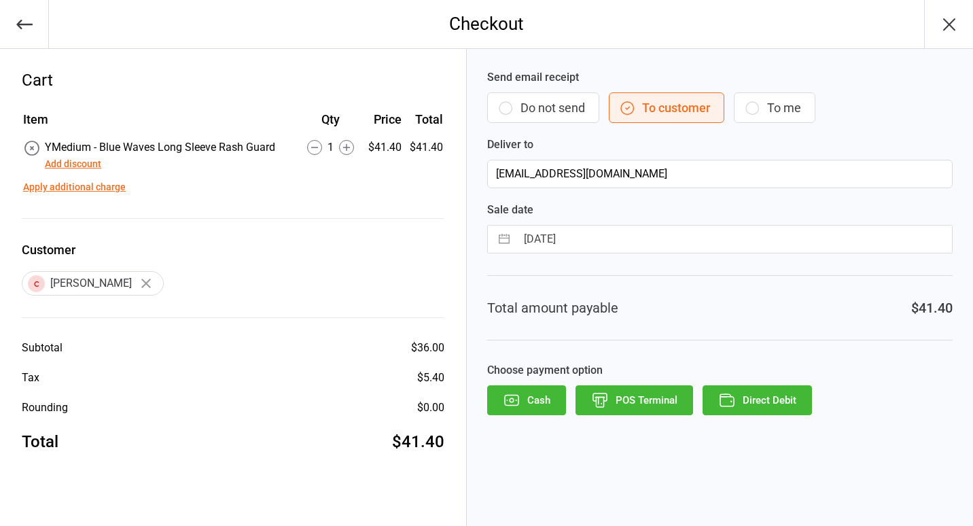
click at [726, 399] on icon "button" at bounding box center [727, 401] width 18 height 18
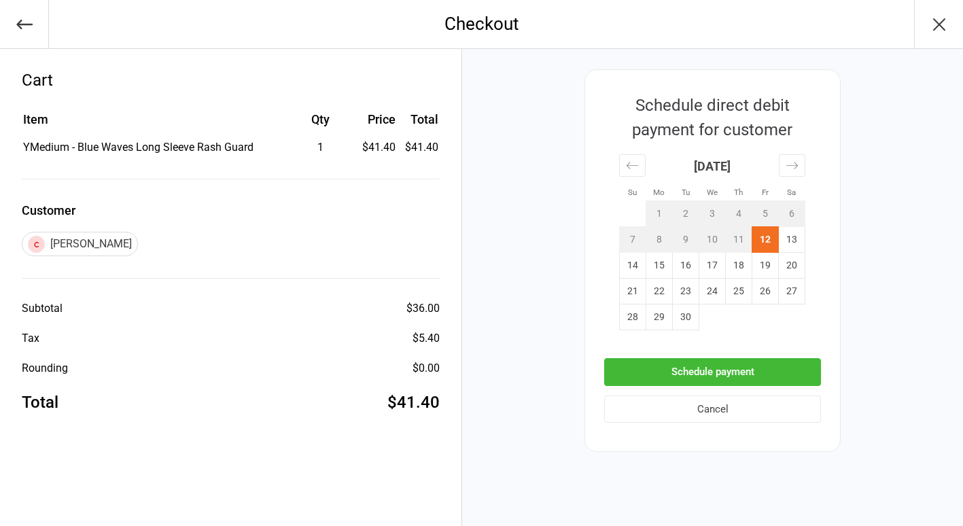
click at [660, 372] on button "Schedule payment" at bounding box center [712, 372] width 217 height 28
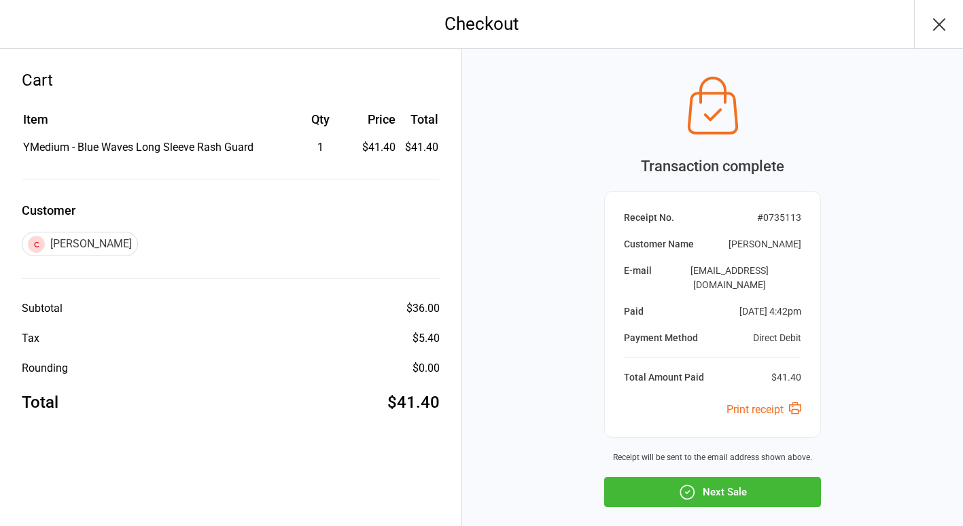
click at [646, 478] on button "Next Sale" at bounding box center [712, 492] width 217 height 30
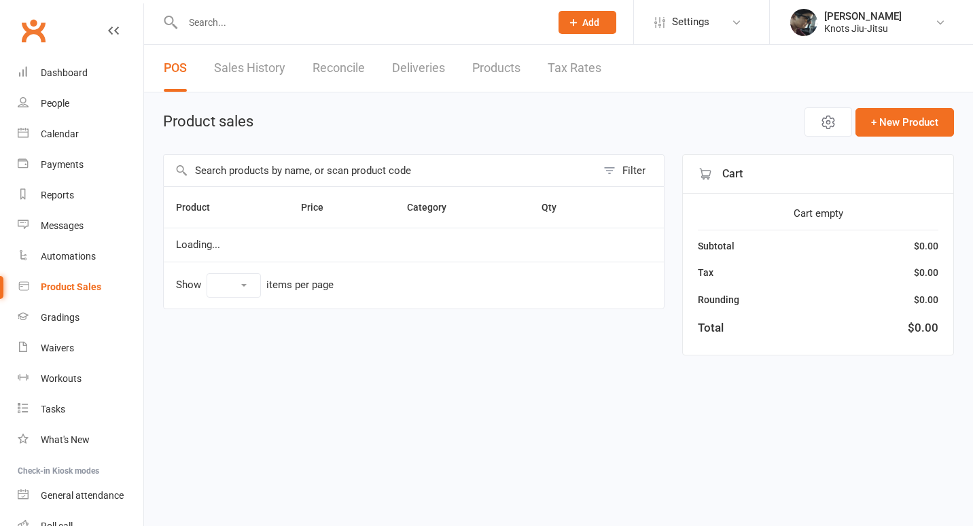
select select "100"
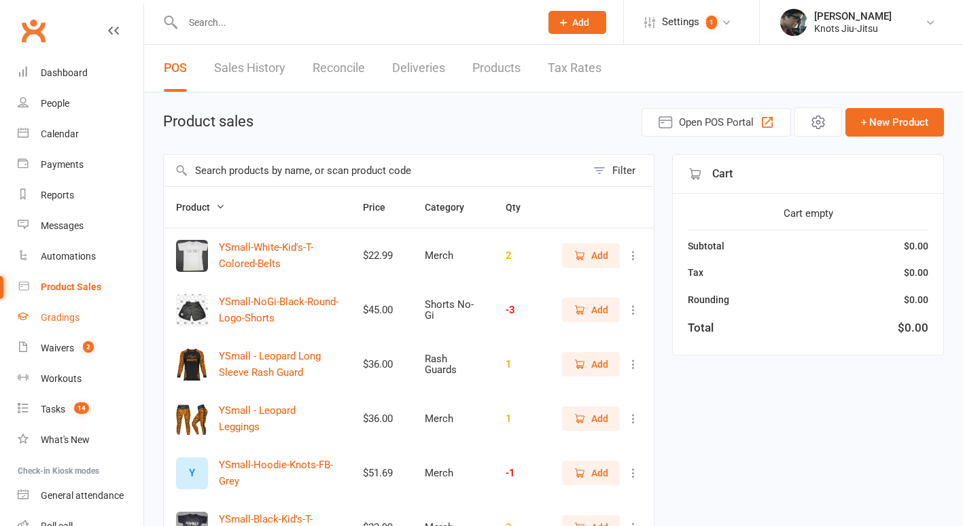
click at [62, 304] on link "Gradings" at bounding box center [81, 317] width 126 height 31
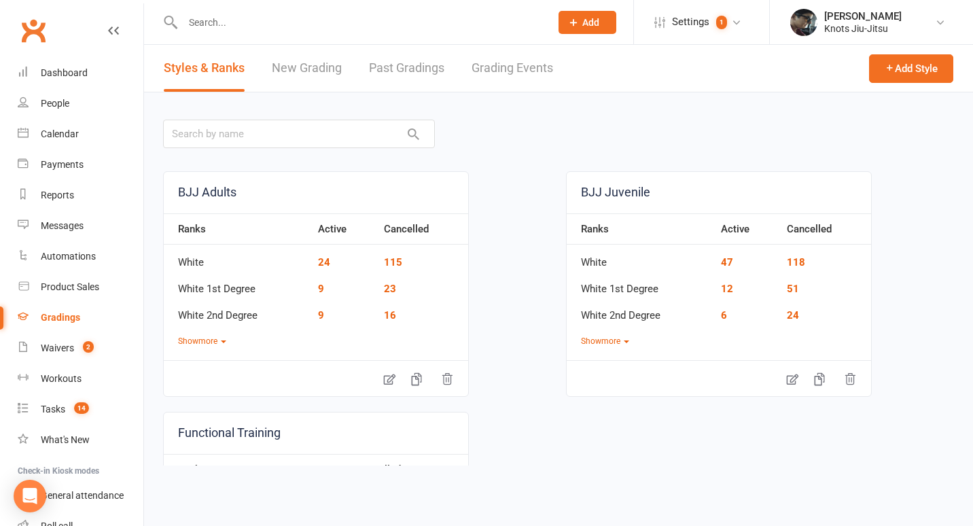
click at [319, 66] on link "New Grading" at bounding box center [307, 68] width 70 height 47
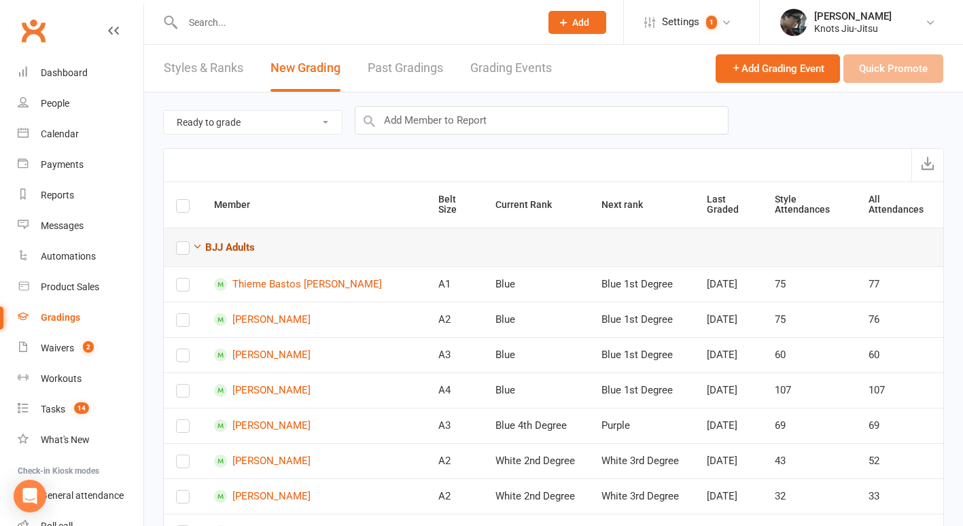
click at [194, 242] on icon "button" at bounding box center [197, 246] width 10 height 10
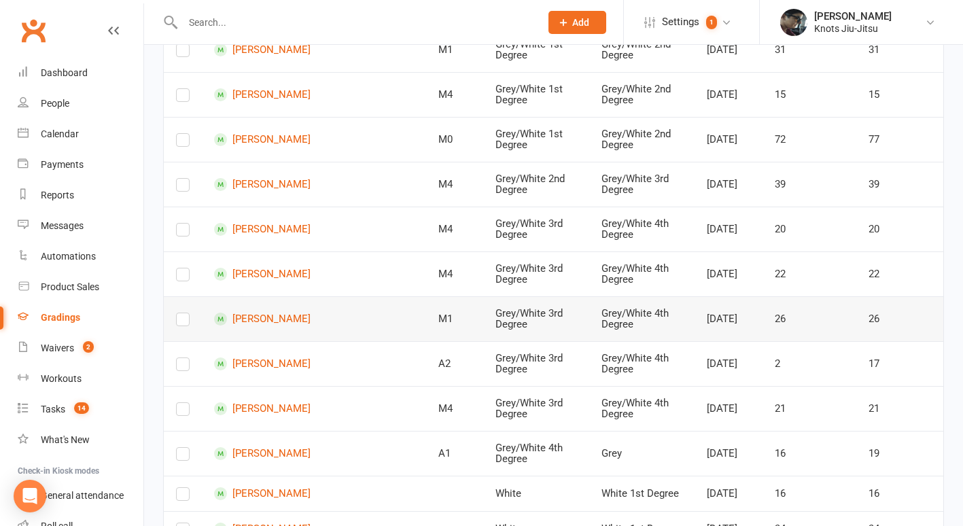
scroll to position [324, 0]
click at [184, 322] on label at bounding box center [183, 322] width 14 height 0
click at [184, 313] on input "checkbox" at bounding box center [183, 313] width 14 height 0
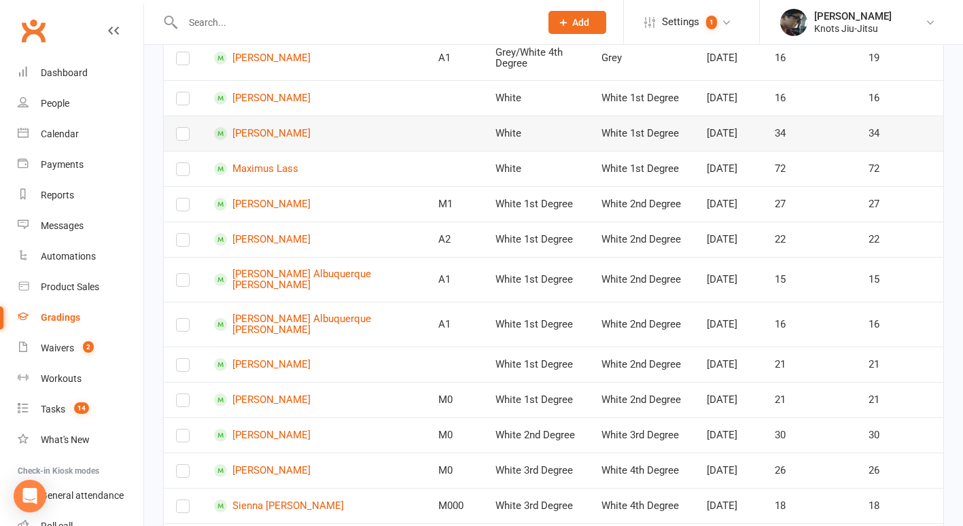
scroll to position [721, 0]
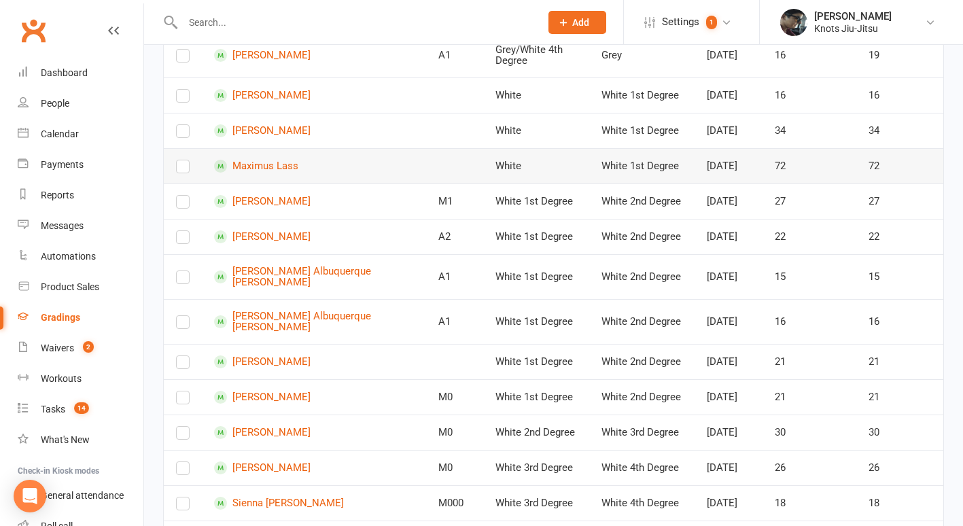
click at [181, 169] on label at bounding box center [183, 169] width 14 height 0
click at [181, 160] on input "checkbox" at bounding box center [183, 160] width 14 height 0
click at [175, 219] on td at bounding box center [183, 201] width 38 height 35
click at [182, 205] on label at bounding box center [183, 205] width 14 height 0
click at [182, 196] on input "checkbox" at bounding box center [183, 196] width 14 height 0
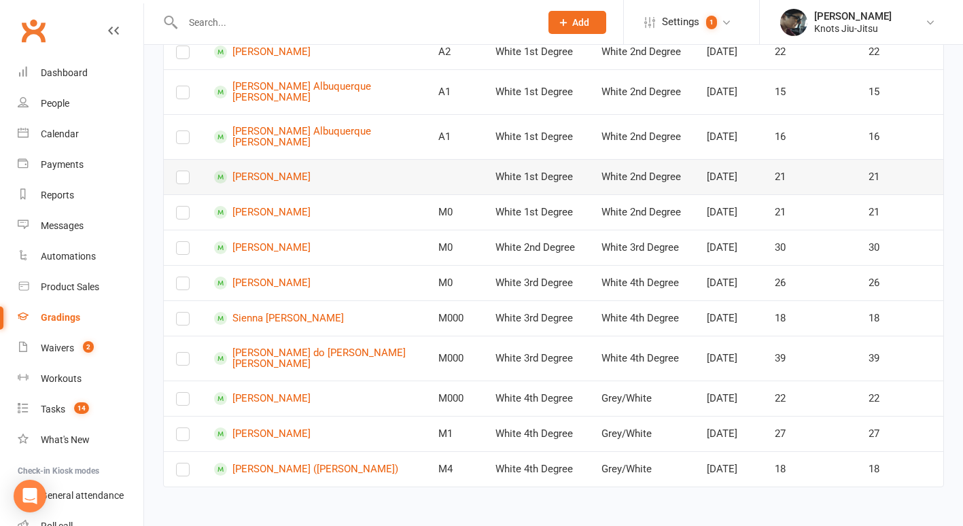
scroll to position [1029, 0]
click at [185, 251] on label at bounding box center [183, 251] width 14 height 0
click at [185, 242] on input "checkbox" at bounding box center [183, 242] width 14 height 0
click at [188, 215] on label at bounding box center [183, 215] width 14 height 0
click at [188, 207] on input "checkbox" at bounding box center [183, 207] width 14 height 0
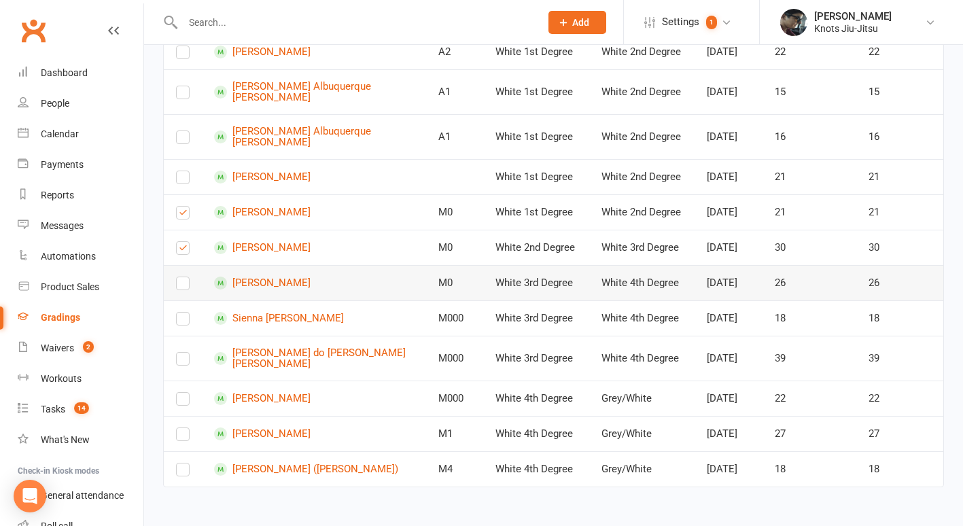
click at [182, 286] on label at bounding box center [183, 286] width 14 height 0
click at [182, 277] on input "checkbox" at bounding box center [183, 277] width 14 height 0
click at [183, 402] on label at bounding box center [183, 402] width 14 height 0
click at [183, 393] on input "checkbox" at bounding box center [183, 393] width 14 height 0
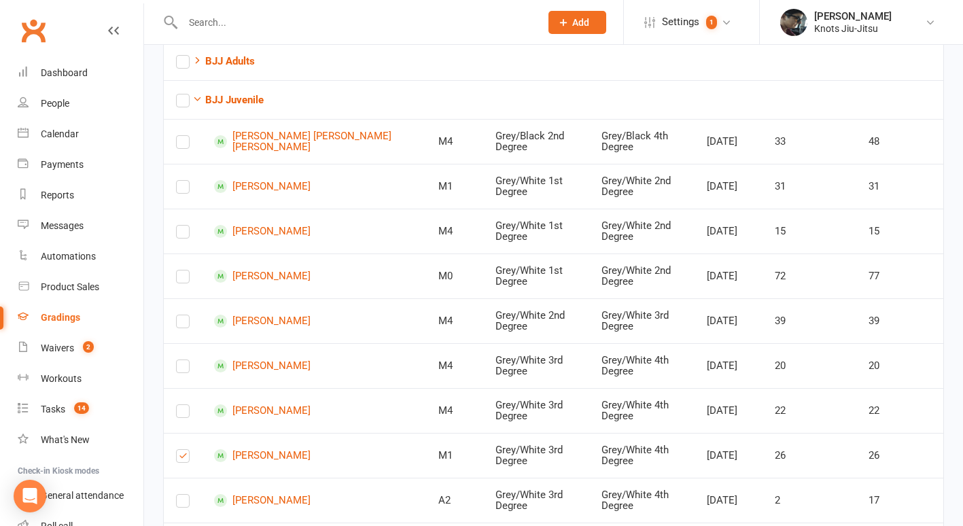
scroll to position [186, 0]
click at [181, 280] on label at bounding box center [183, 280] width 14 height 0
click at [181, 271] on input "checkbox" at bounding box center [183, 271] width 14 height 0
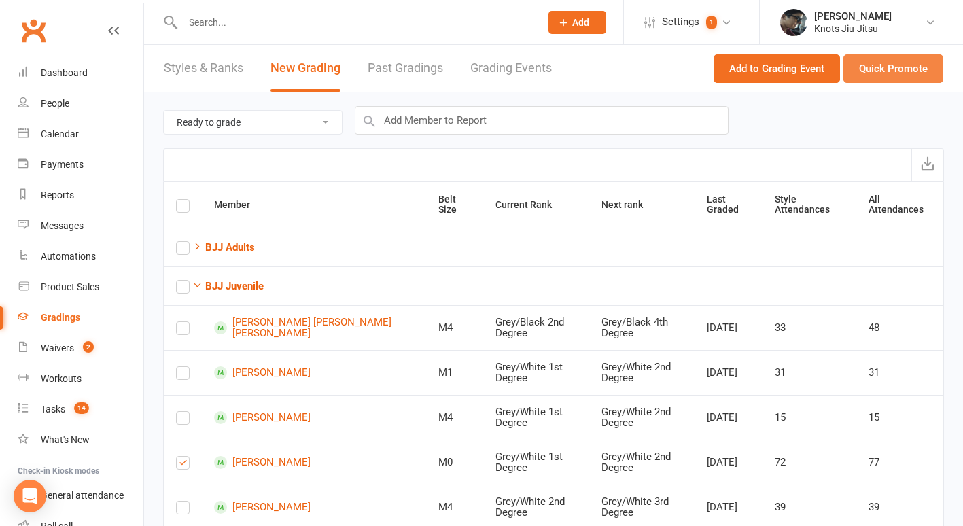
click at [863, 77] on button "Quick Promote" at bounding box center [894, 68] width 100 height 29
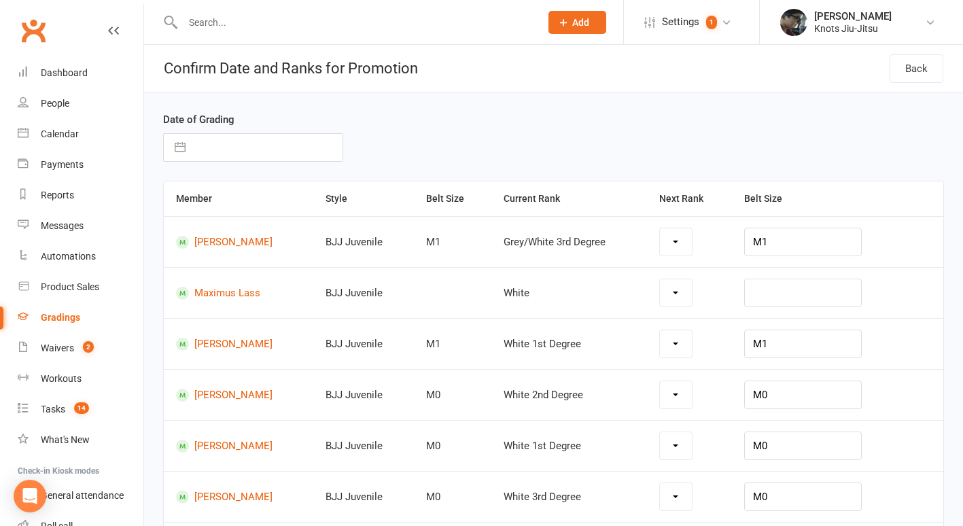
select select "19202"
select select "19194"
select select "19195"
select select "19196"
select select "19195"
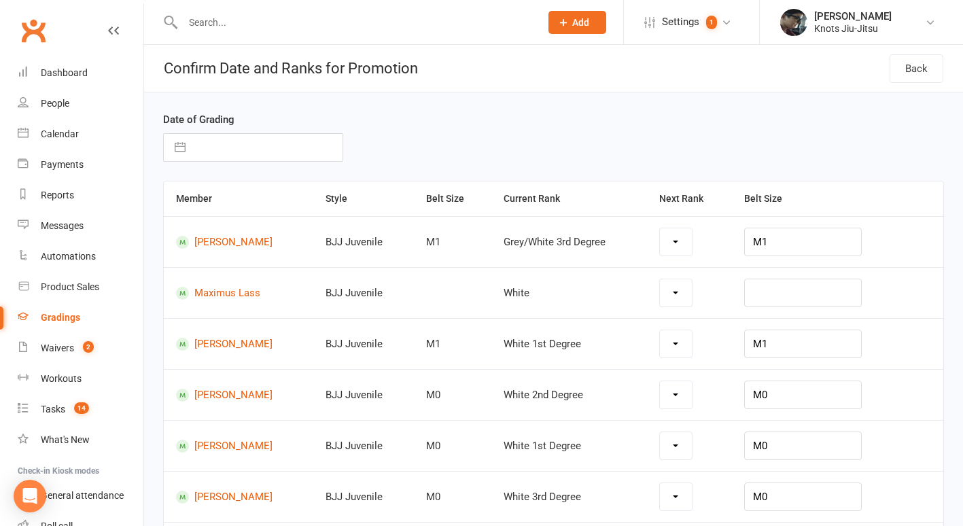
select select "19197"
select select "19198"
select select "19200"
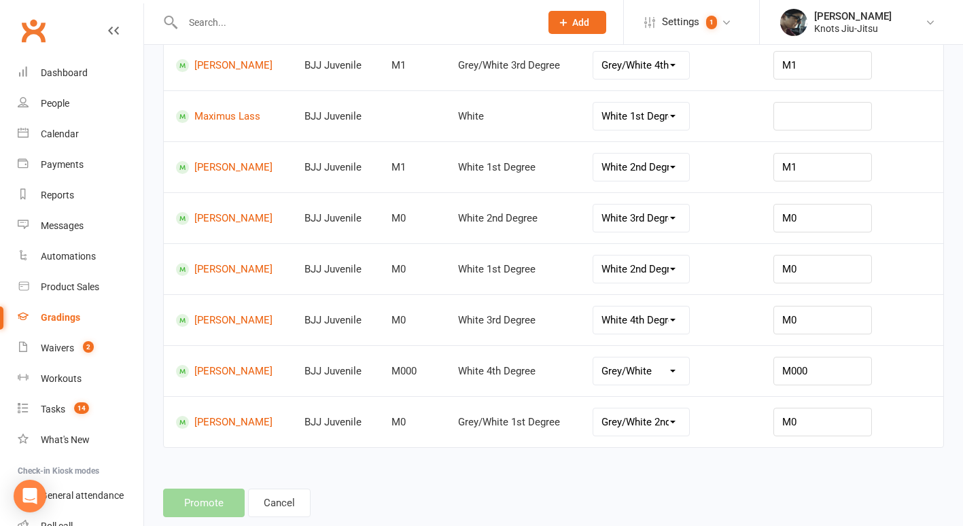
scroll to position [175, 0]
click at [252, 420] on link "Sebastien Anctil" at bounding box center [228, 423] width 104 height 13
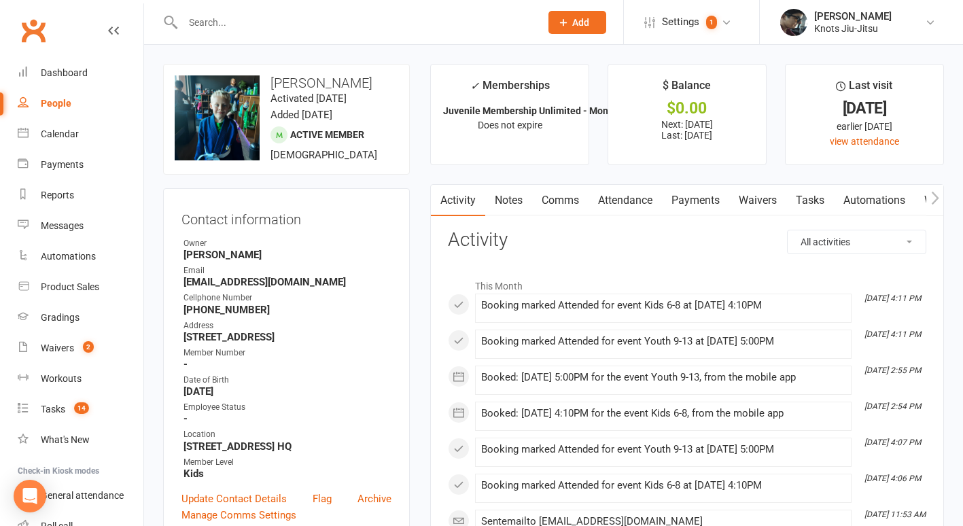
click at [935, 203] on icon "button" at bounding box center [935, 198] width 8 height 14
click at [905, 197] on link "Gradings / Promotions" at bounding box center [942, 200] width 128 height 31
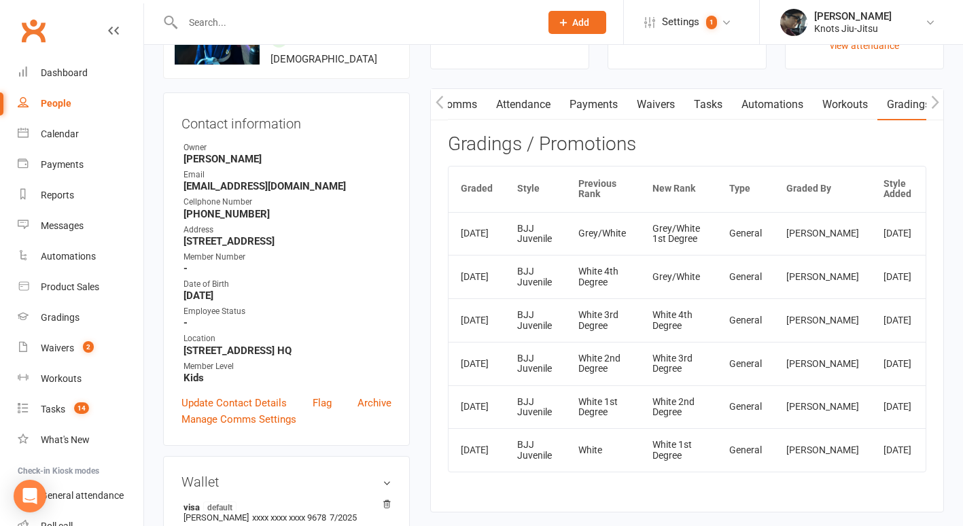
scroll to position [107, 0]
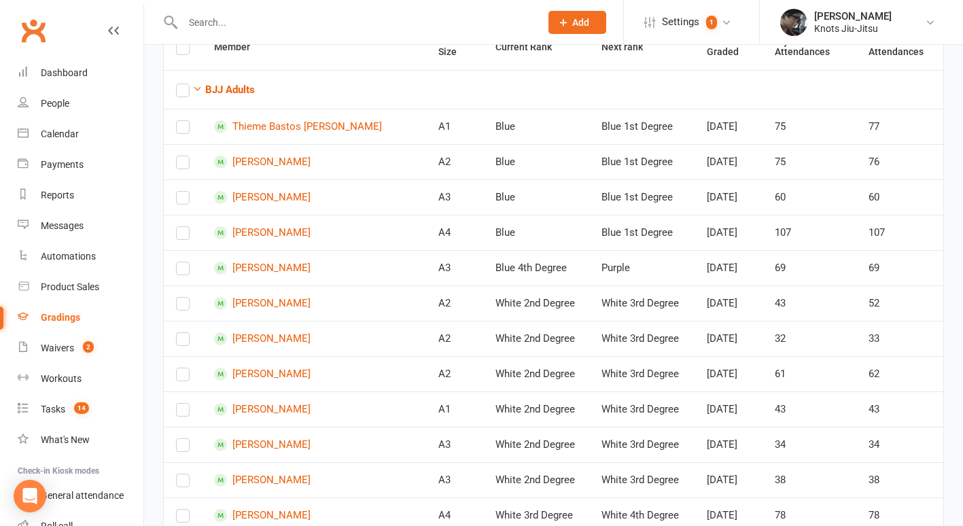
scroll to position [158, 0]
click at [198, 92] on icon "button" at bounding box center [197, 88] width 10 height 10
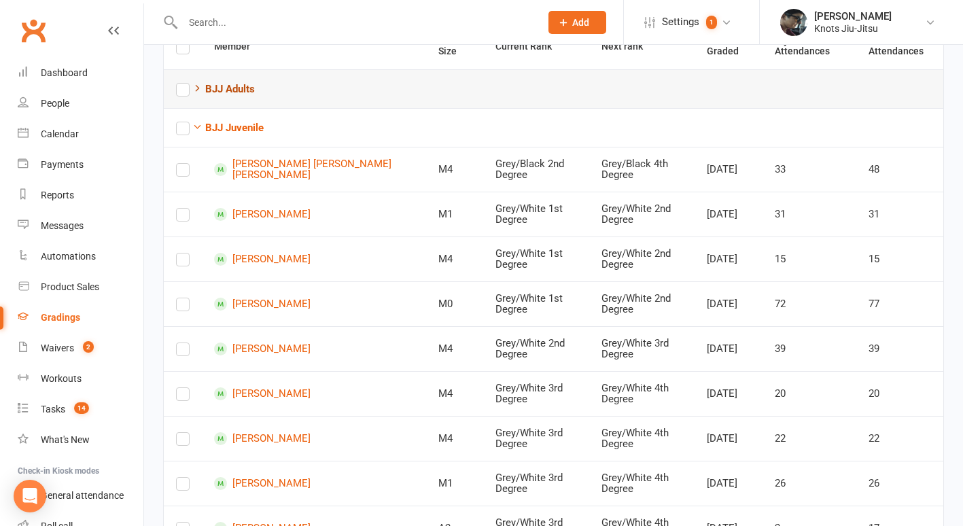
scroll to position [0, 0]
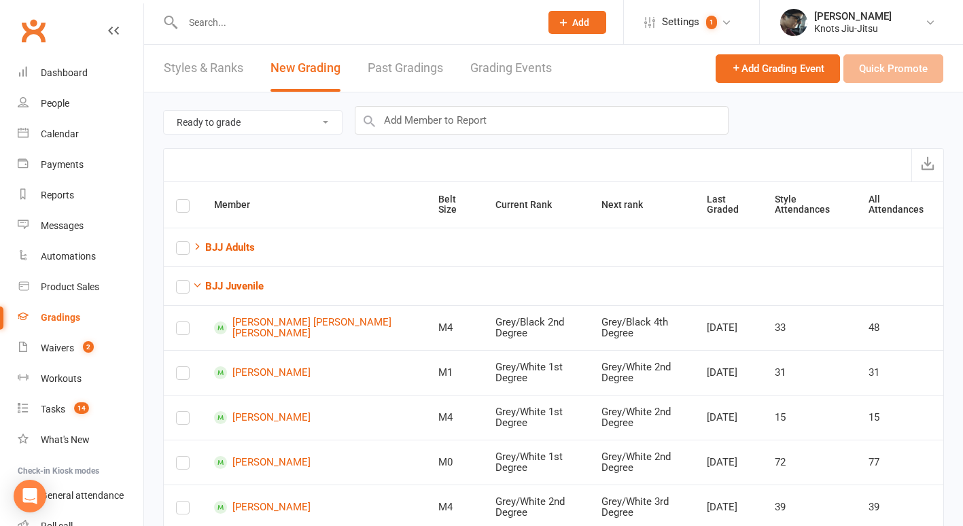
click at [477, 67] on link "Grading Events" at bounding box center [511, 68] width 82 height 47
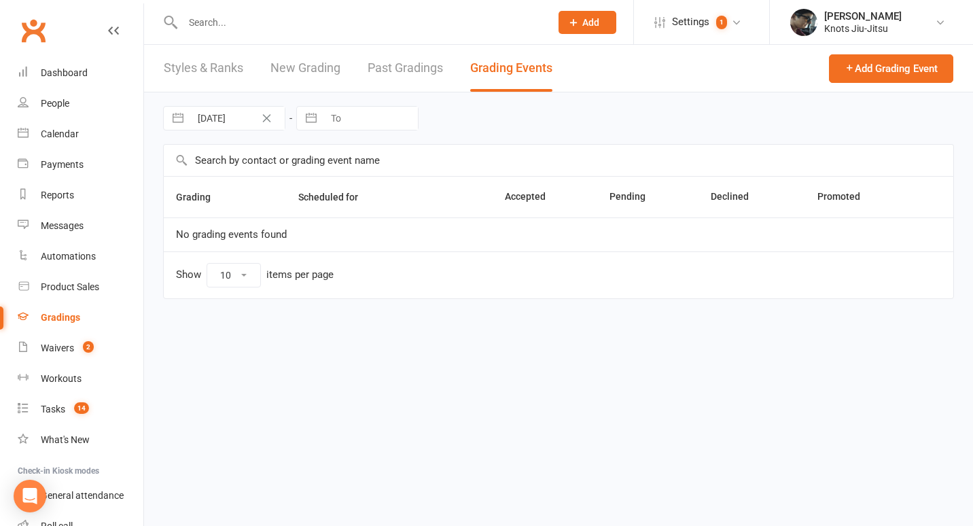
click at [319, 70] on link "New Grading" at bounding box center [306, 68] width 70 height 47
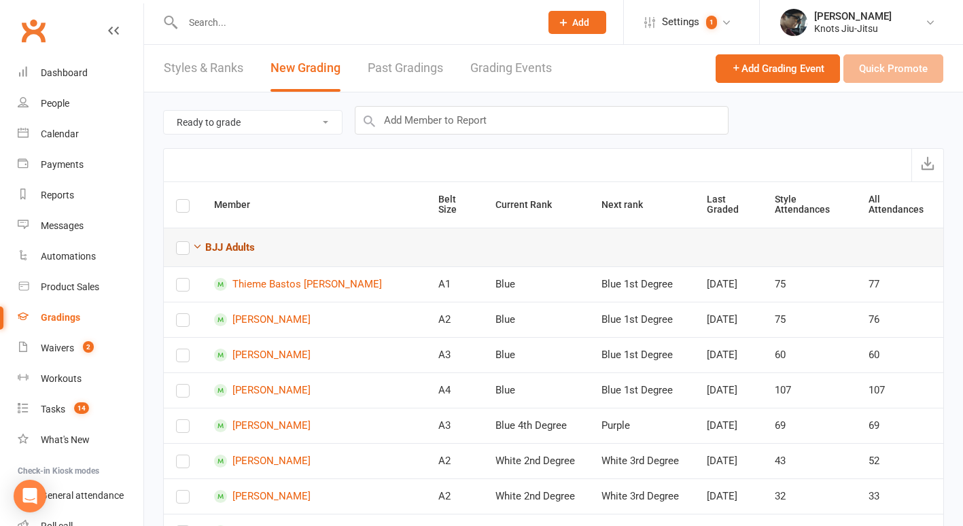
click at [197, 254] on button "BJJ Adults" at bounding box center [223, 247] width 63 height 16
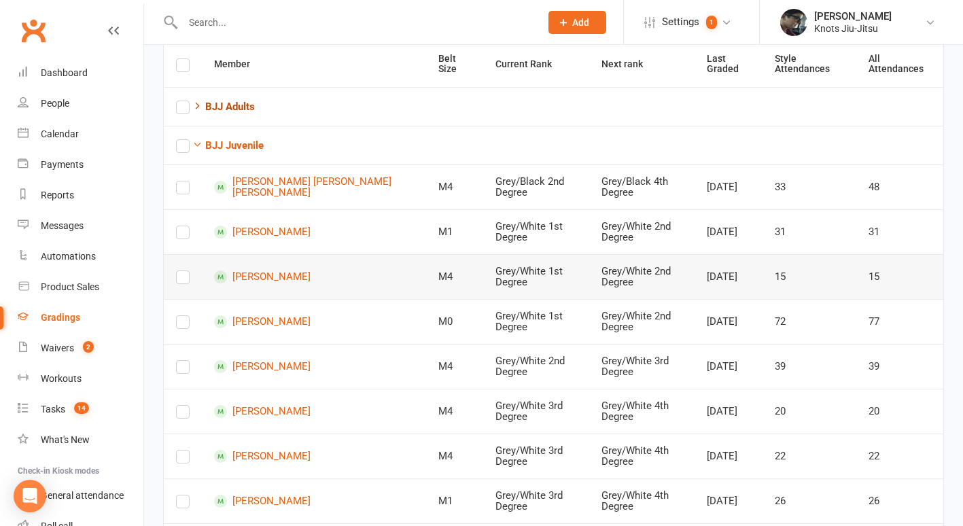
scroll to position [156, 0]
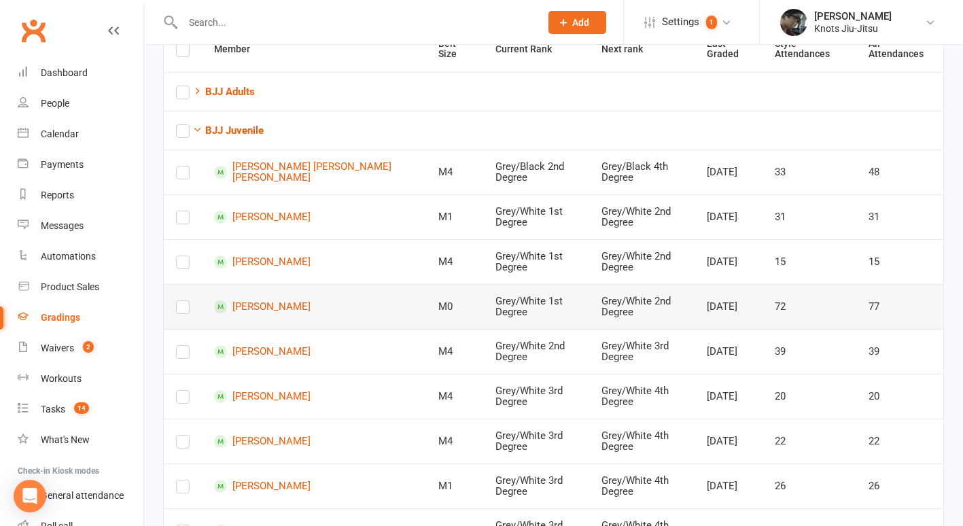
click at [184, 310] on label at bounding box center [183, 310] width 14 height 0
click at [184, 301] on input "checkbox" at bounding box center [183, 301] width 14 height 0
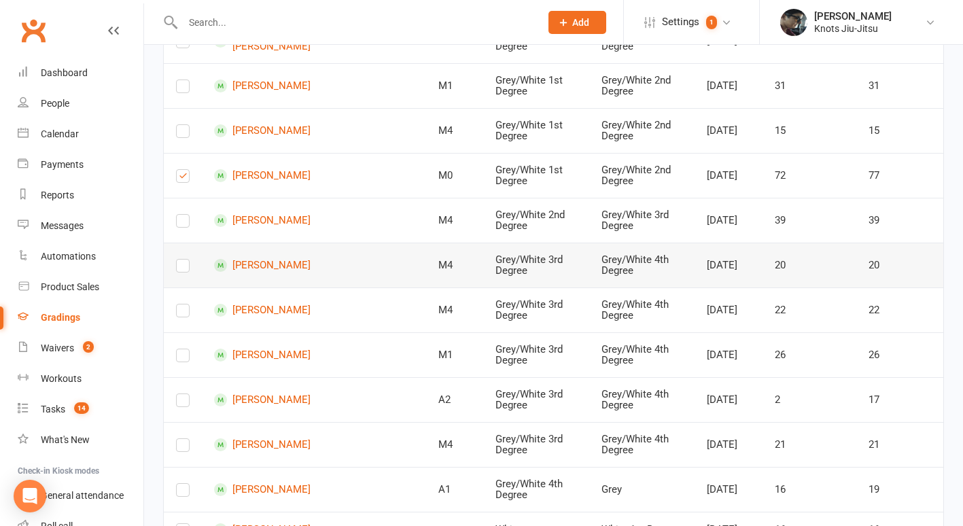
scroll to position [288, 0]
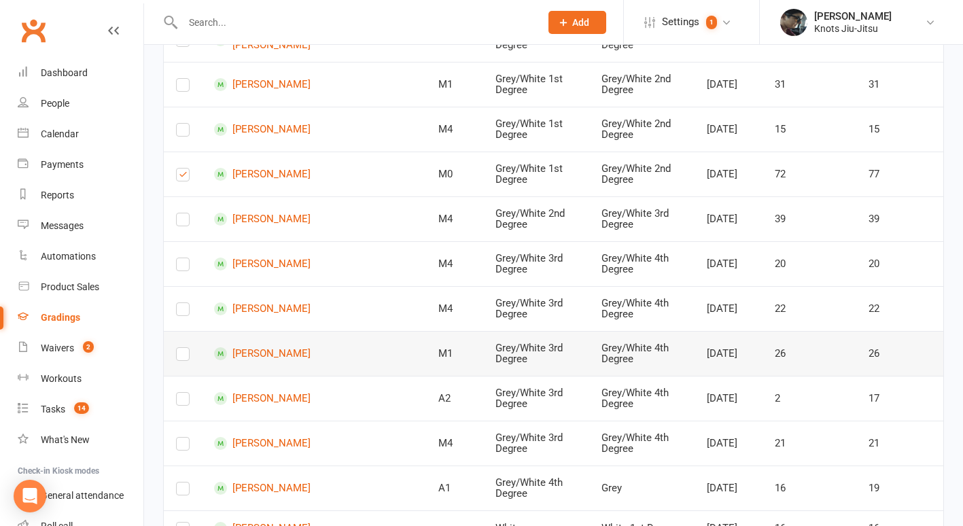
click at [181, 357] on label at bounding box center [183, 357] width 14 height 0
click at [181, 348] on input "checkbox" at bounding box center [183, 348] width 14 height 0
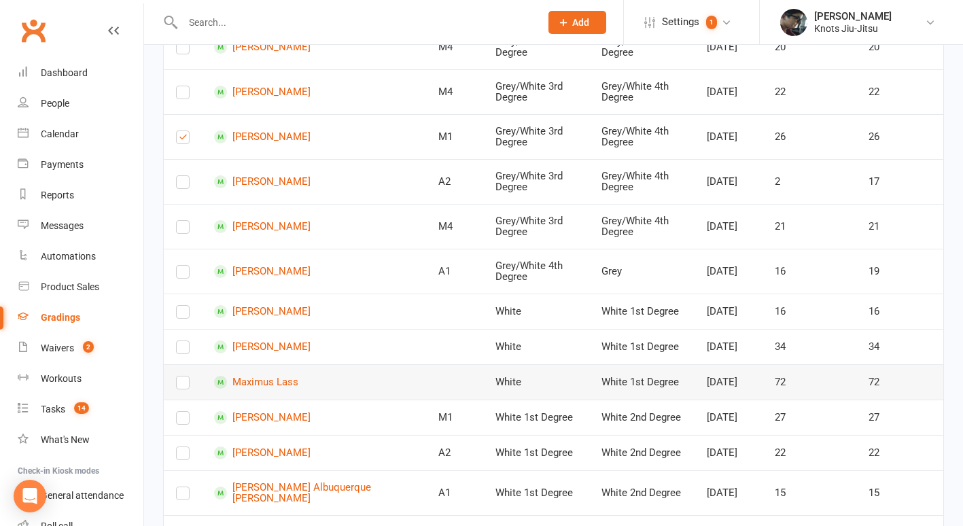
scroll to position [655, 0]
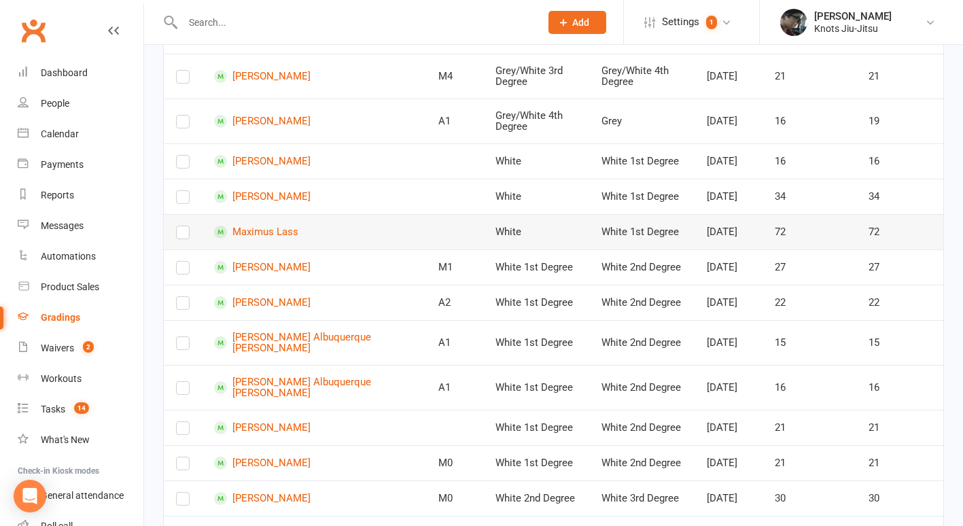
click at [183, 235] on label at bounding box center [183, 235] width 14 height 0
click at [183, 226] on input "checkbox" at bounding box center [183, 226] width 14 height 0
click at [177, 271] on label at bounding box center [183, 271] width 14 height 0
click at [177, 262] on input "checkbox" at bounding box center [183, 262] width 14 height 0
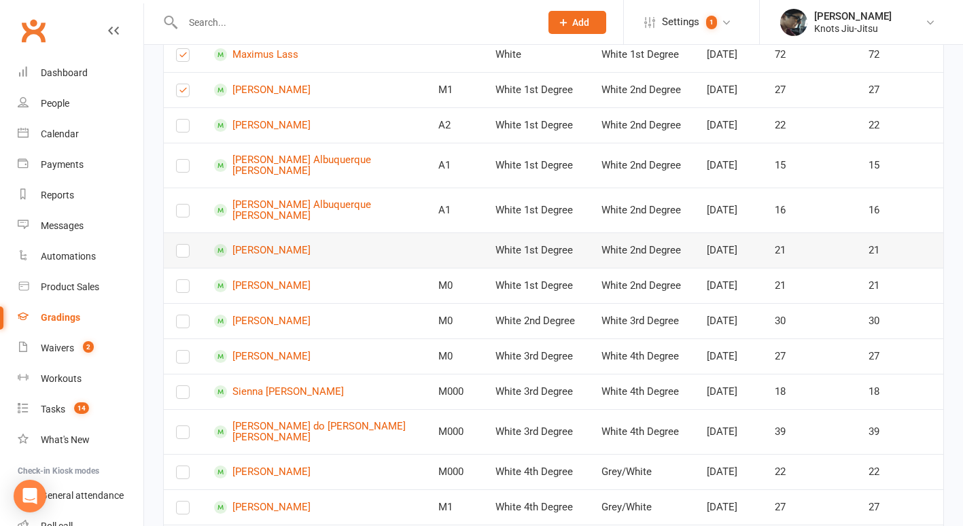
scroll to position [861, 0]
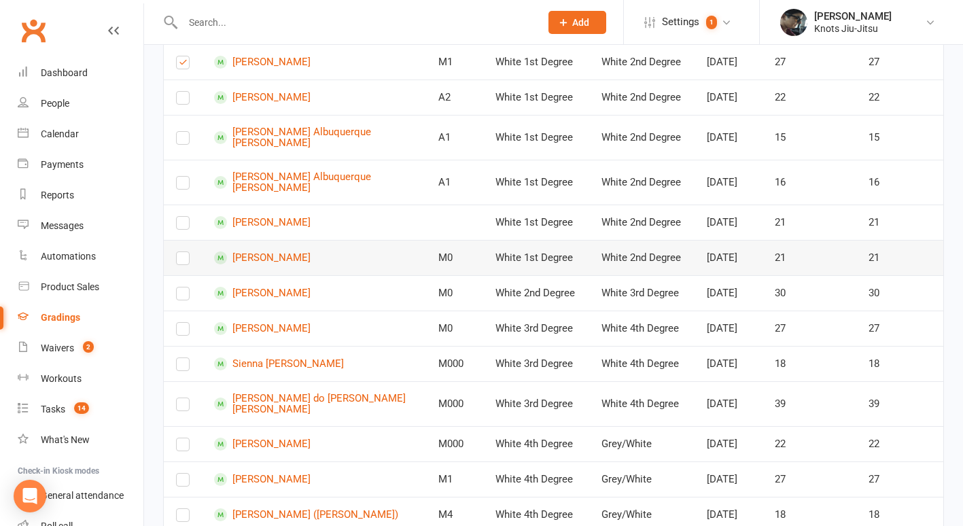
click at [183, 261] on label at bounding box center [183, 261] width 14 height 0
click at [183, 252] on input "checkbox" at bounding box center [183, 252] width 14 height 0
click at [184, 311] on td at bounding box center [183, 292] width 38 height 35
click at [181, 296] on label at bounding box center [183, 296] width 14 height 0
click at [181, 288] on input "checkbox" at bounding box center [183, 288] width 14 height 0
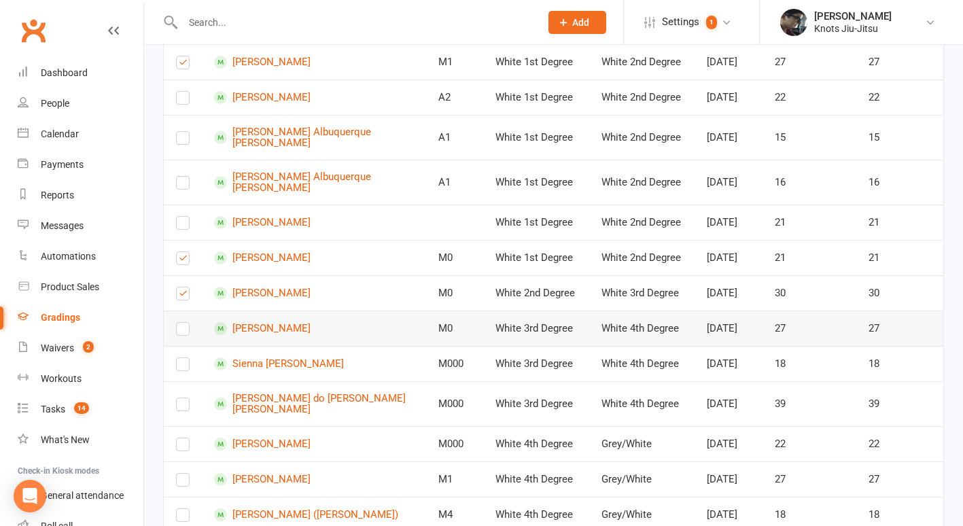
click at [179, 332] on label at bounding box center [183, 332] width 14 height 0
click at [179, 323] on input "checkbox" at bounding box center [183, 323] width 14 height 0
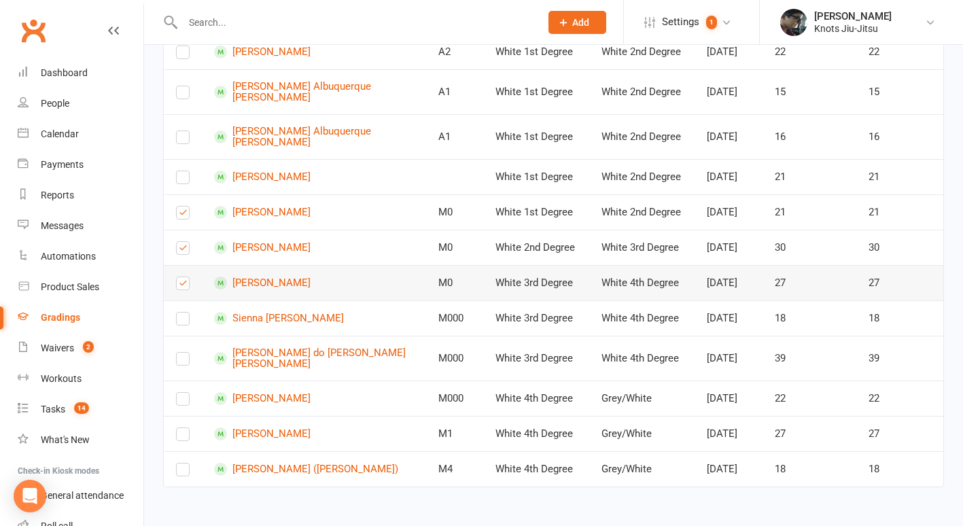
scroll to position [1029, 0]
click at [180, 402] on label at bounding box center [183, 402] width 14 height 0
click at [180, 393] on input "checkbox" at bounding box center [183, 393] width 14 height 0
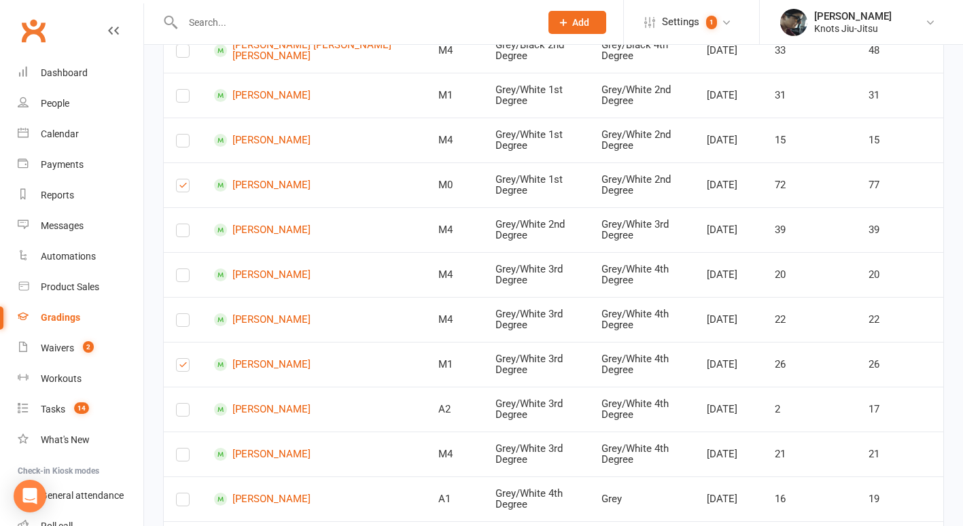
scroll to position [0, 0]
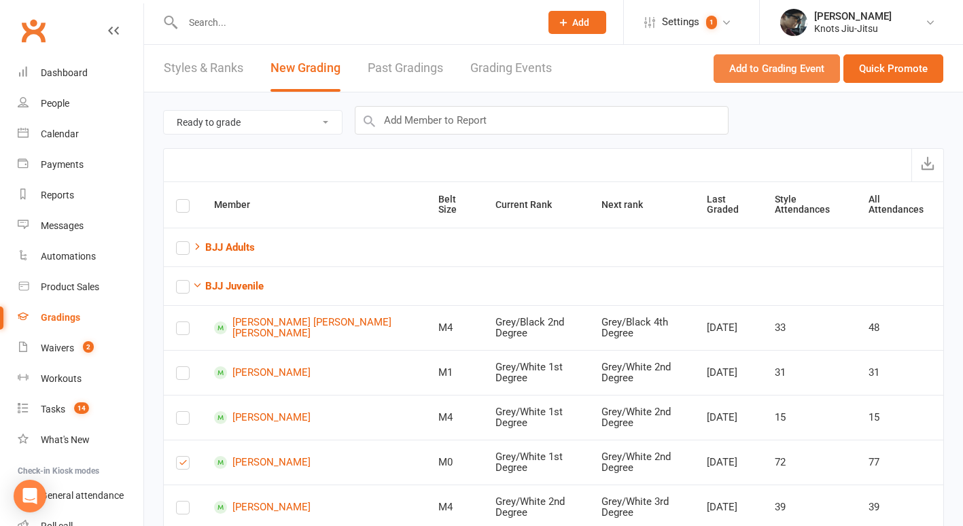
click at [787, 67] on button "Add to Grading Event" at bounding box center [777, 68] width 126 height 29
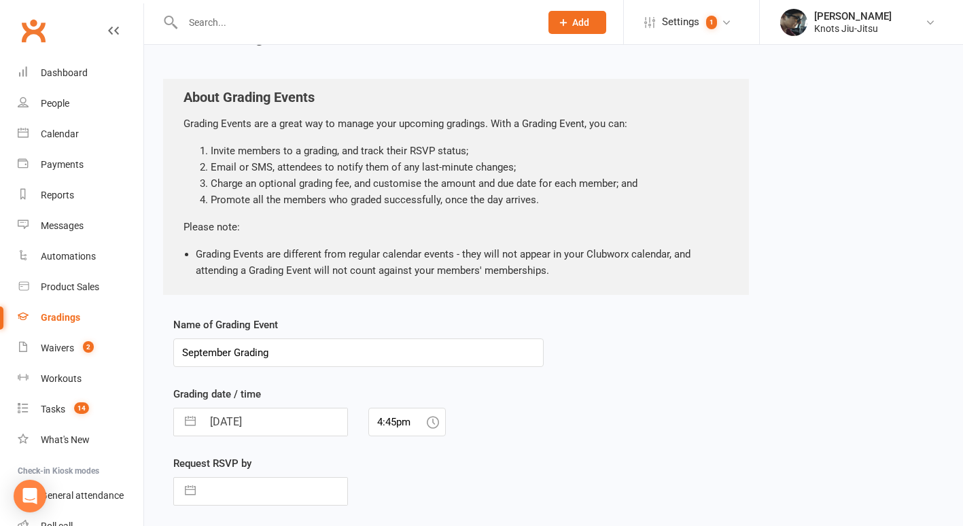
scroll to position [215, 0]
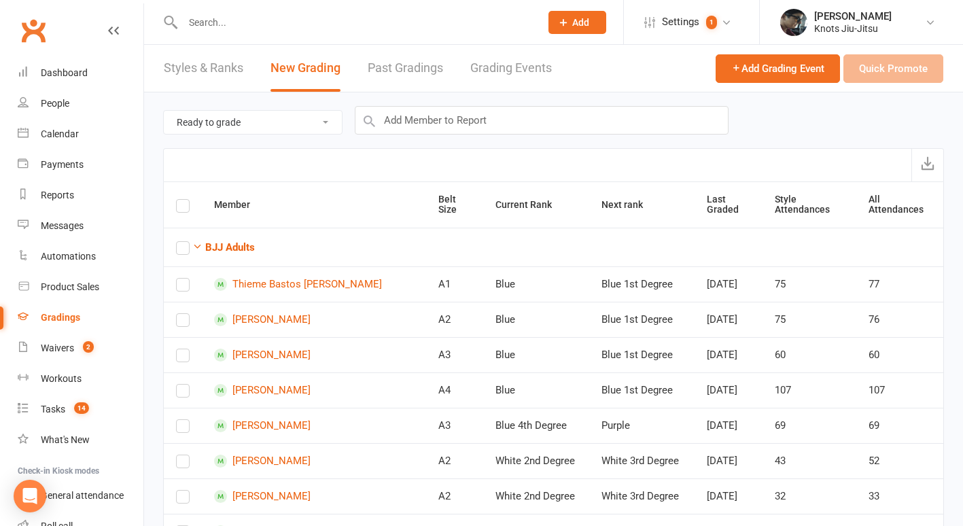
click at [301, 27] on input "text" at bounding box center [355, 22] width 352 height 19
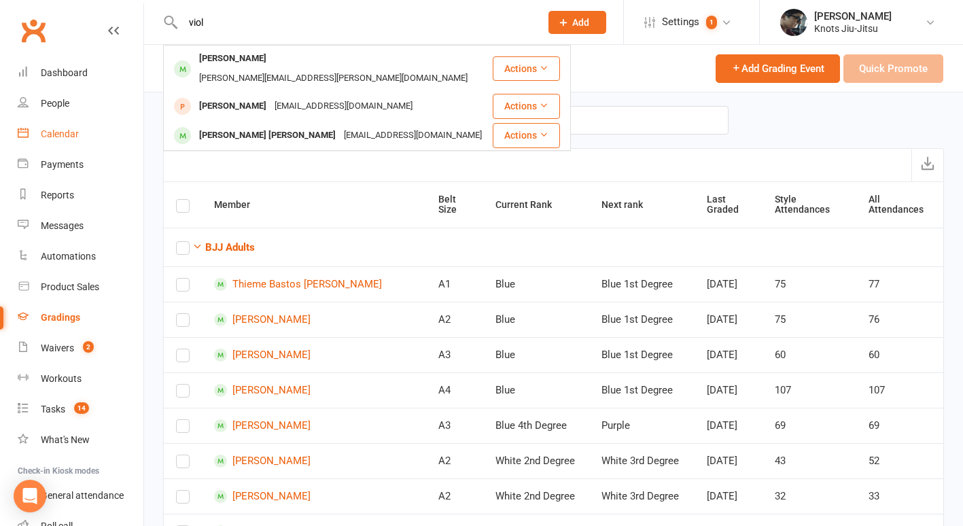
type input "viol"
click at [47, 138] on div "Calendar" at bounding box center [60, 133] width 38 height 11
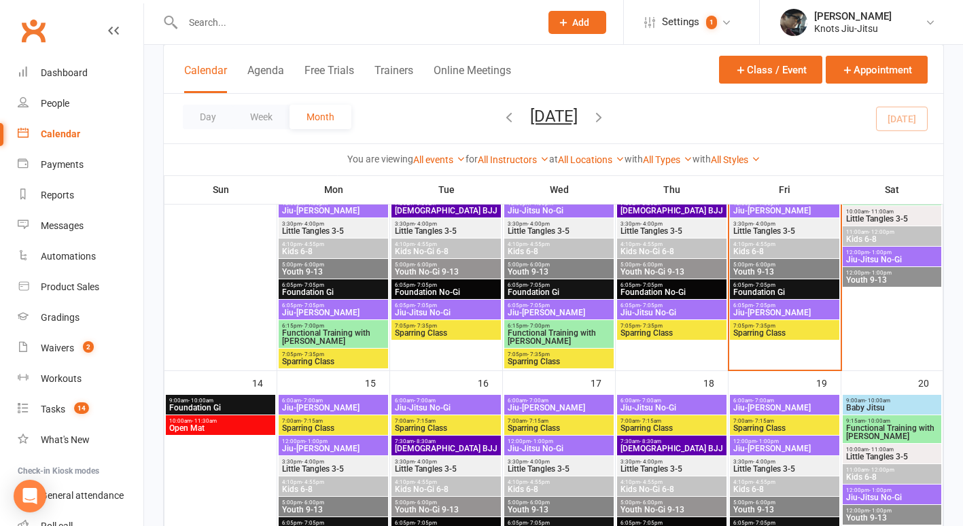
scroll to position [396, 0]
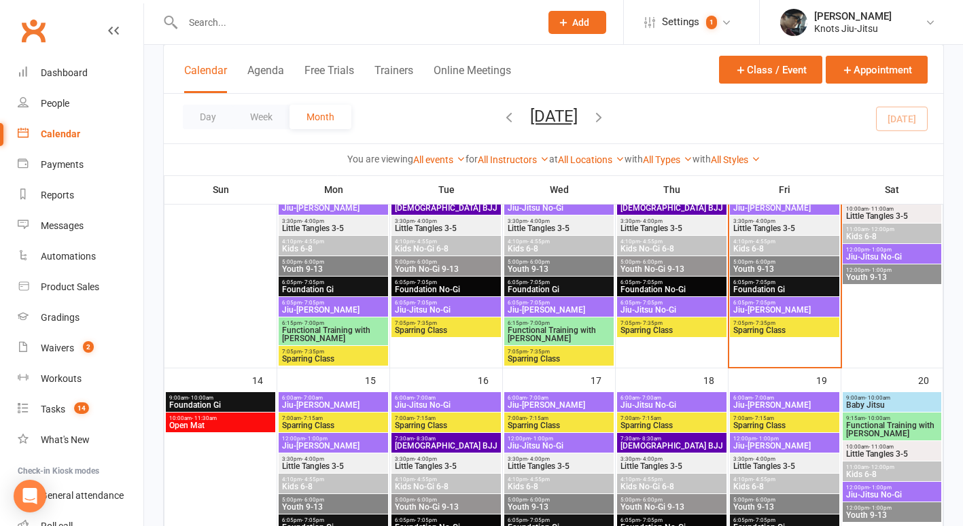
click at [754, 241] on span "- 4:55pm" at bounding box center [764, 242] width 22 height 6
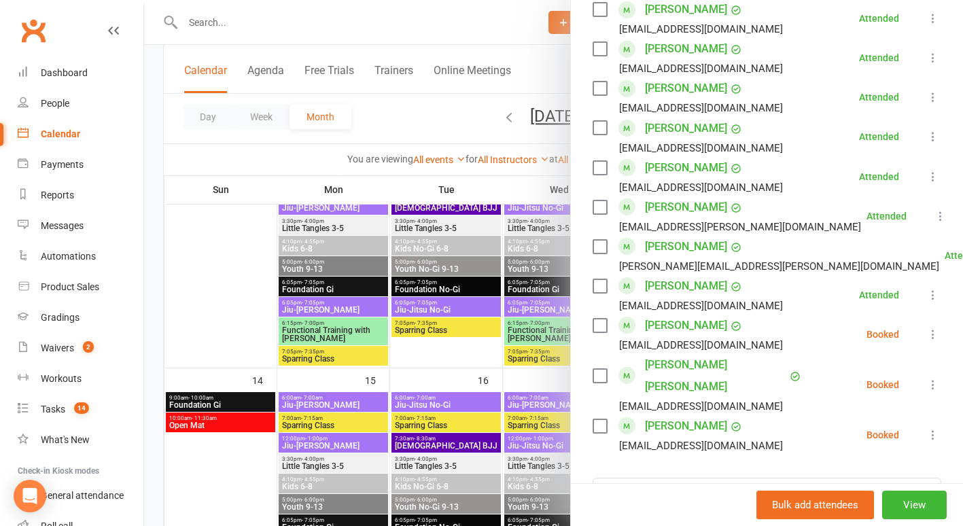
scroll to position [748, 0]
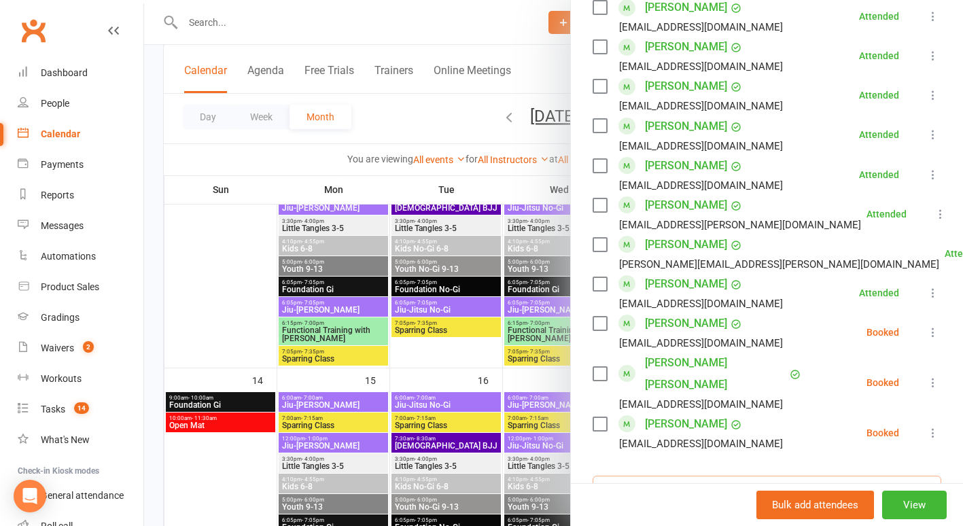
click at [707, 476] on input "search" at bounding box center [767, 490] width 349 height 29
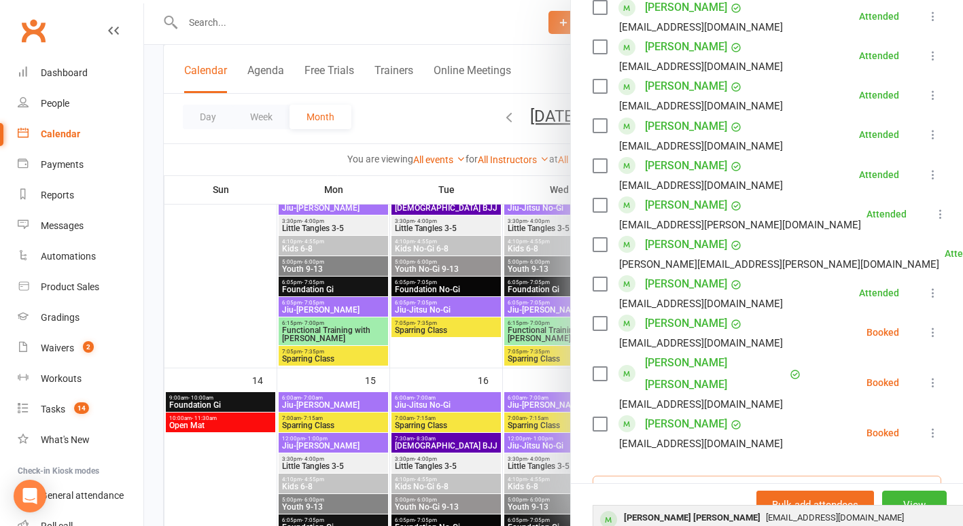
type input "violetta"
click at [689, 508] on div "Violetta Anita Martins Connors" at bounding box center [692, 518] width 147 height 20
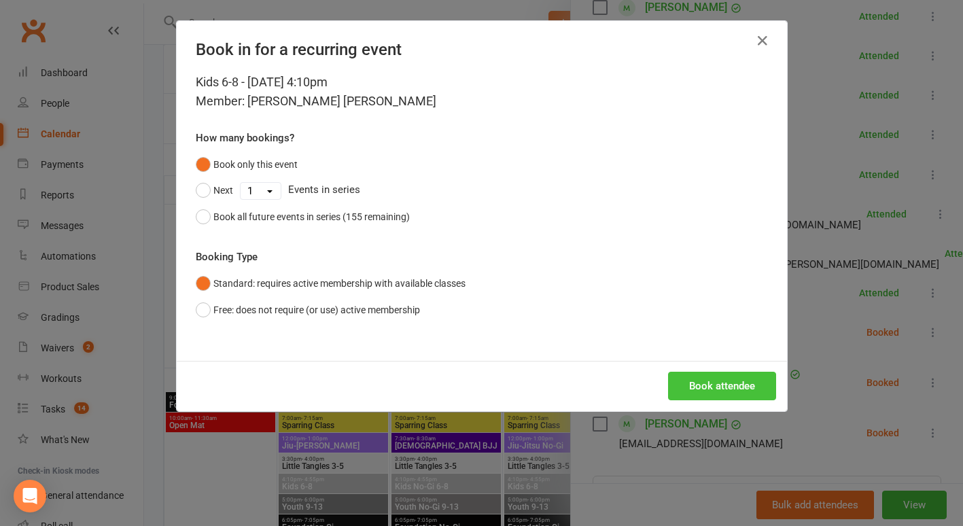
click at [708, 399] on button "Book attendee" at bounding box center [722, 386] width 108 height 29
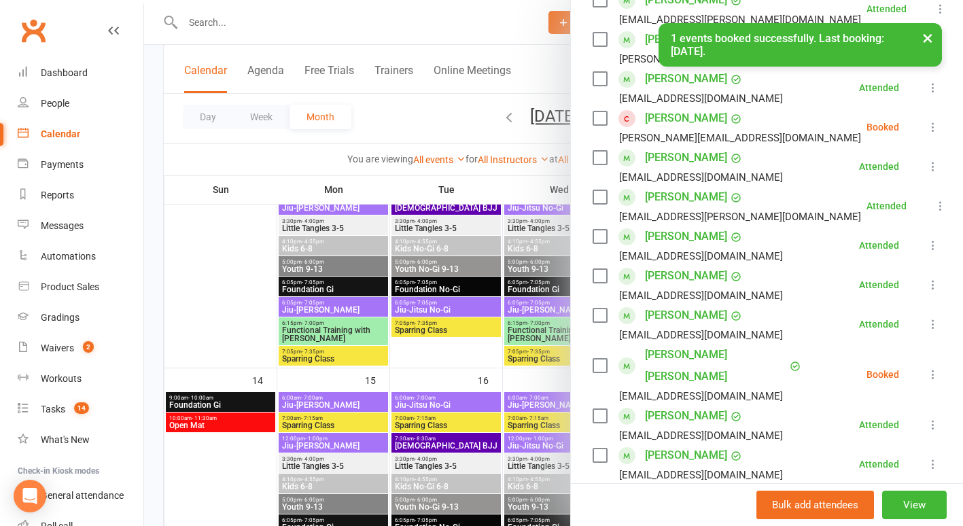
scroll to position [436, 0]
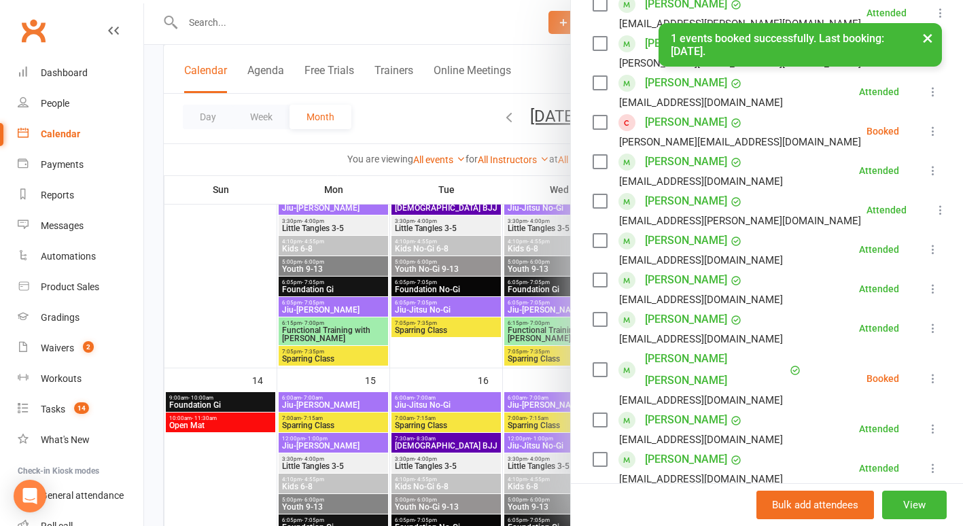
click at [926, 372] on icon at bounding box center [933, 379] width 14 height 14
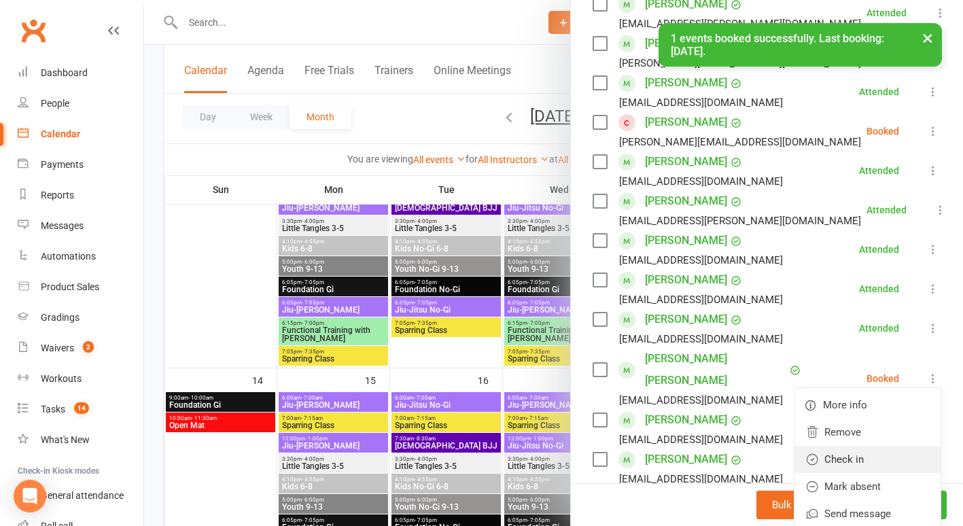
click at [852, 446] on link "Check in" at bounding box center [868, 459] width 146 height 27
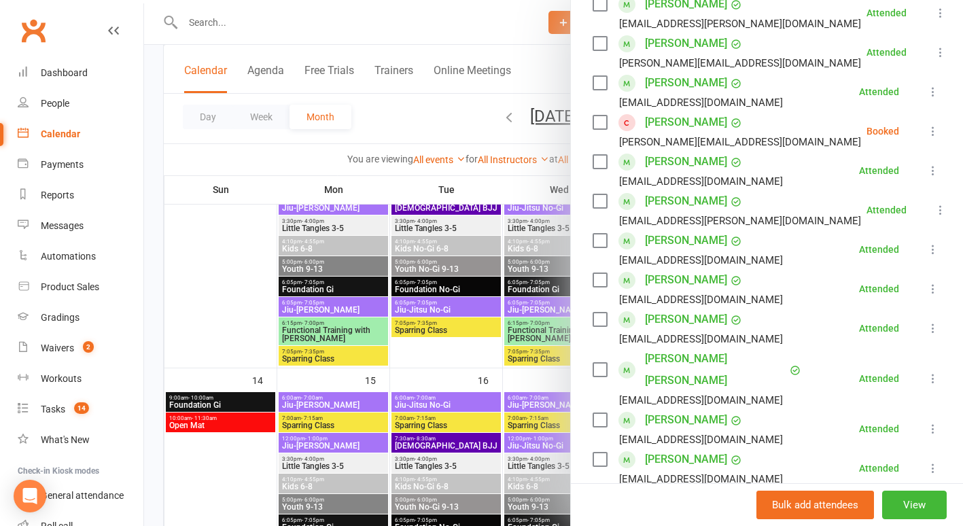
click at [926, 124] on icon at bounding box center [933, 131] width 14 height 14
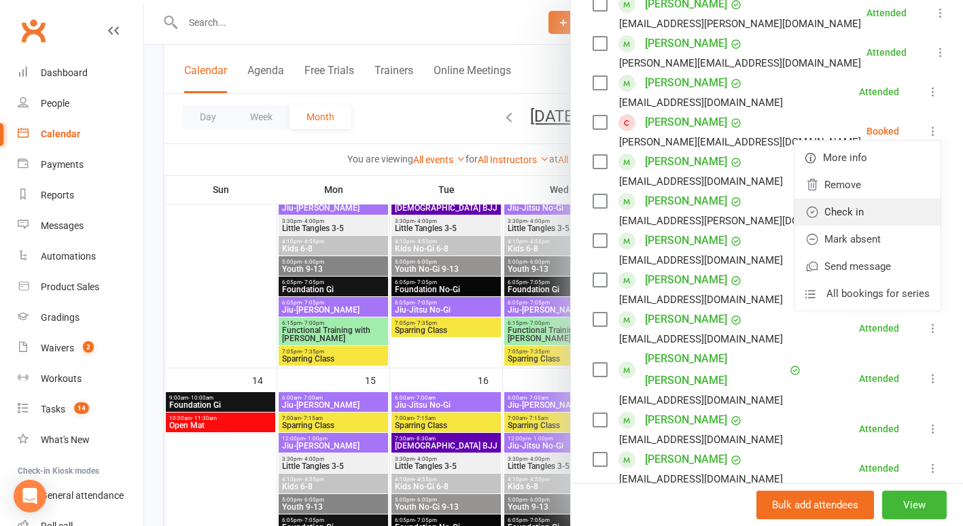
click at [867, 203] on link "Check in" at bounding box center [868, 211] width 146 height 27
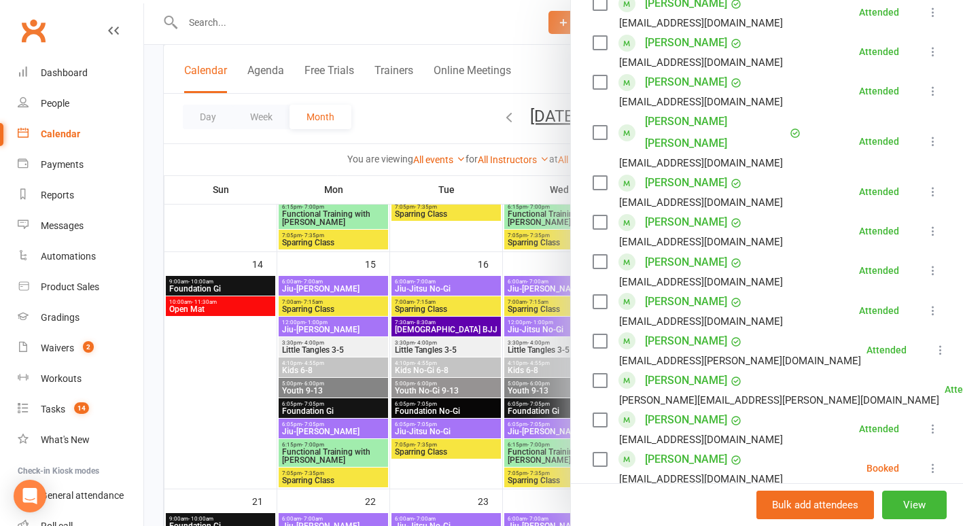
scroll to position [674, 0]
click at [659, 211] on link "Leif McEwen" at bounding box center [686, 222] width 82 height 22
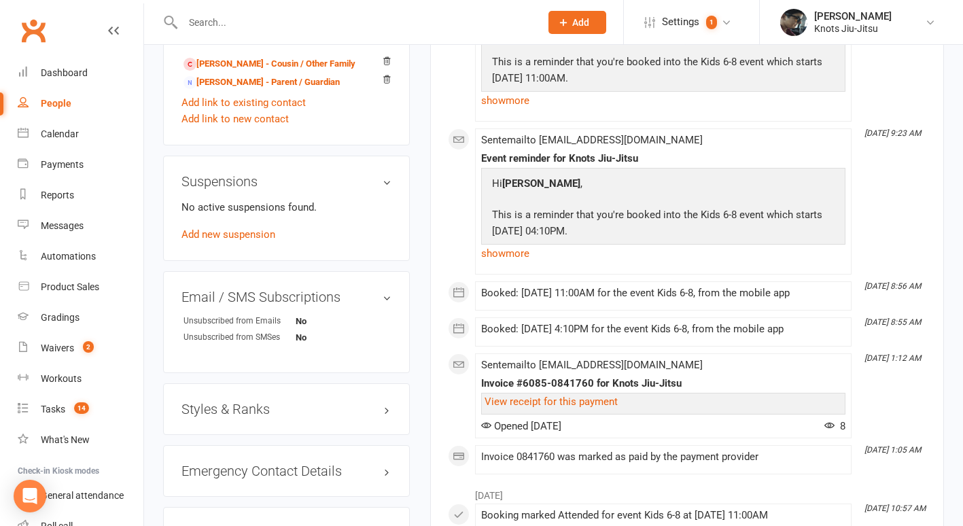
scroll to position [1029, 0]
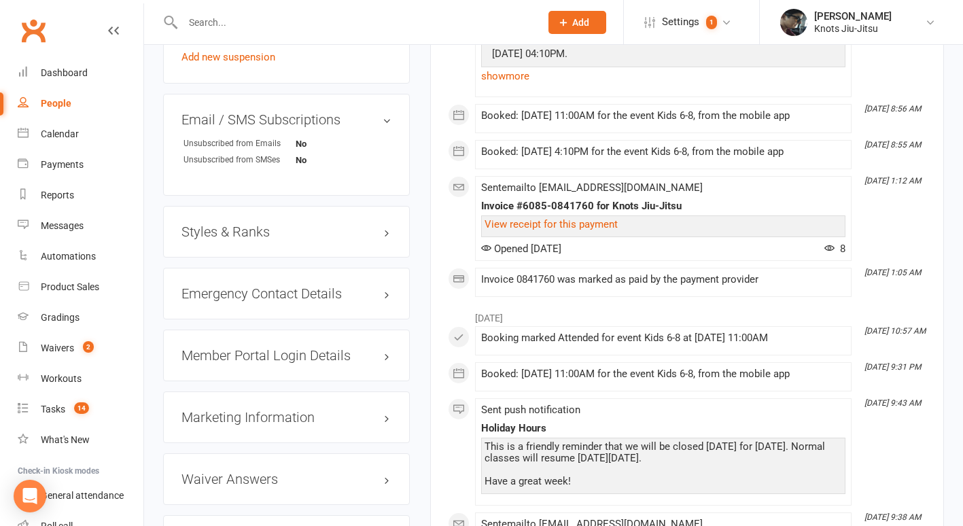
click at [258, 239] on h3 "Styles & Ranks" at bounding box center [286, 231] width 210 height 15
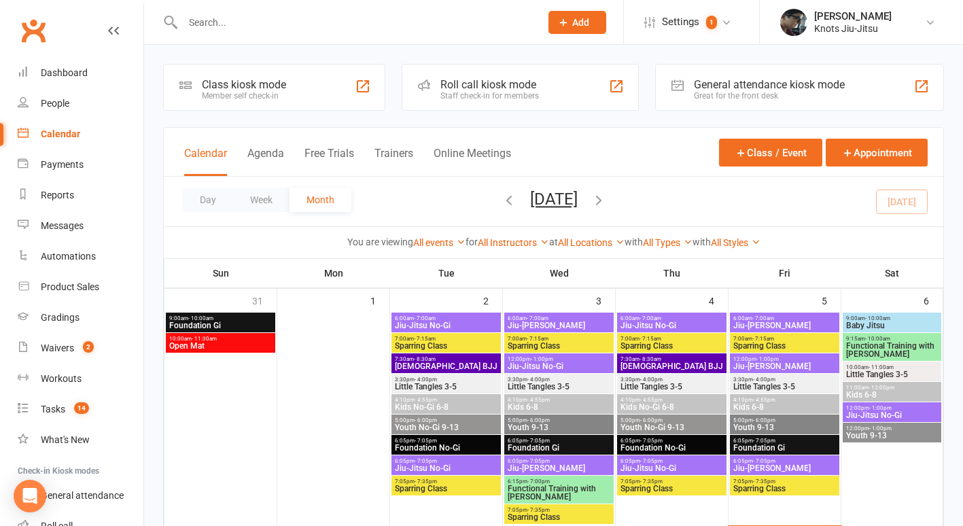
click at [327, 21] on input "text" at bounding box center [355, 22] width 352 height 19
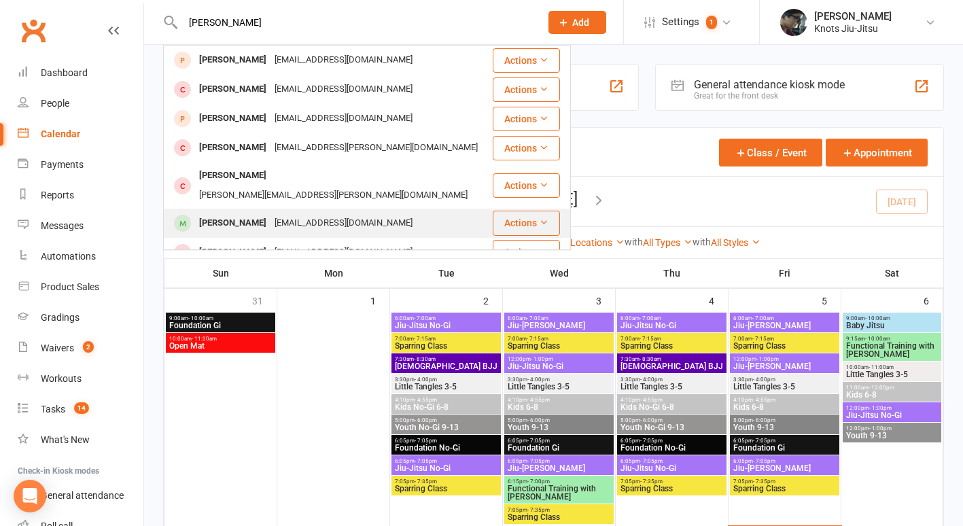
type input "liam"
click at [325, 213] on div "shantelehowland@hotmail.ca" at bounding box center [344, 223] width 146 height 20
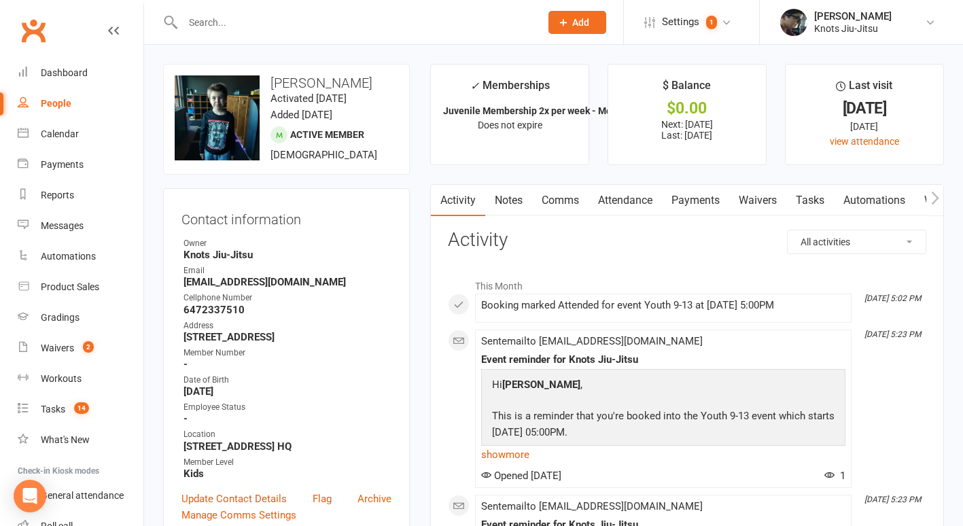
click at [206, 24] on input "text" at bounding box center [355, 22] width 352 height 19
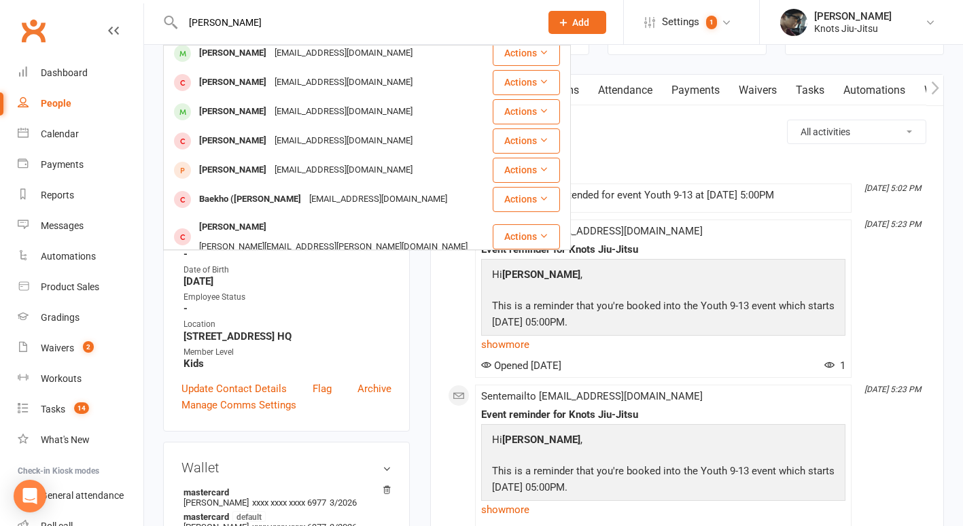
scroll to position [164, 0]
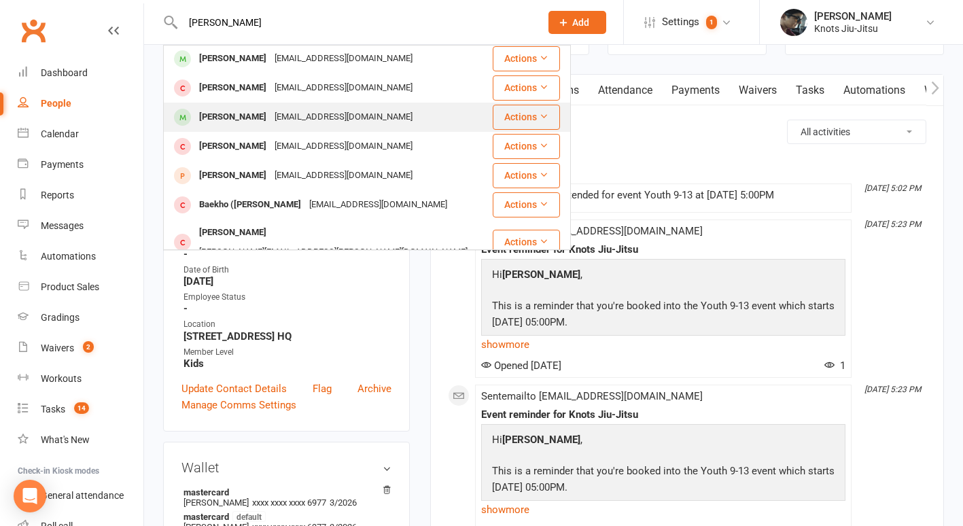
type input "liam"
click at [387, 103] on div "Liam O'Toole katlyncaissie03@gmail.com" at bounding box center [327, 117] width 327 height 28
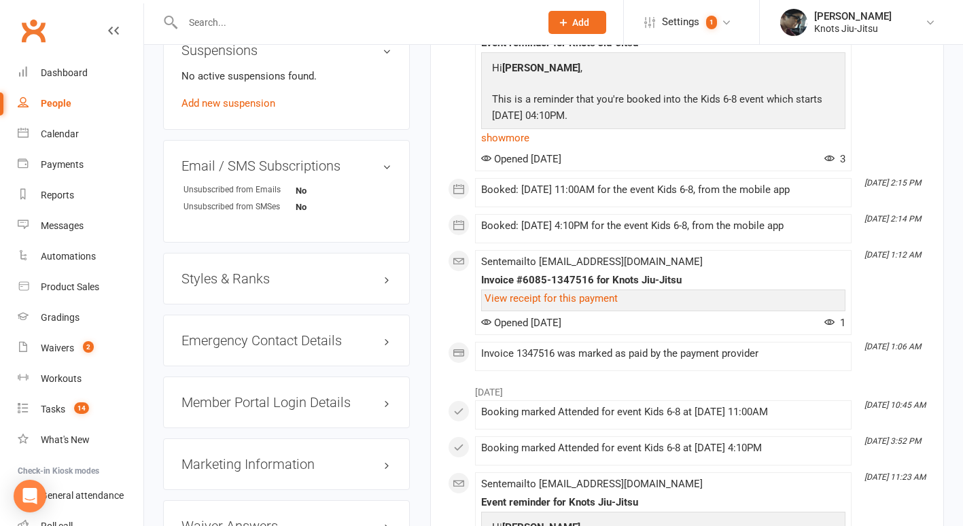
scroll to position [959, 0]
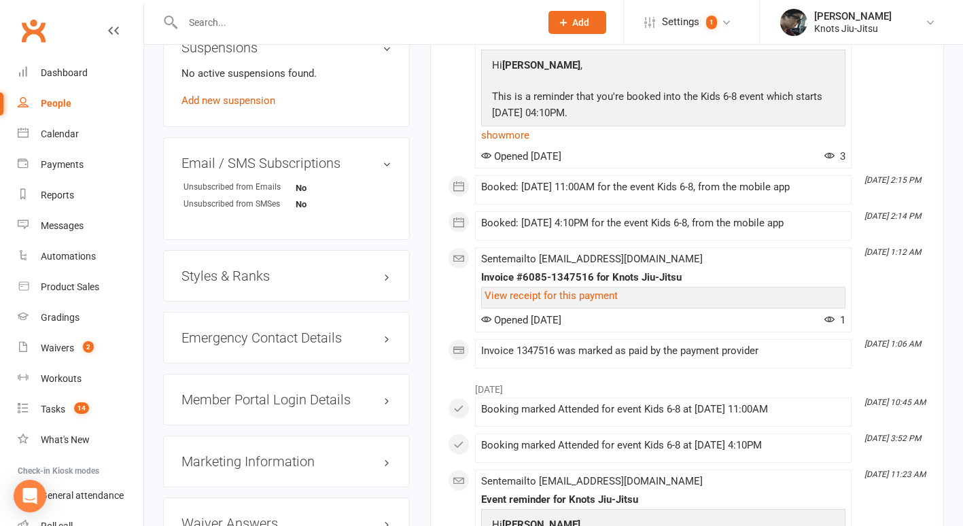
click at [310, 283] on h3 "Styles & Ranks" at bounding box center [286, 275] width 210 height 15
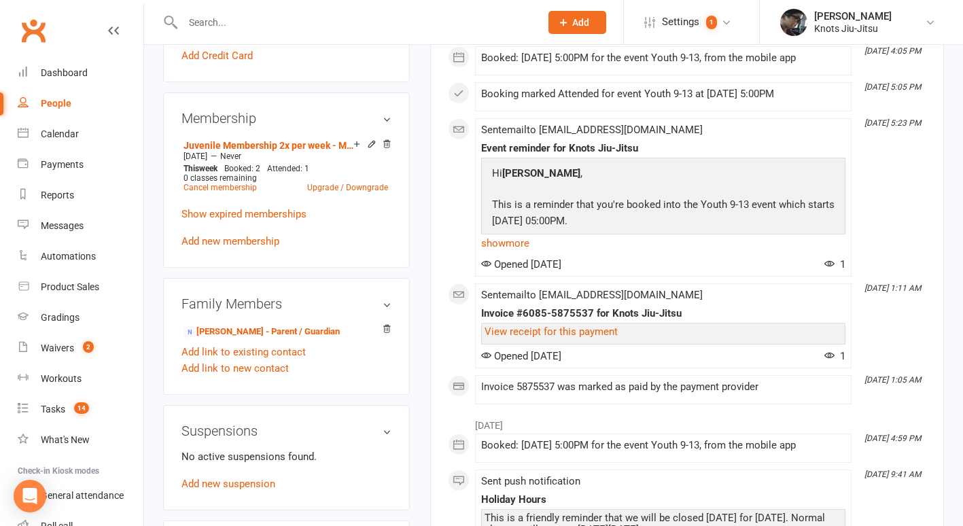
scroll to position [639, 0]
click at [61, 322] on div "Gradings" at bounding box center [60, 317] width 39 height 11
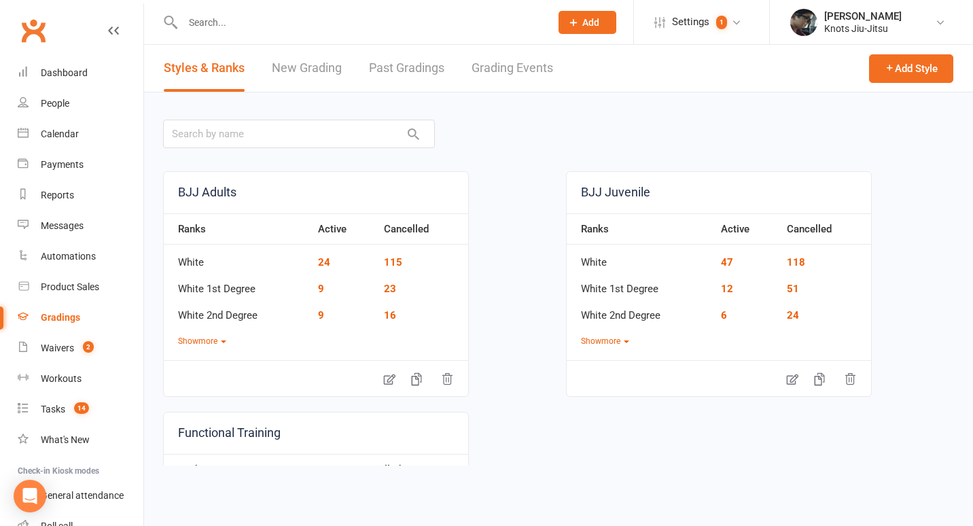
click at [306, 70] on link "New Grading" at bounding box center [307, 68] width 70 height 47
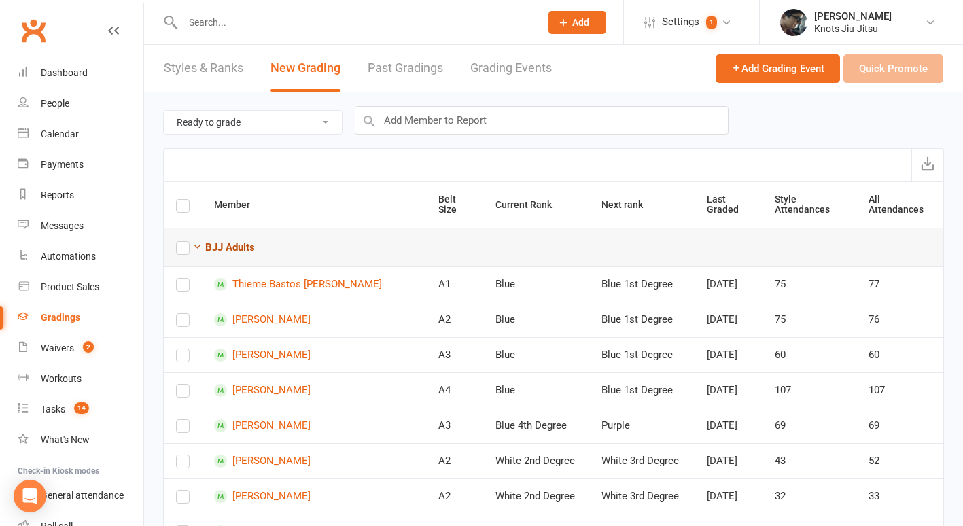
click at [195, 241] on icon "button" at bounding box center [197, 246] width 10 height 10
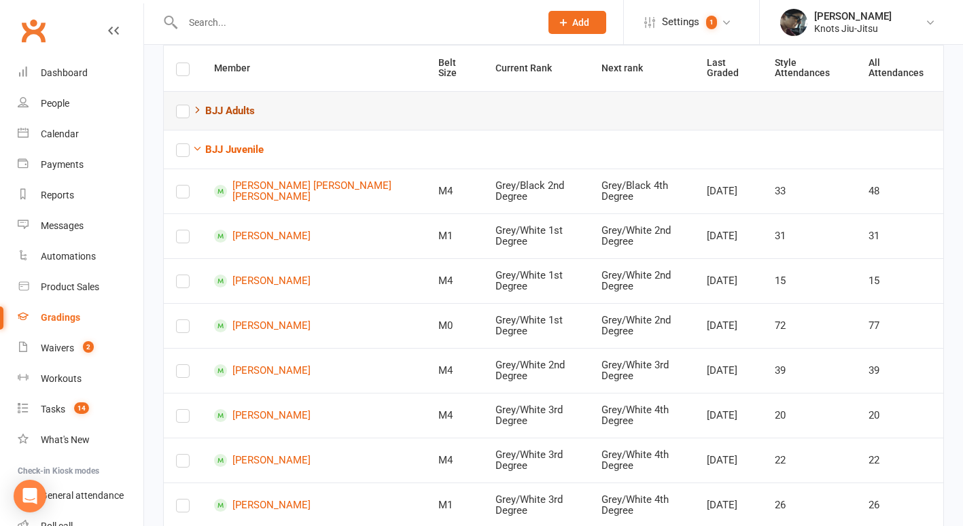
scroll to position [141, 0]
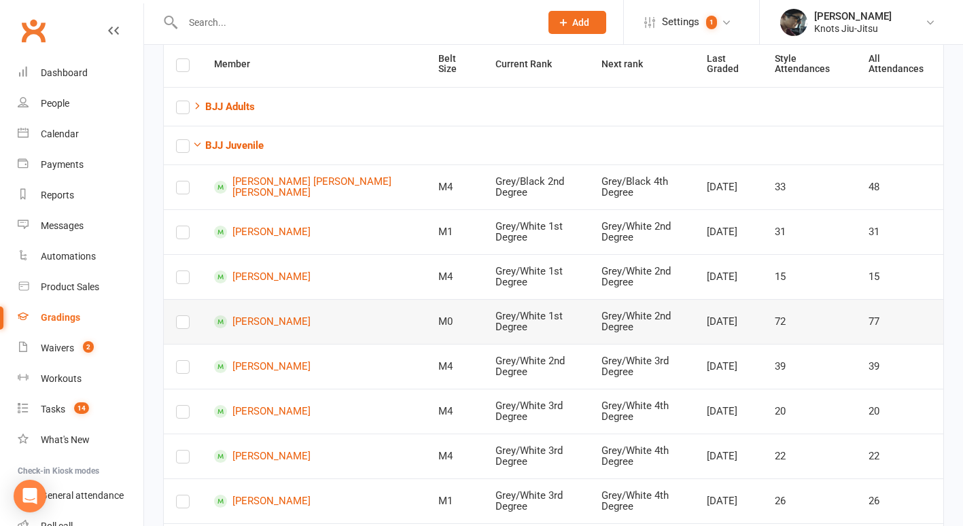
click at [183, 325] on label at bounding box center [183, 325] width 14 height 0
click at [183, 316] on input "checkbox" at bounding box center [183, 316] width 14 height 0
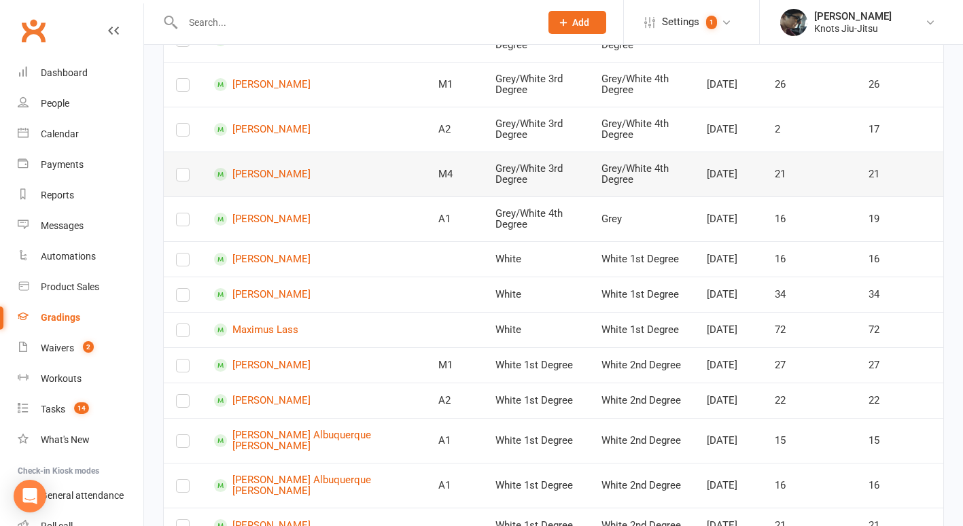
scroll to position [559, 0]
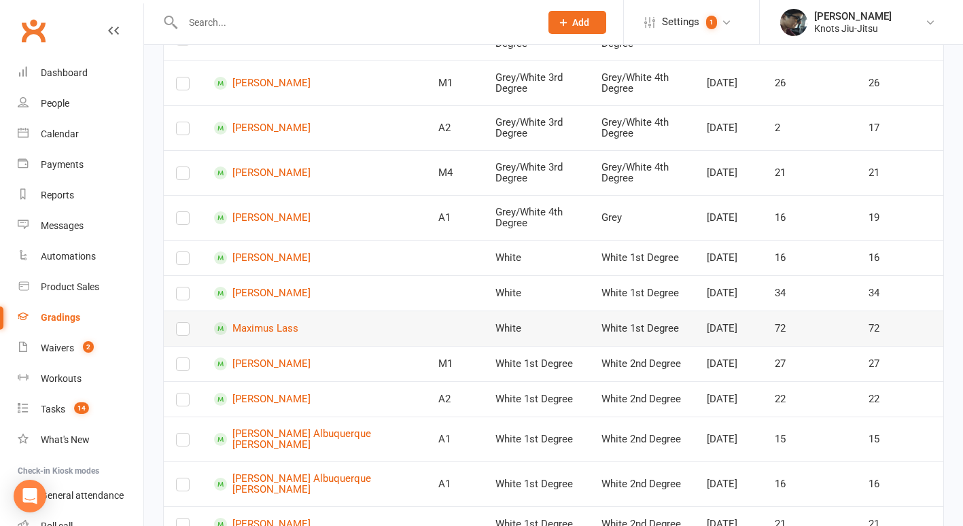
click at [177, 332] on label at bounding box center [183, 332] width 14 height 0
click at [177, 323] on input "checkbox" at bounding box center [183, 323] width 14 height 0
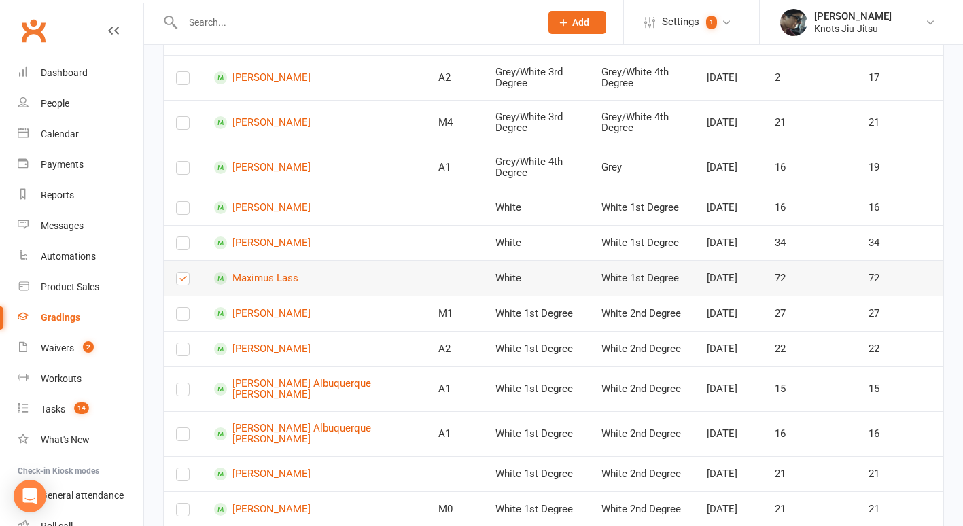
scroll to position [610, 0]
click at [177, 316] on label at bounding box center [183, 316] width 14 height 0
click at [177, 307] on input "checkbox" at bounding box center [183, 307] width 14 height 0
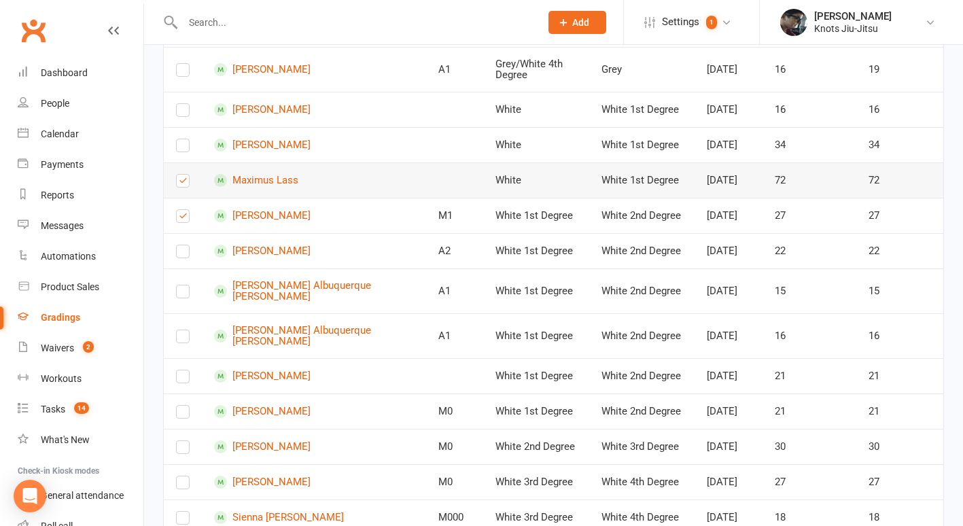
scroll to position [708, 0]
click at [174, 197] on td at bounding box center [183, 179] width 38 height 35
click at [181, 183] on label at bounding box center [183, 183] width 14 height 0
click at [181, 174] on input "checkbox" at bounding box center [183, 174] width 14 height 0
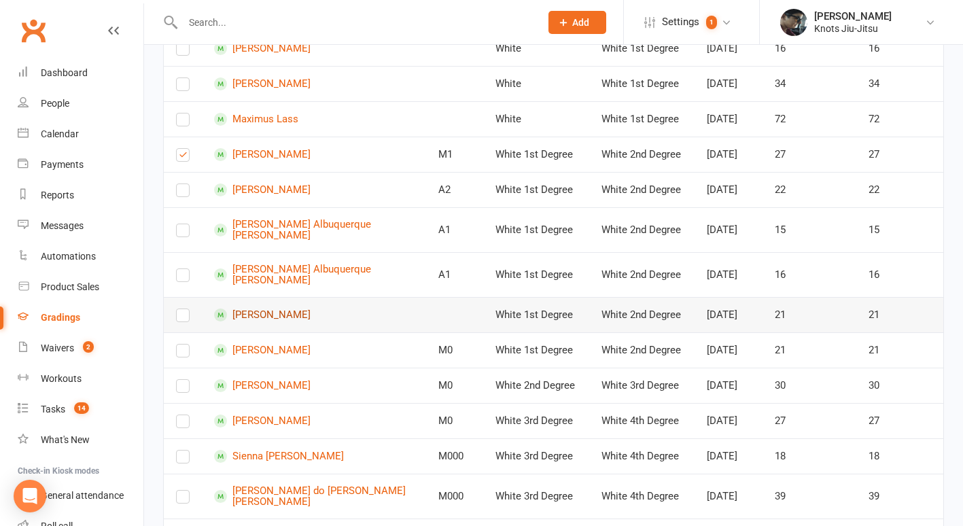
scroll to position [770, 0]
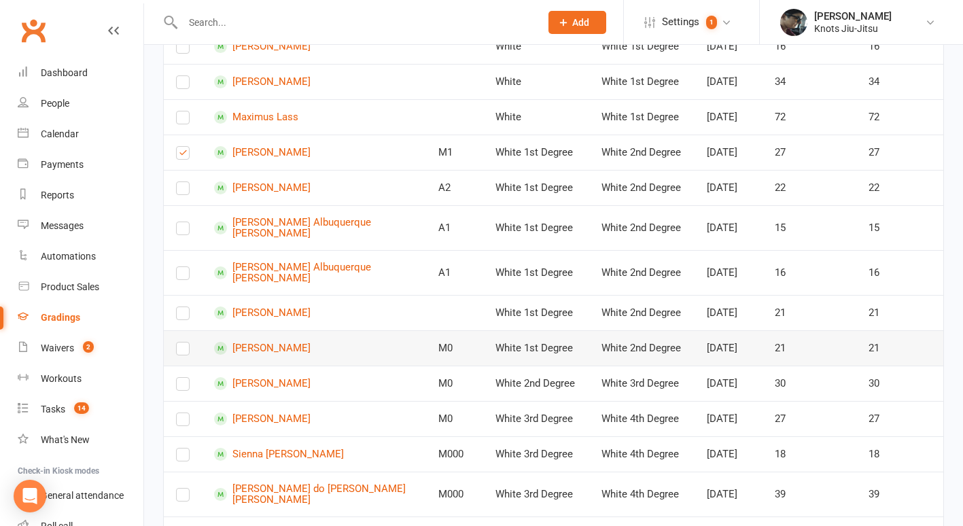
click at [184, 351] on label at bounding box center [183, 351] width 14 height 0
click at [184, 343] on input "checkbox" at bounding box center [183, 343] width 14 height 0
click at [182, 387] on label at bounding box center [183, 387] width 14 height 0
click at [182, 378] on input "checkbox" at bounding box center [183, 378] width 14 height 0
click at [178, 422] on label at bounding box center [183, 422] width 14 height 0
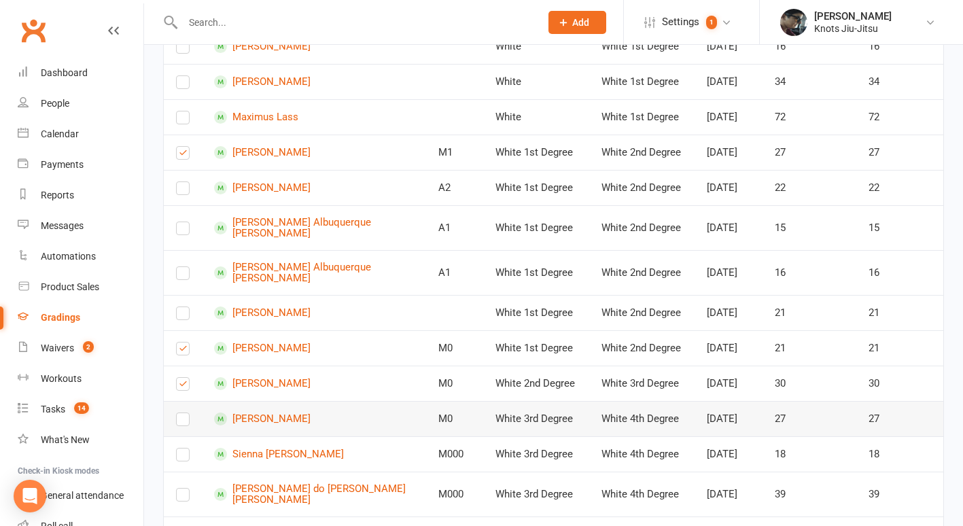
click at [178, 413] on input "checkbox" at bounding box center [183, 413] width 14 height 0
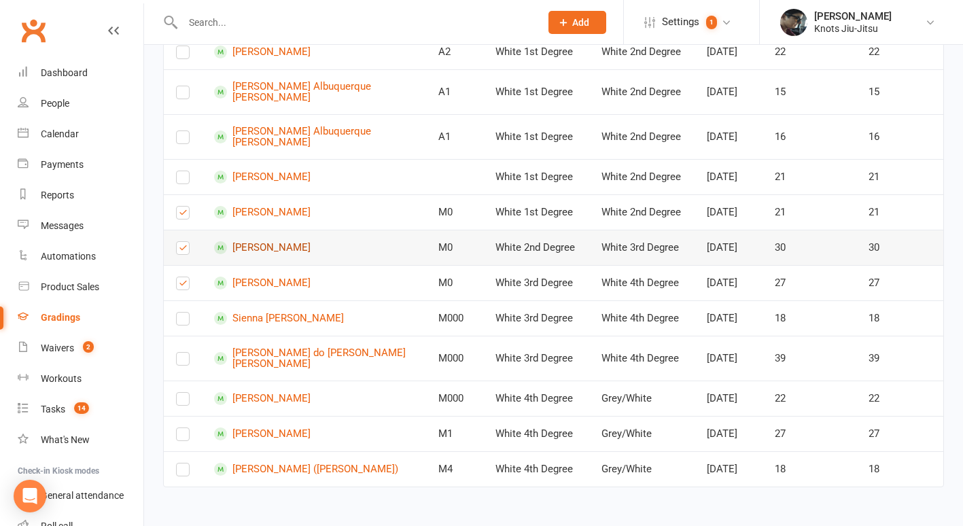
scroll to position [1029, 0]
click at [181, 402] on label at bounding box center [183, 402] width 14 height 0
click at [181, 393] on input "checkbox" at bounding box center [183, 393] width 14 height 0
click at [184, 381] on td at bounding box center [183, 398] width 38 height 35
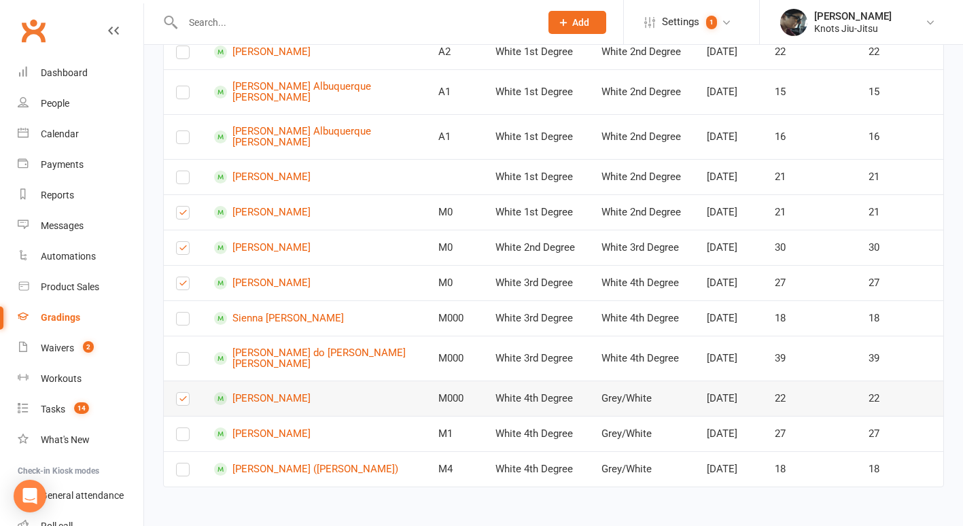
click at [181, 402] on label at bounding box center [183, 402] width 14 height 0
click at [181, 393] on input "checkbox" at bounding box center [183, 393] width 14 height 0
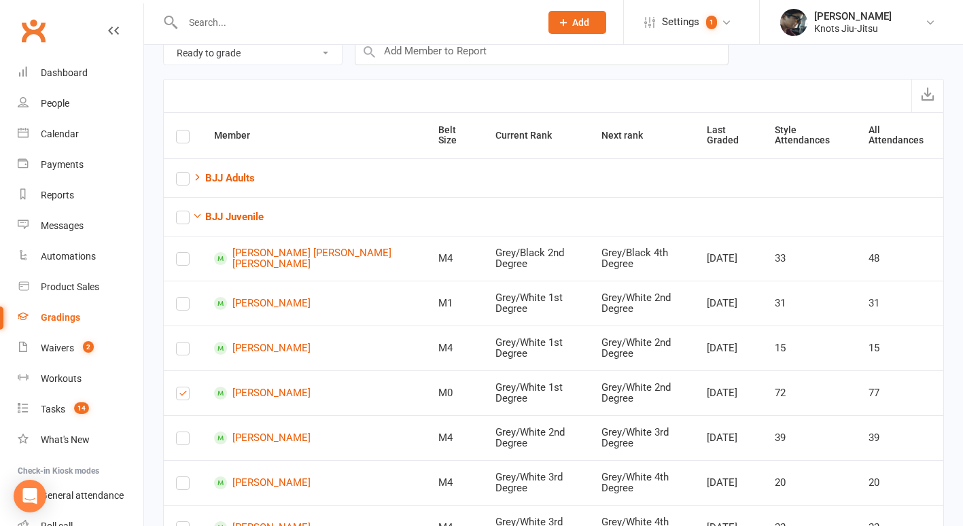
scroll to position [0, 0]
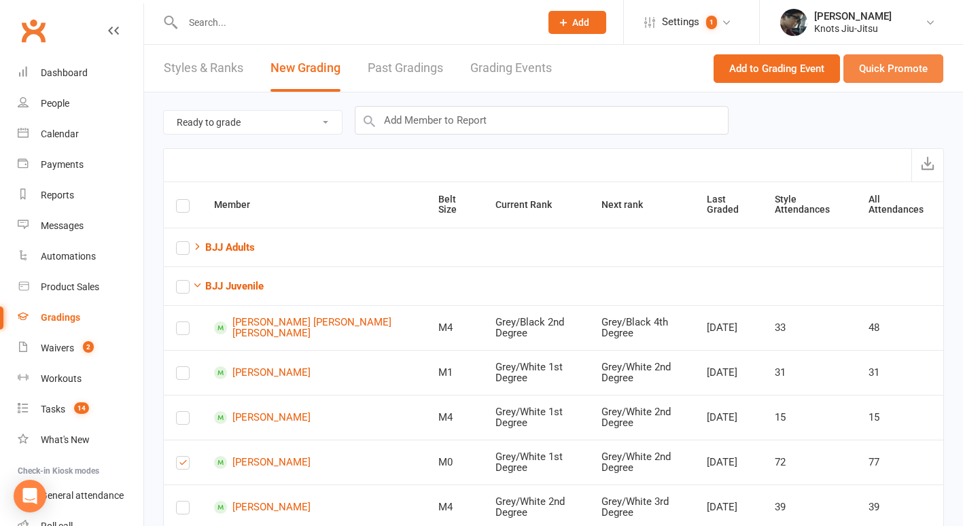
click at [899, 63] on button "Quick Promote" at bounding box center [894, 68] width 100 height 29
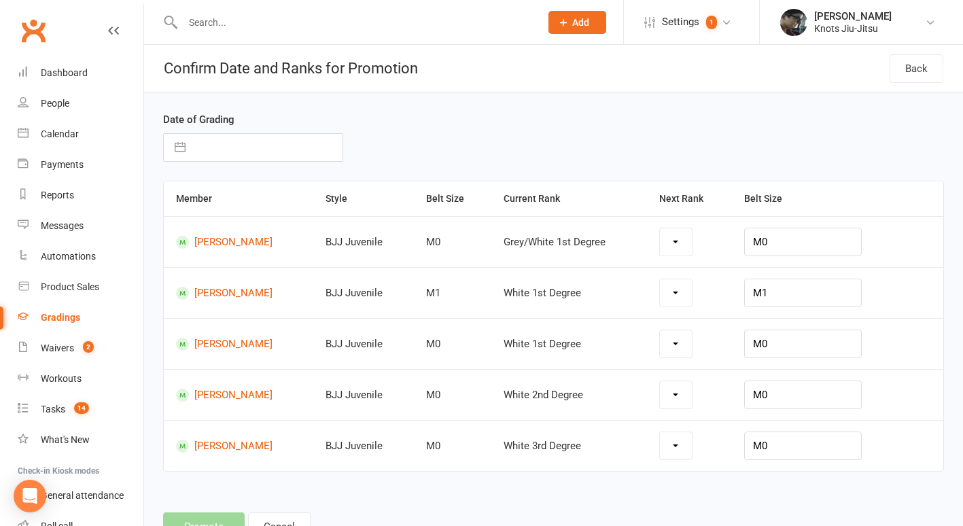
select select "19200"
select select "19195"
select select "19196"
select select "19197"
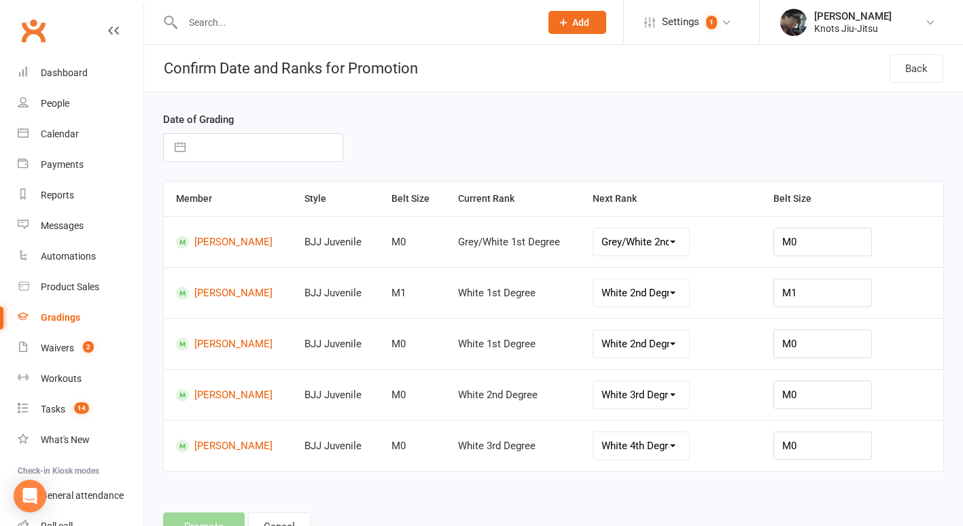
scroll to position [27, 0]
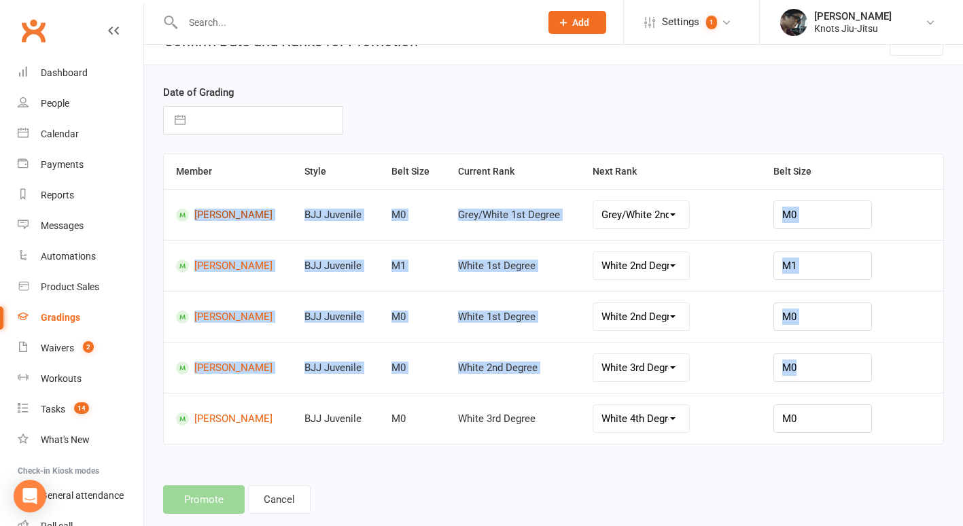
drag, startPoint x: 290, startPoint y: 418, endPoint x: 186, endPoint y: 215, distance: 228.3
click at [186, 215] on tbody "Sebastien Anctil BJJ Juvenile M0 Grey/White 1st Degree Grey/White 2nd Degree Gr…" at bounding box center [554, 316] width 780 height 255
drag, startPoint x: 298, startPoint y: 434, endPoint x: 178, endPoint y: 217, distance: 248.2
click at [178, 217] on tbody "Sebastien Anctil BJJ Juvenile M0 Grey/White 1st Degree Grey/White 2nd Degree Gr…" at bounding box center [554, 316] width 780 height 255
copy tbody "Sebastien Anctil BJJ Juvenile M0 Grey/White 1st Degree Grey/White 2nd Degree Gr…"
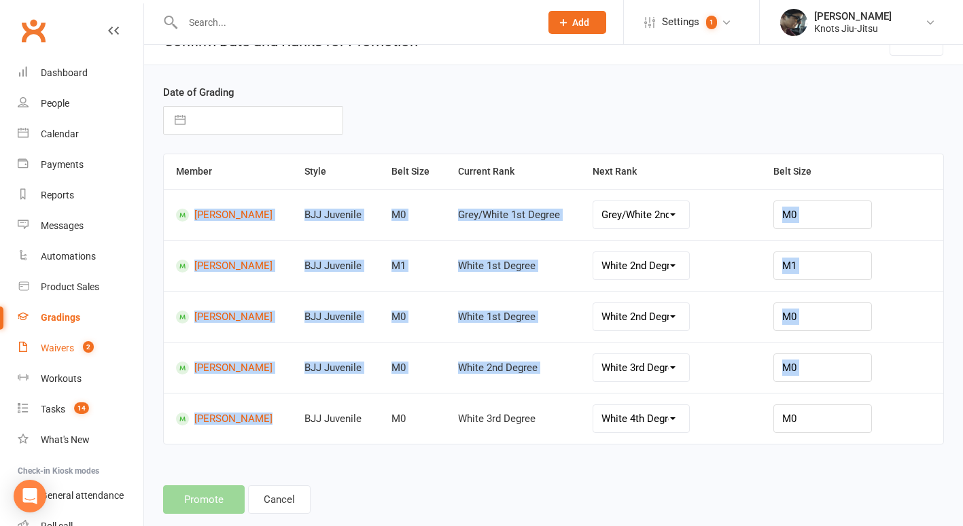
click at [71, 349] on div "Waivers" at bounding box center [57, 348] width 33 height 11
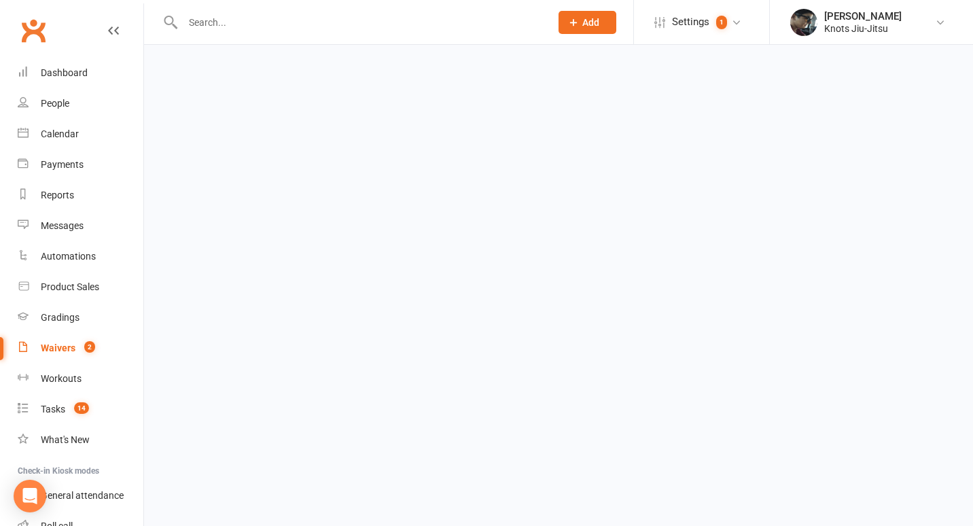
select select "100"
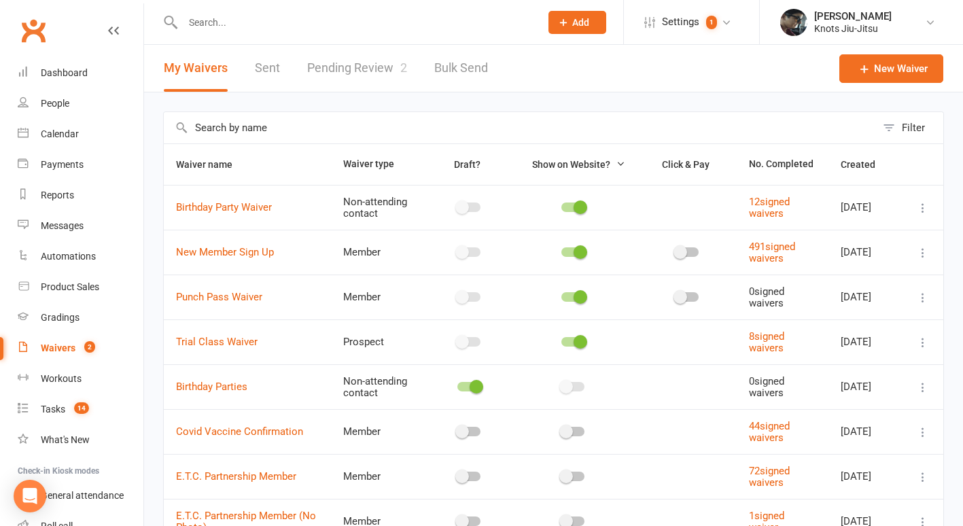
click at [351, 56] on link "Pending Review 2" at bounding box center [357, 68] width 100 height 47
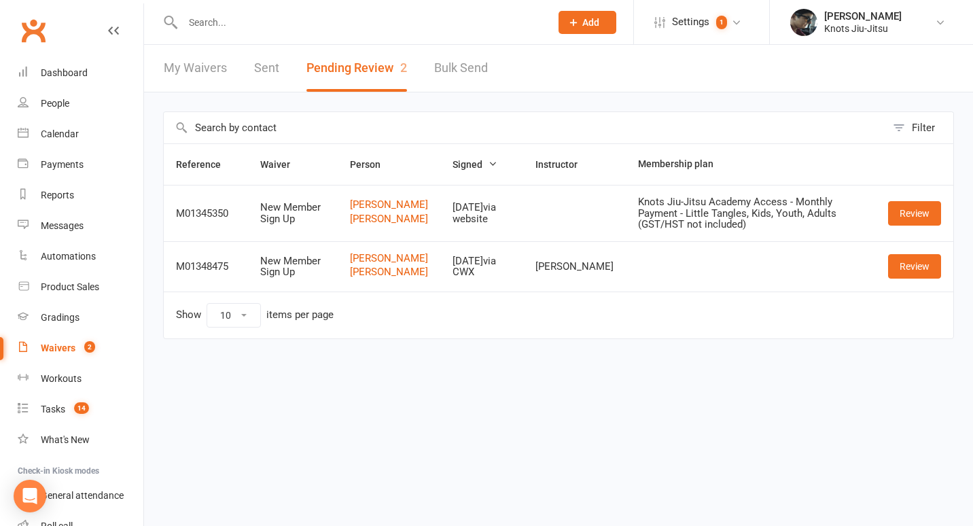
click at [181, 13] on input "text" at bounding box center [360, 22] width 362 height 19
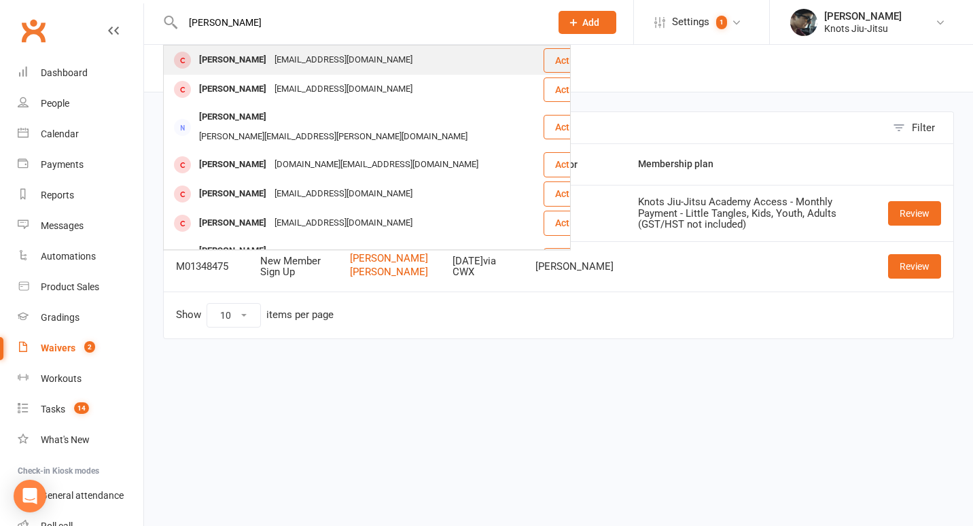
type input "robbin"
click at [232, 57] on div "[PERSON_NAME]" at bounding box center [232, 60] width 75 height 20
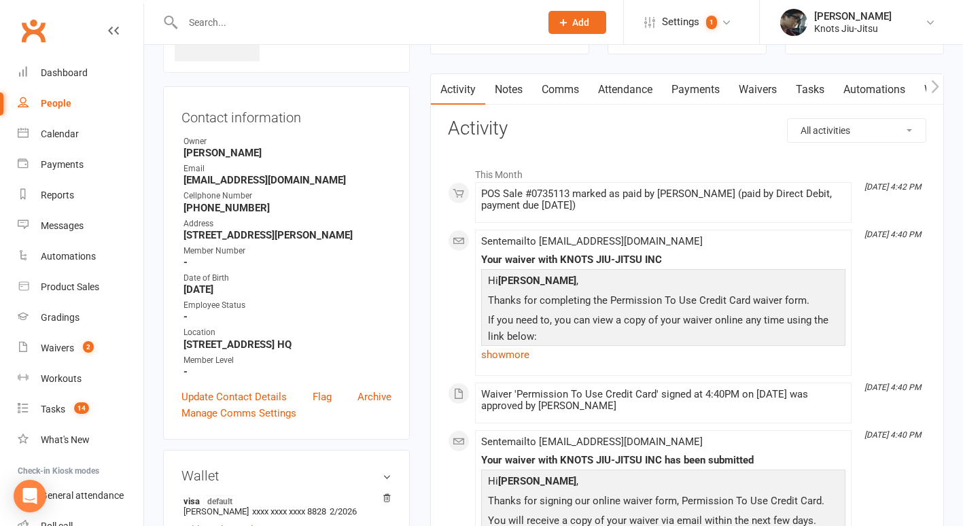
scroll to position [87, 0]
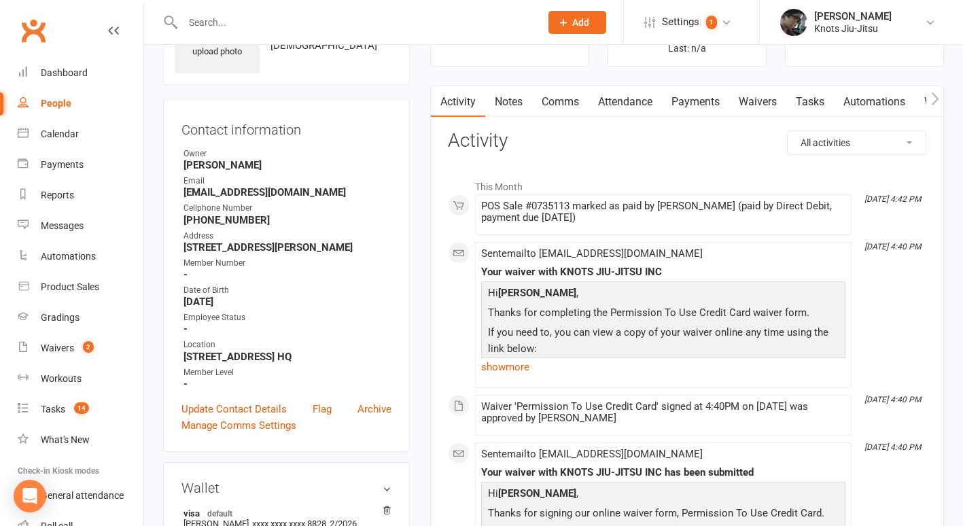
click at [704, 99] on link "Payments" at bounding box center [695, 101] width 67 height 31
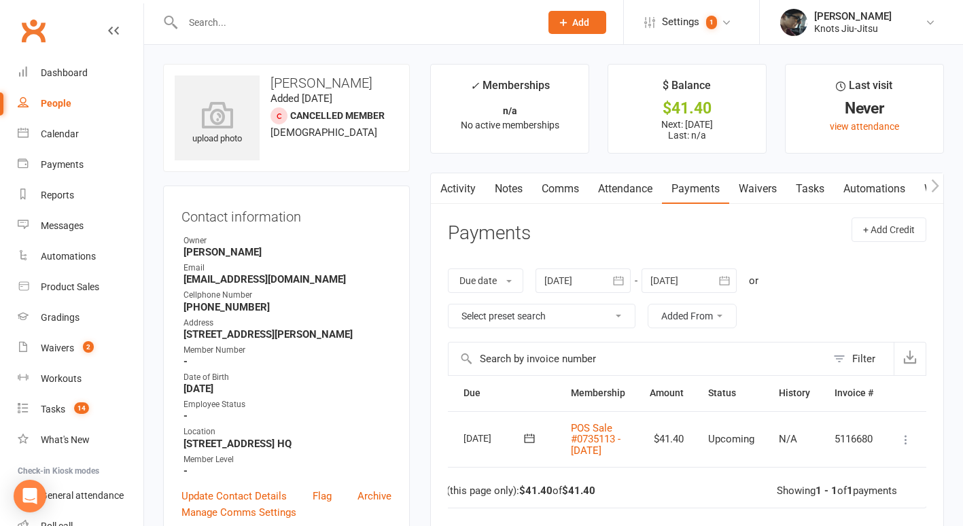
scroll to position [87, 0]
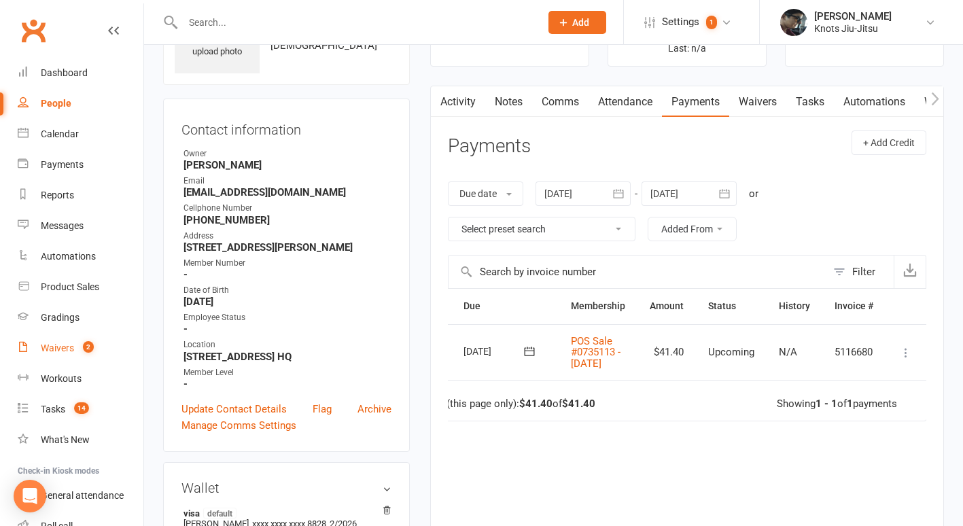
click at [58, 347] on div "Waivers" at bounding box center [57, 348] width 33 height 11
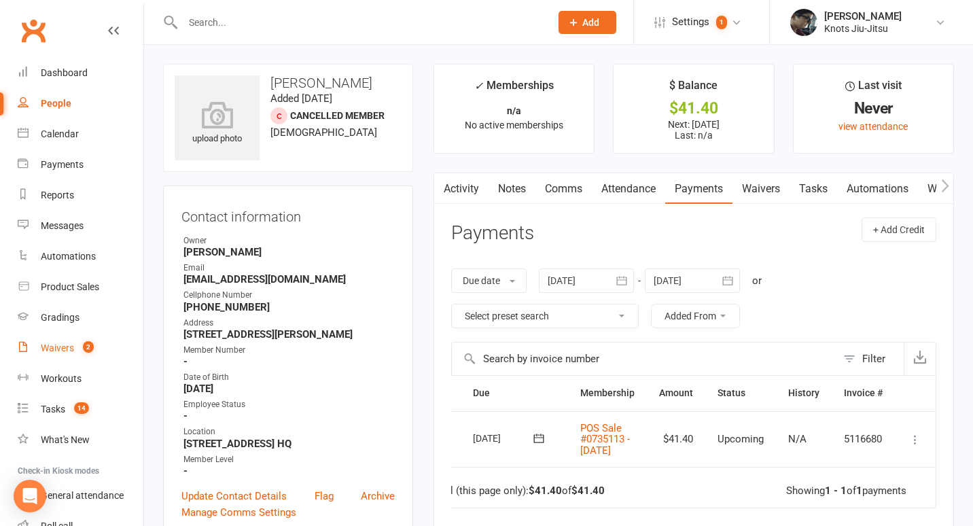
select select "100"
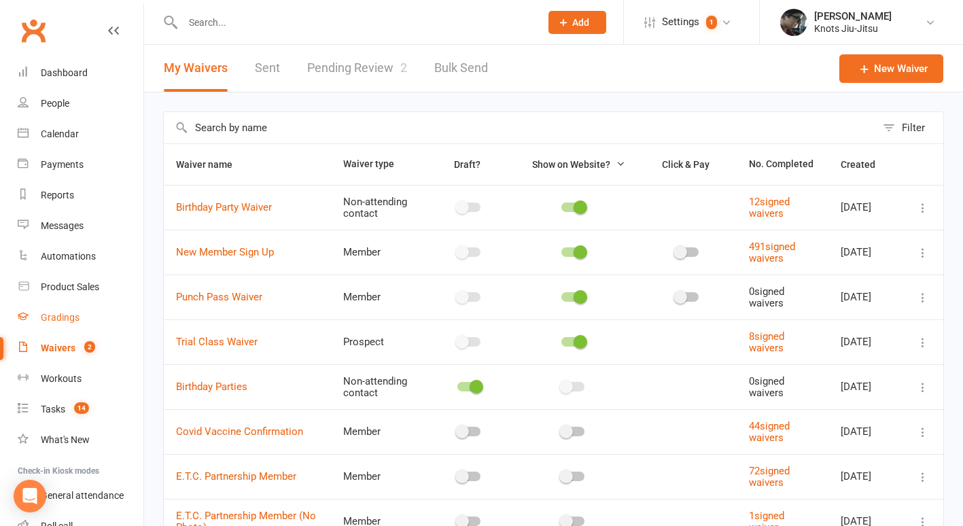
click at [78, 319] on div "Gradings" at bounding box center [60, 317] width 39 height 11
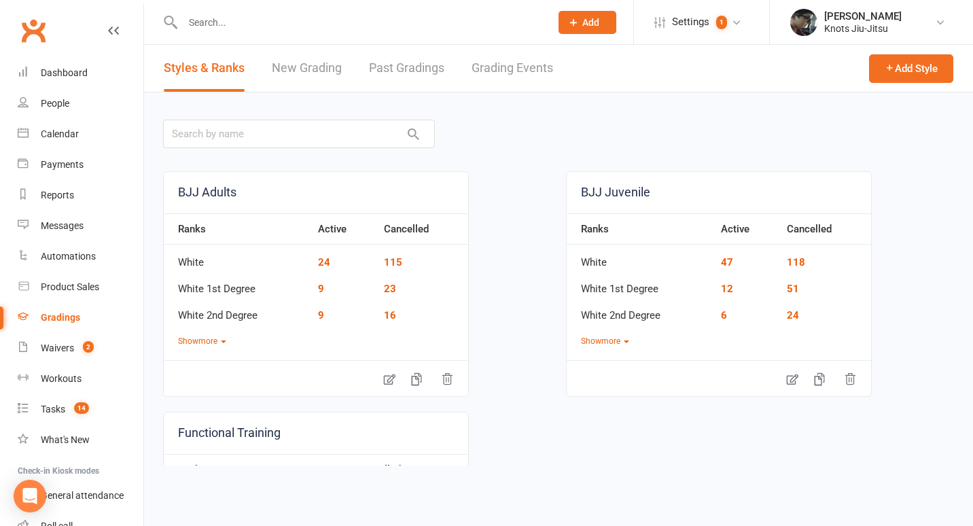
click at [309, 60] on link "New Grading" at bounding box center [307, 68] width 70 height 47
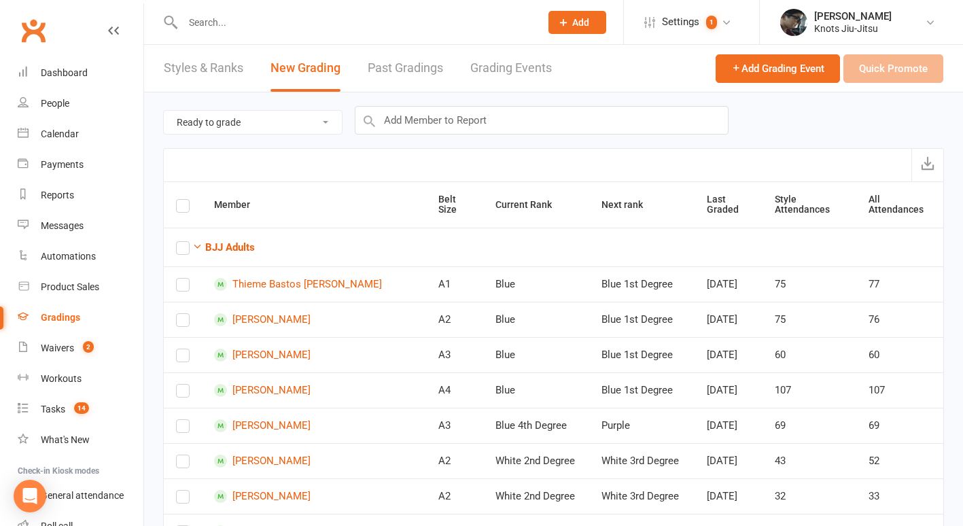
click at [348, 165] on div at bounding box center [553, 164] width 781 height 33
click at [223, 239] on button "BJJ Adults" at bounding box center [223, 247] width 63 height 16
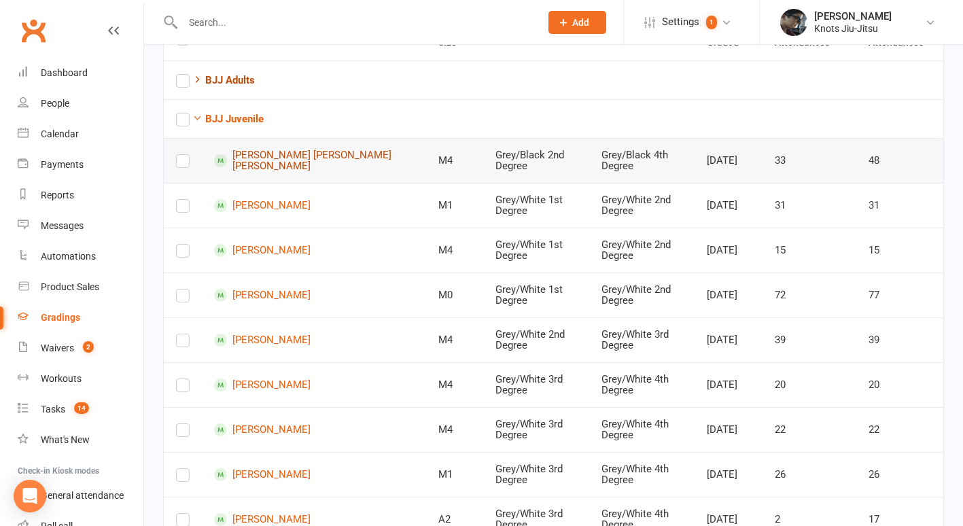
scroll to position [168, 0]
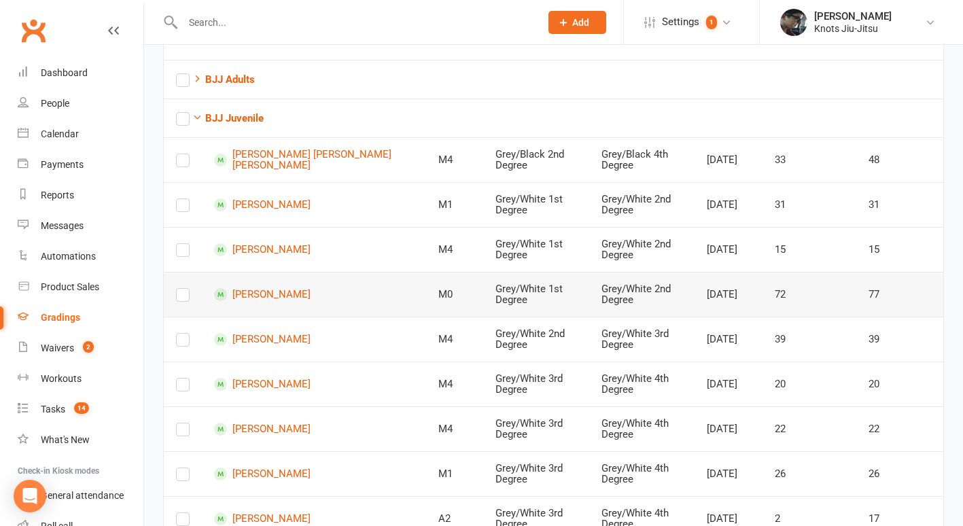
click at [178, 298] on label at bounding box center [183, 298] width 14 height 0
click at [178, 289] on input "checkbox" at bounding box center [183, 289] width 14 height 0
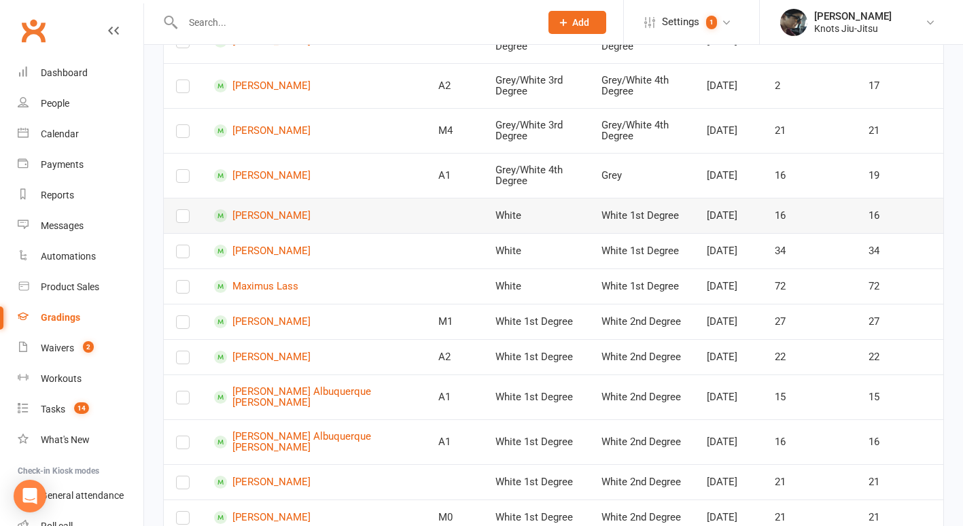
scroll to position [604, 0]
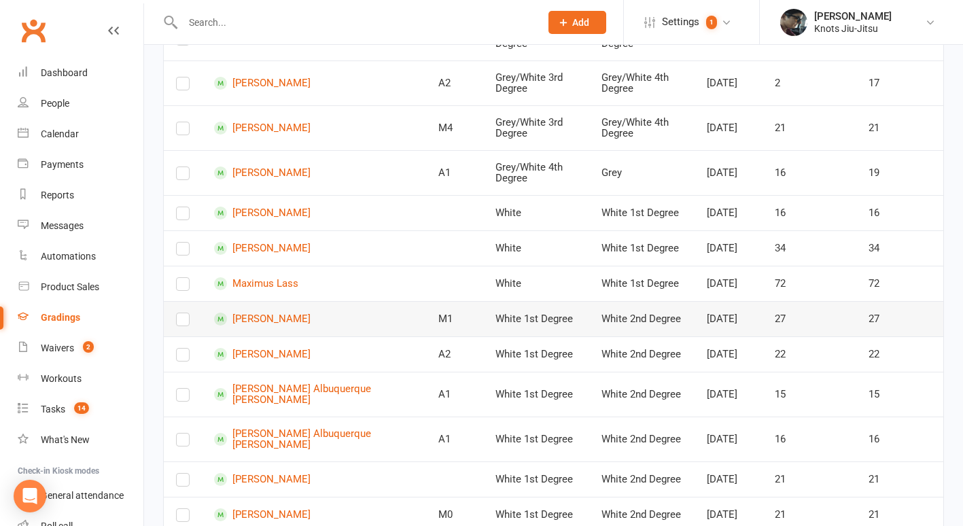
click at [179, 322] on label at bounding box center [183, 322] width 14 height 0
click at [179, 313] on input "checkbox" at bounding box center [183, 313] width 14 height 0
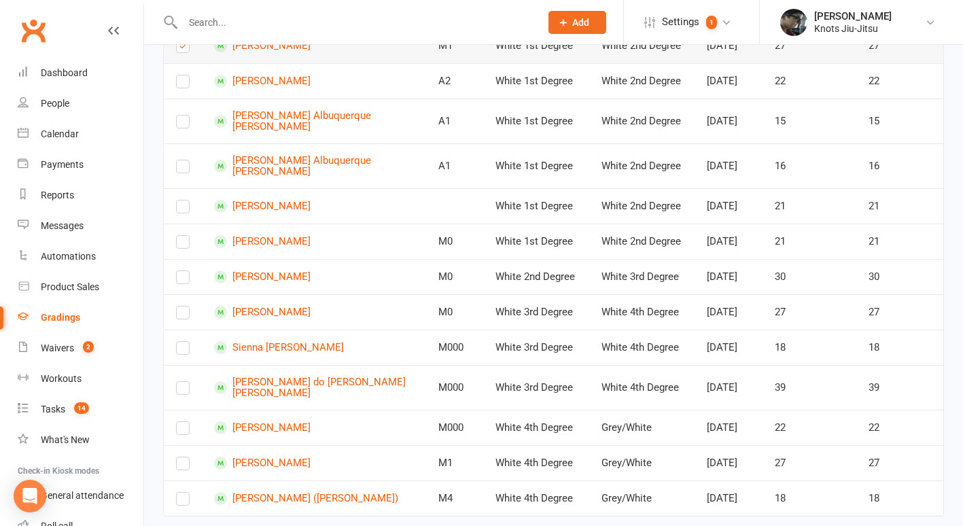
scroll to position [878, 0]
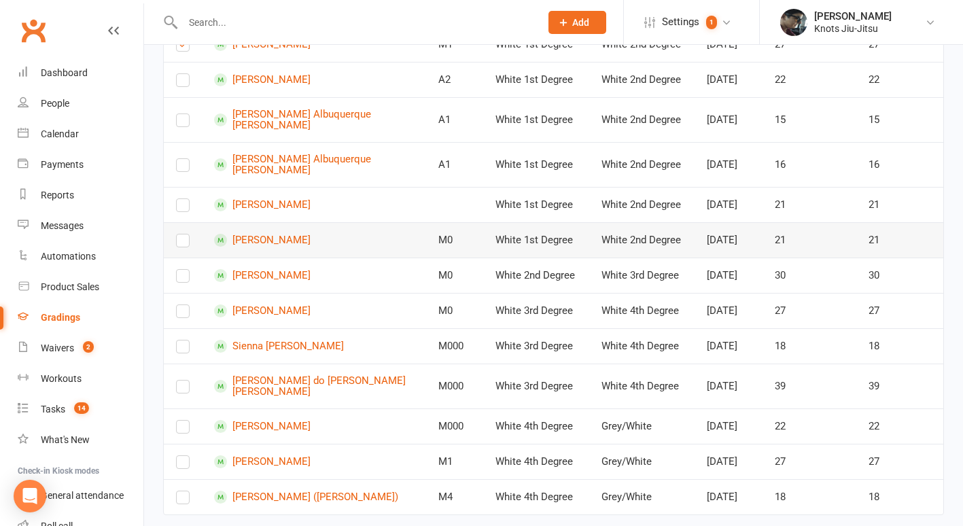
click at [175, 258] on td at bounding box center [183, 239] width 38 height 35
click at [184, 279] on label at bounding box center [183, 279] width 14 height 0
click at [184, 270] on input "checkbox" at bounding box center [183, 270] width 14 height 0
click at [185, 243] on label at bounding box center [183, 243] width 14 height 0
click at [185, 235] on input "checkbox" at bounding box center [183, 235] width 14 height 0
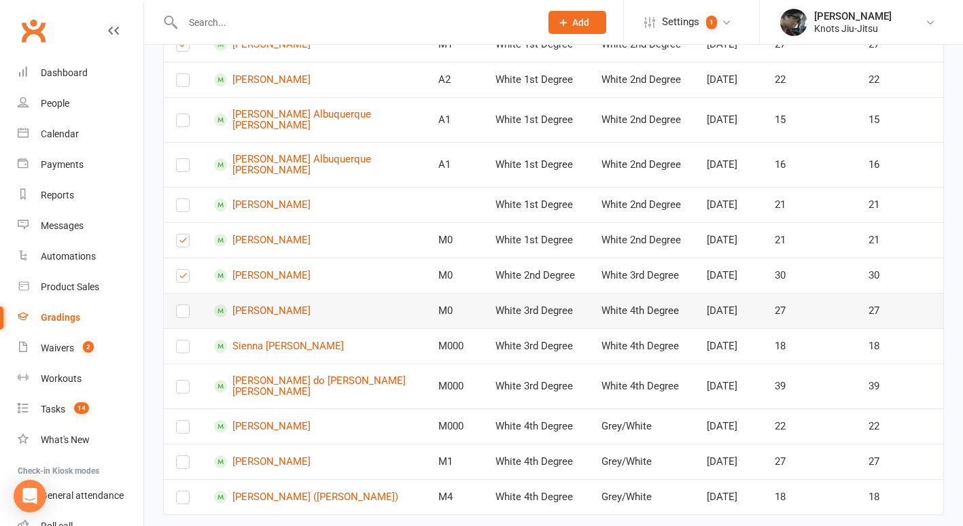
click at [183, 314] on label at bounding box center [183, 314] width 14 height 0
click at [183, 305] on input "checkbox" at bounding box center [183, 305] width 14 height 0
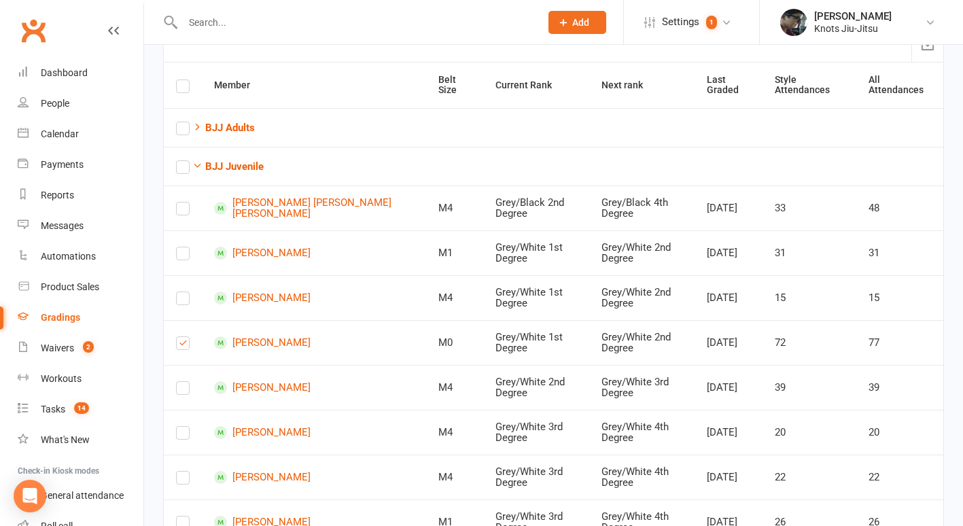
scroll to position [0, 0]
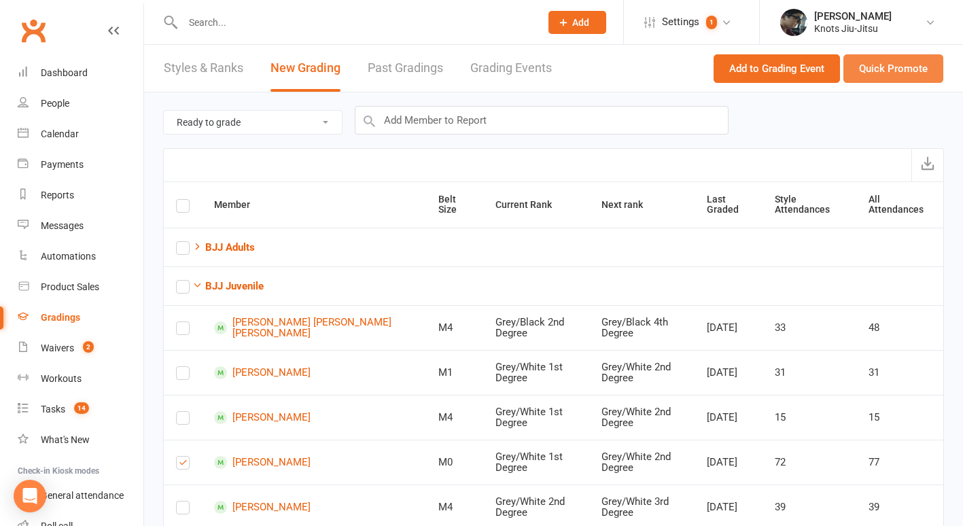
click at [911, 71] on button "Quick Promote" at bounding box center [894, 68] width 100 height 29
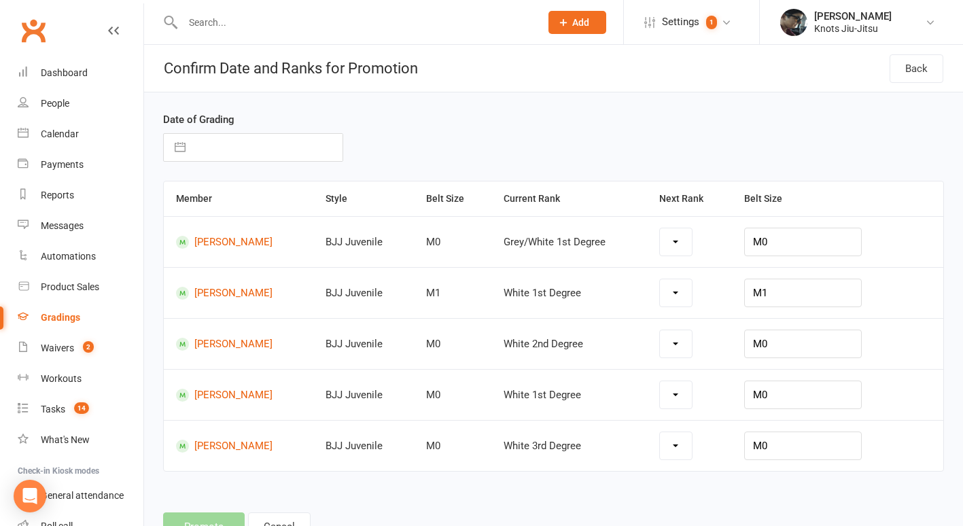
select select "19200"
select select "19195"
select select "19196"
select select "19195"
select select "19197"
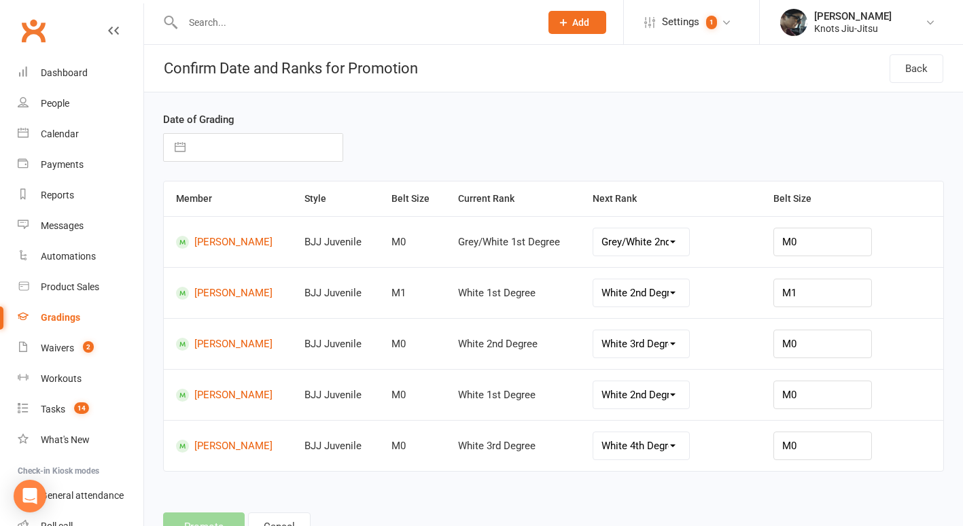
click at [224, 14] on input "text" at bounding box center [355, 22] width 352 height 19
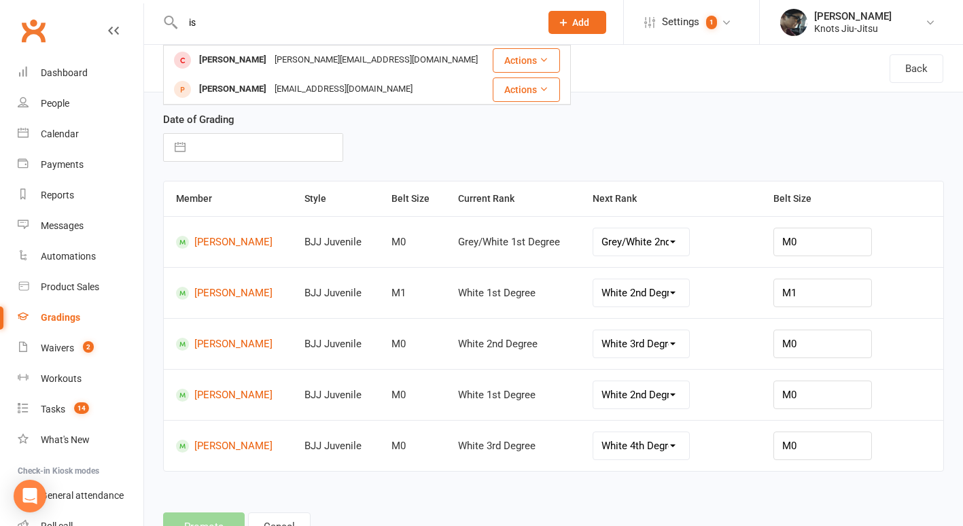
type input "i"
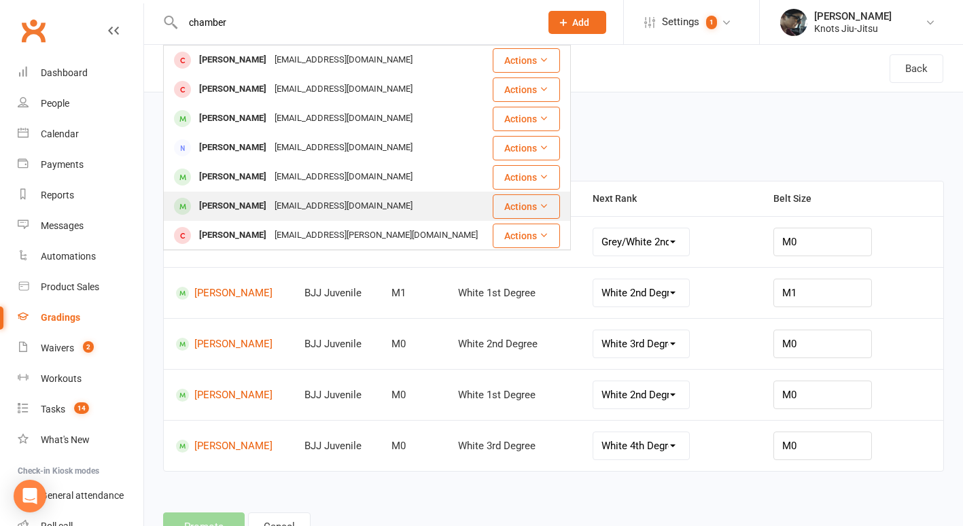
type input "chamber"
click at [224, 192] on td "Isaac Chamberlain anisegautreau@hotmail.com" at bounding box center [328, 206] width 328 height 29
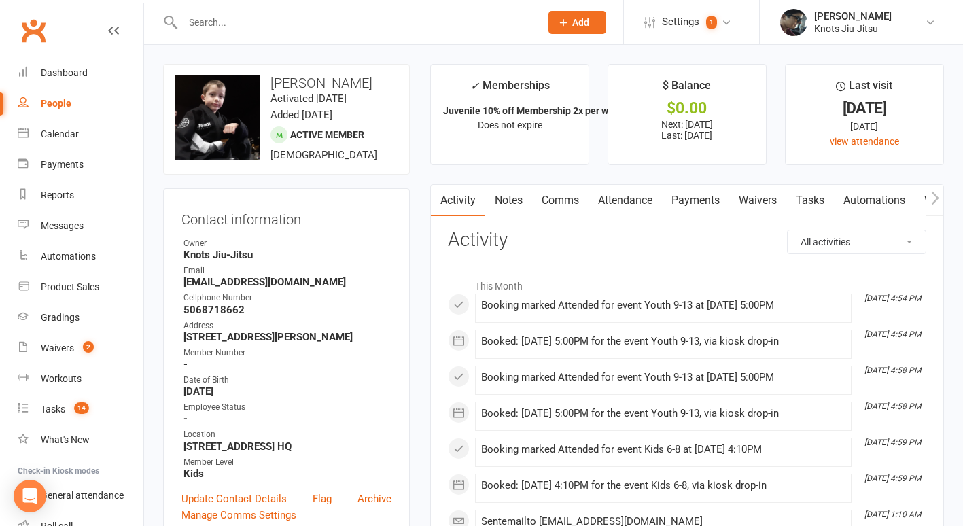
click at [712, 201] on link "Payments" at bounding box center [695, 200] width 67 height 31
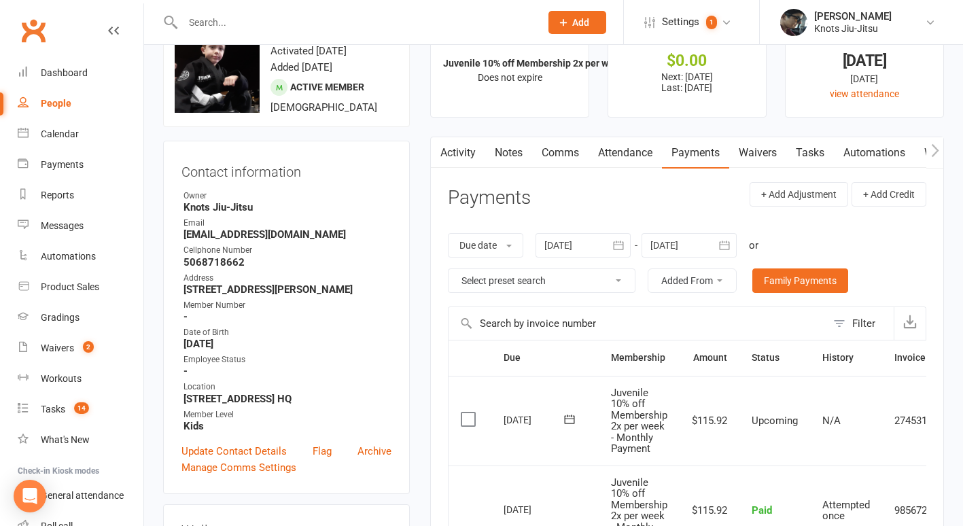
scroll to position [35, 0]
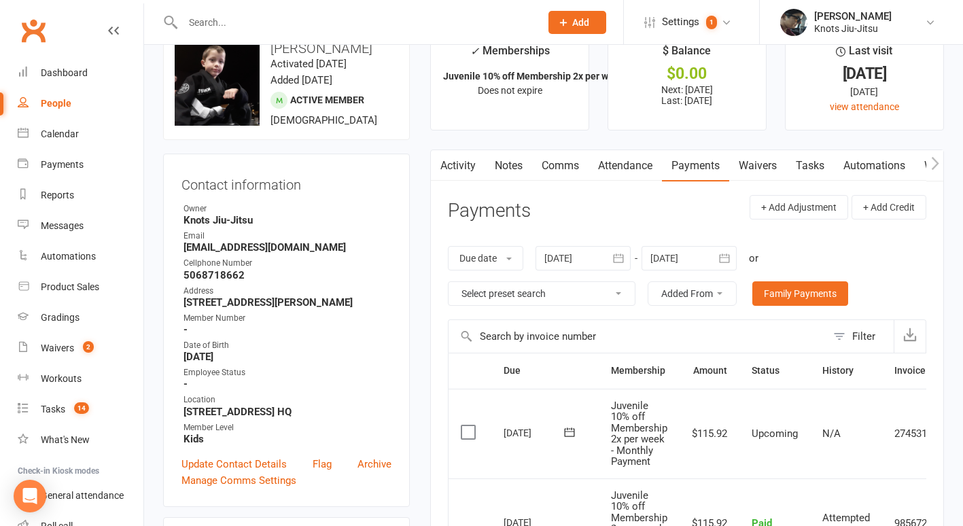
click at [604, 256] on div at bounding box center [583, 258] width 95 height 24
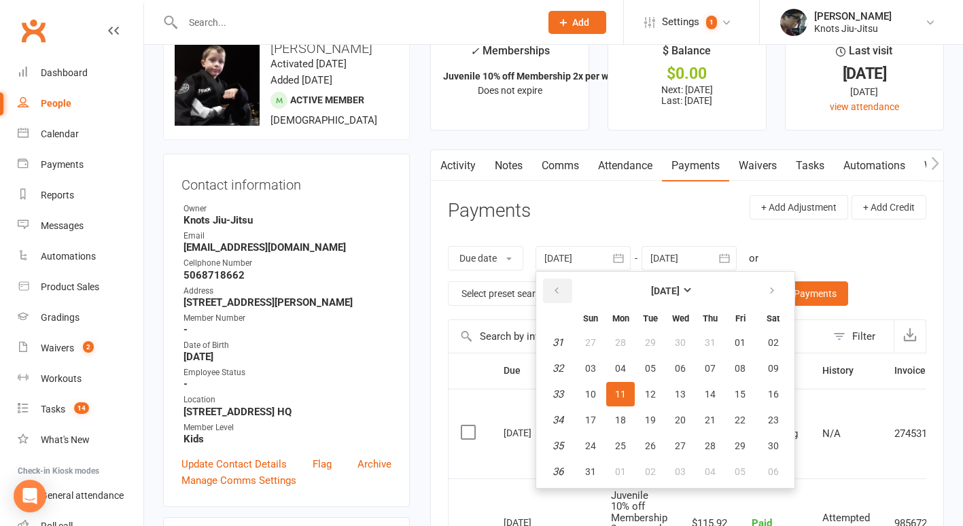
click at [558, 281] on button "button" at bounding box center [557, 291] width 29 height 24
click at [587, 365] on span "06" at bounding box center [590, 368] width 11 height 11
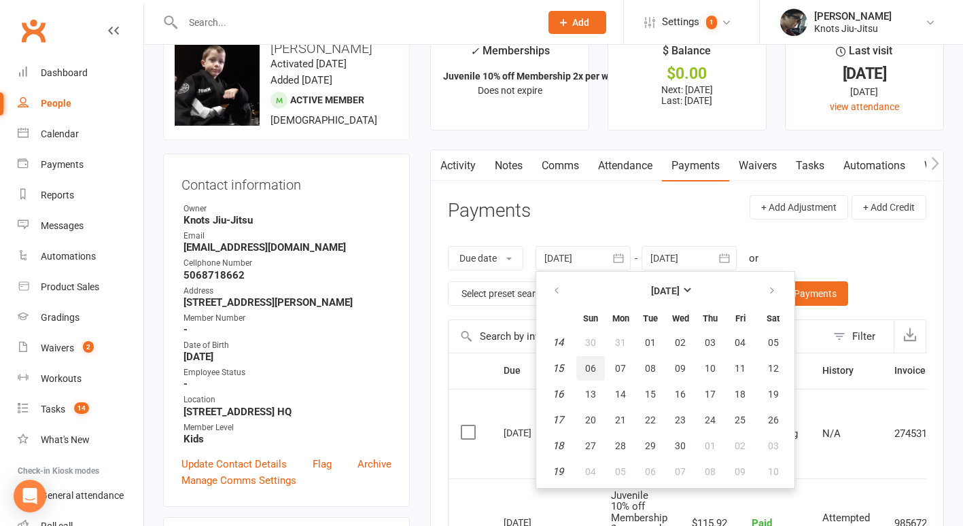
type input "06 Apr 2025"
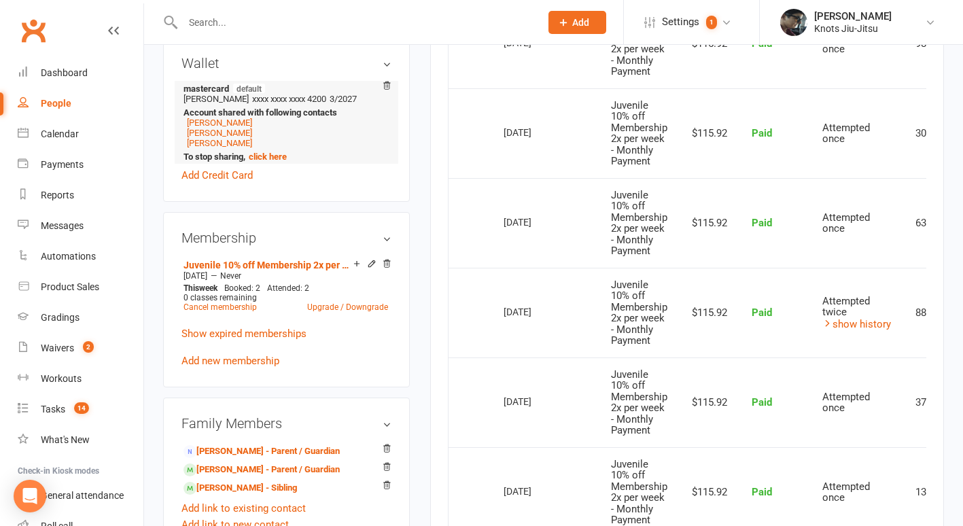
scroll to position [515, 0]
click at [240, 495] on link "Caleb Chamberlain - Sibling" at bounding box center [241, 488] width 114 height 14
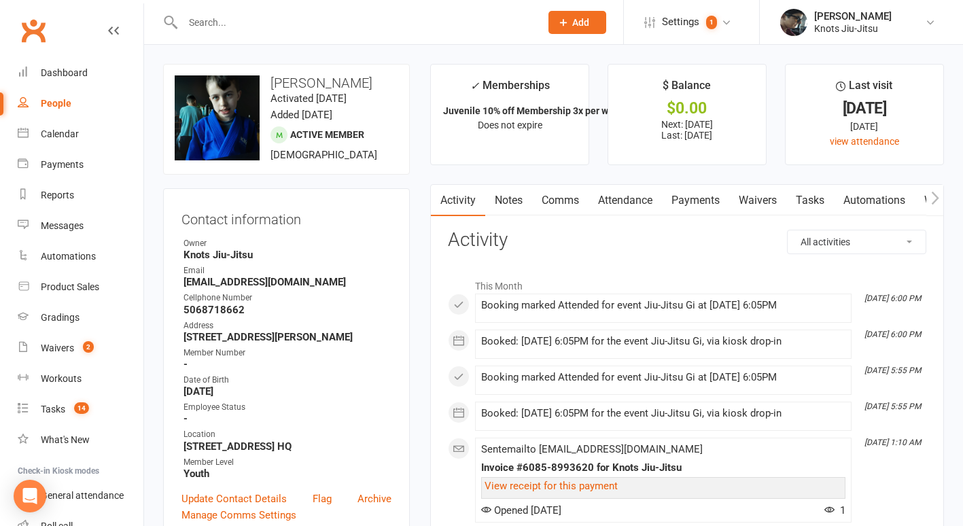
click at [683, 196] on link "Payments" at bounding box center [695, 200] width 67 height 31
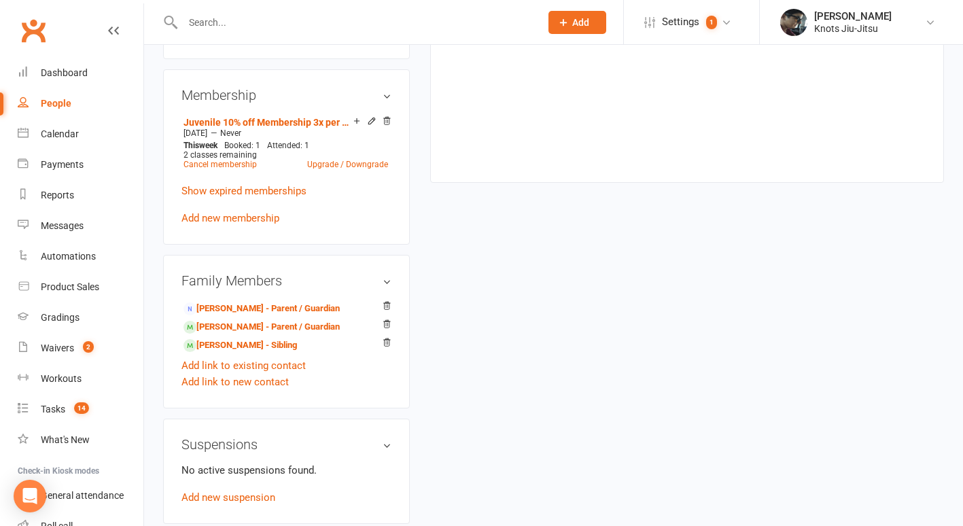
scroll to position [689, 0]
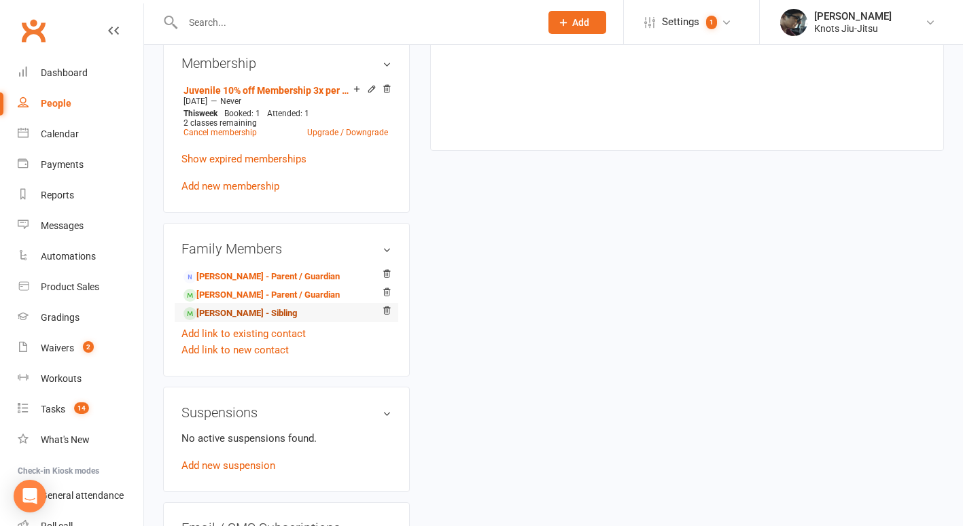
click at [257, 321] on link "Isaac Chamberlain - Sibling" at bounding box center [241, 314] width 114 height 14
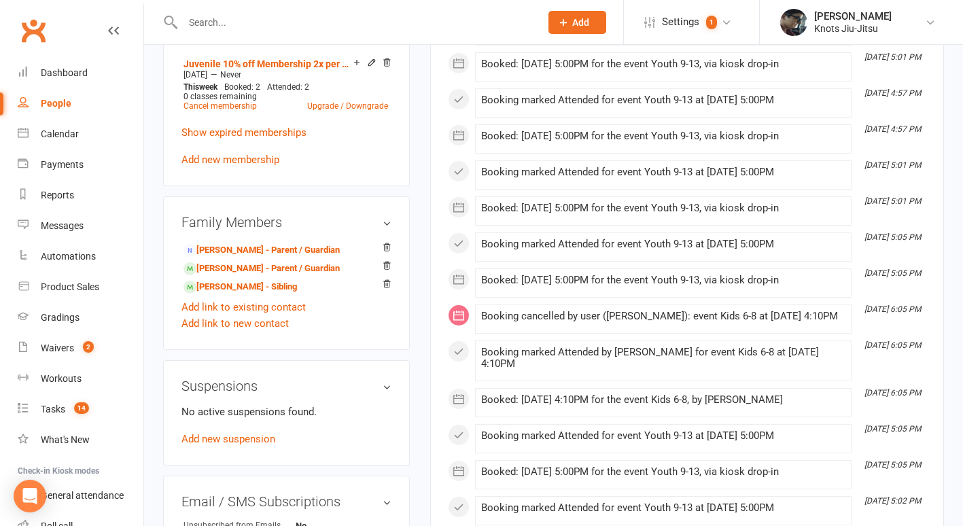
scroll to position [752, 0]
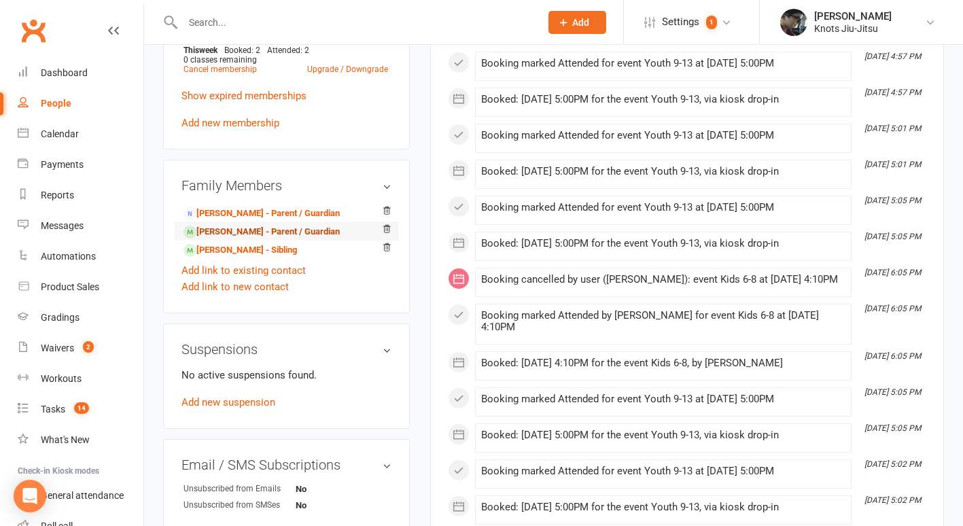
click at [268, 239] on link "Devon Chamberlain - Parent / Guardian" at bounding box center [262, 232] width 156 height 14
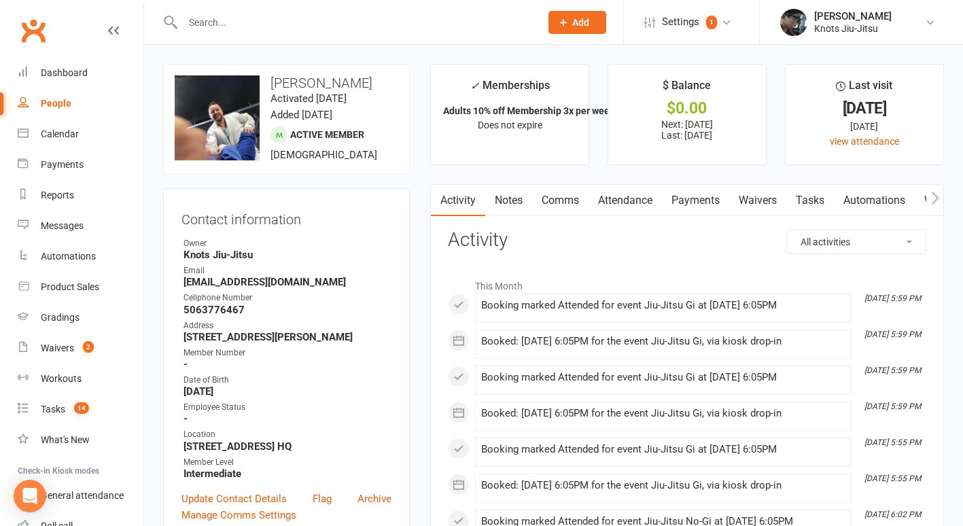
click at [696, 196] on link "Payments" at bounding box center [695, 200] width 67 height 31
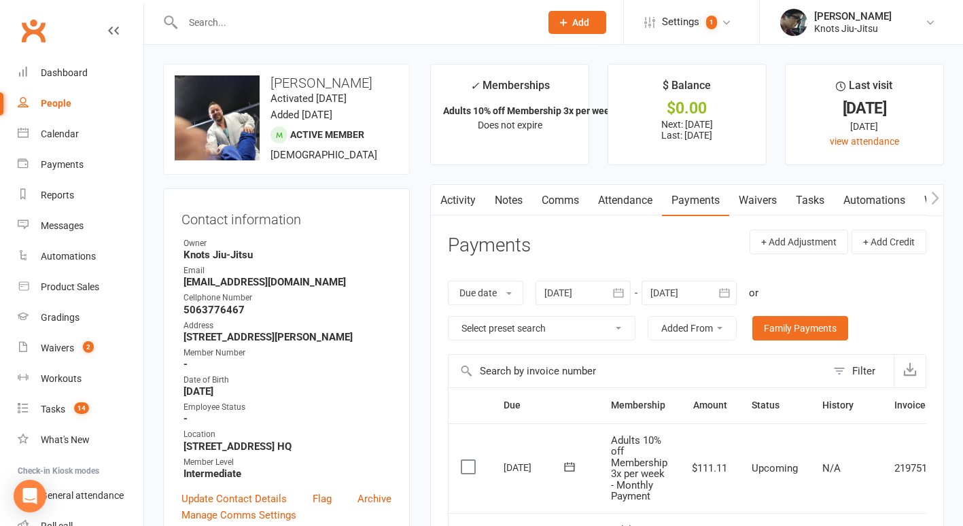
drag, startPoint x: 589, startPoint y: 357, endPoint x: 520, endPoint y: 362, distance: 69.5
click at [520, 362] on input "text" at bounding box center [638, 371] width 378 height 33
